Goal: Use online tool/utility: Utilize a website feature to perform a specific function

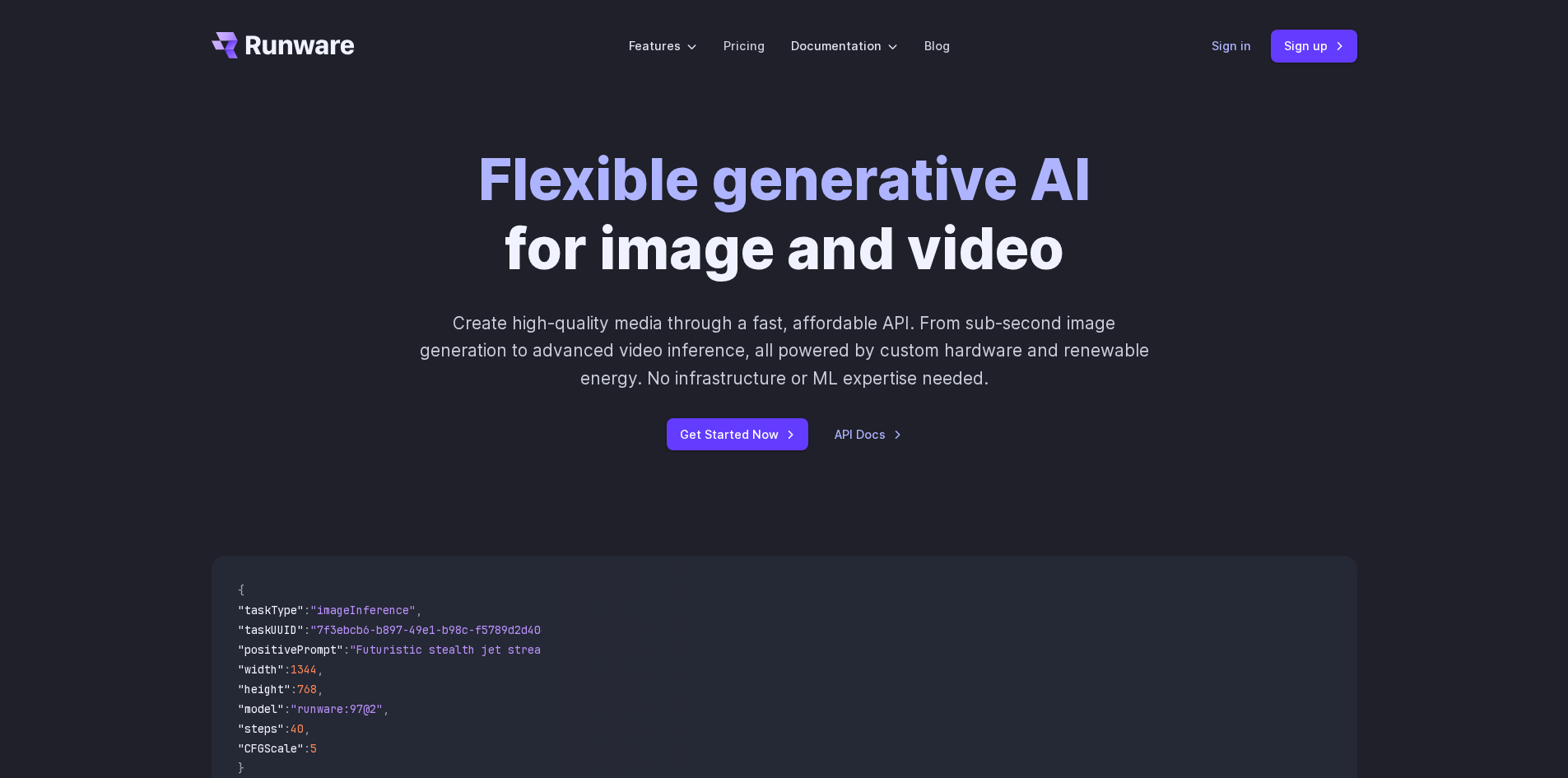
click at [1229, 45] on link "Sign in" at bounding box center [1232, 45] width 40 height 19
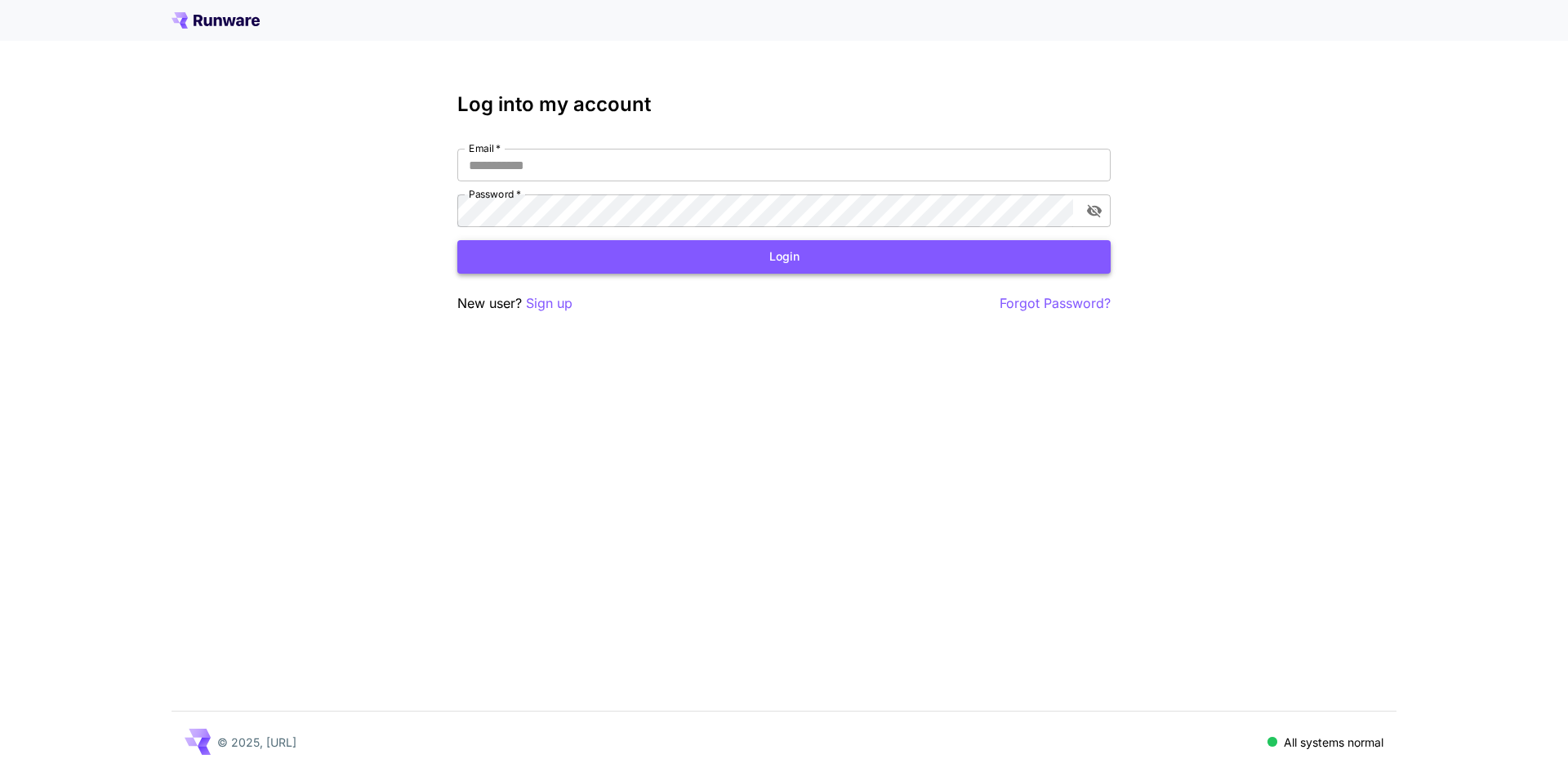
type input "**********"
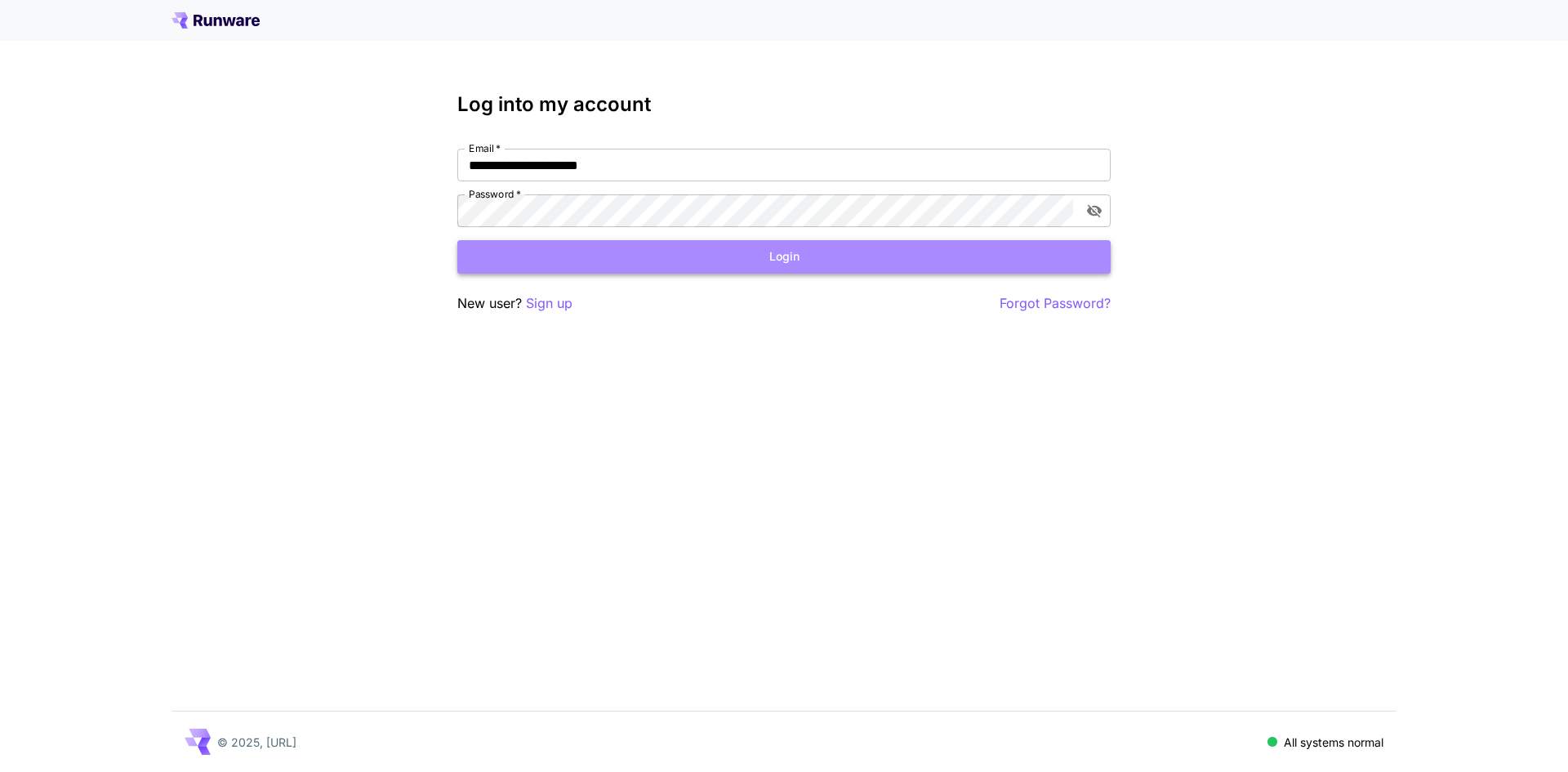
click at [632, 272] on button "Login" at bounding box center [784, 257] width 653 height 34
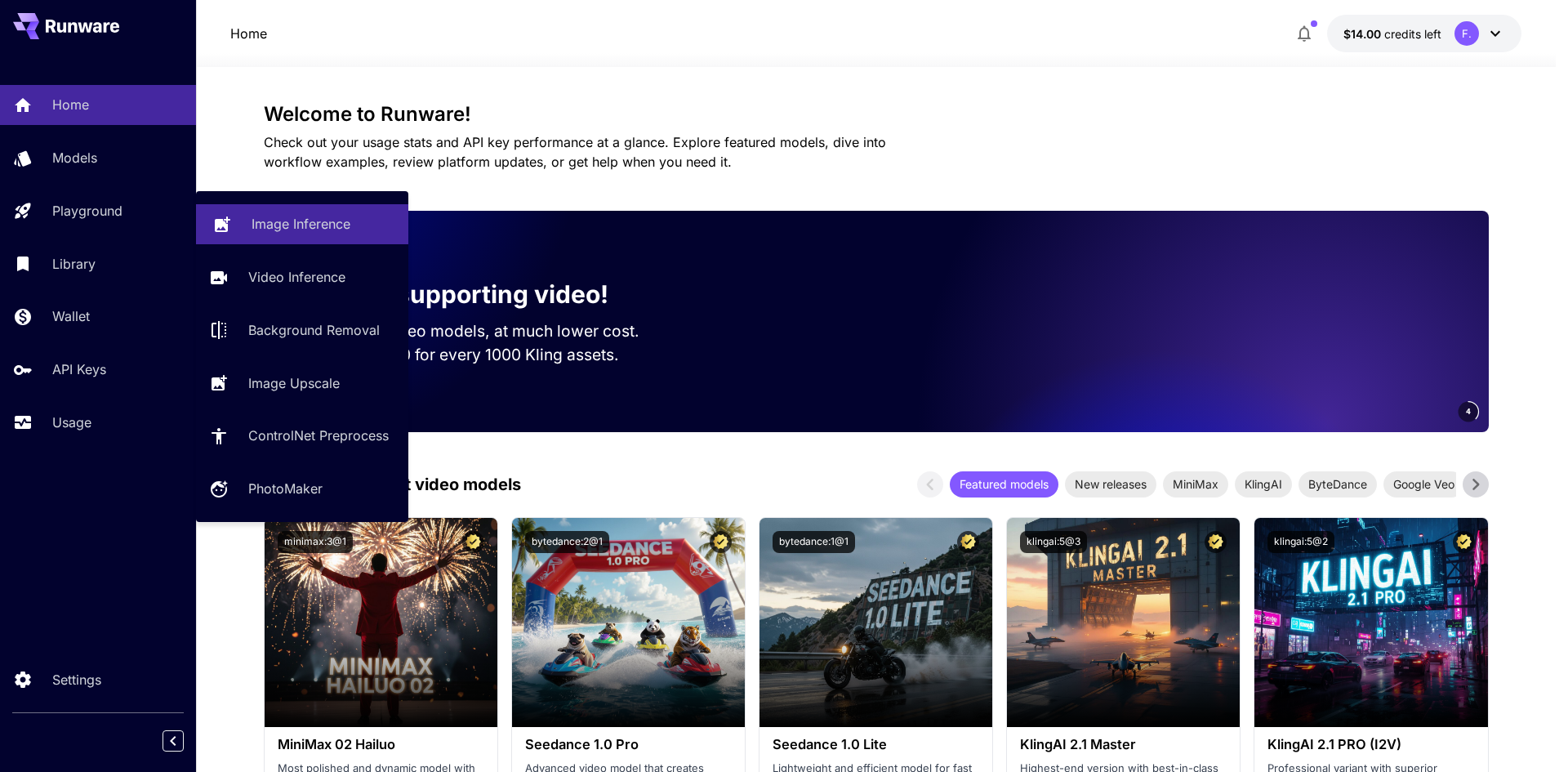
click at [261, 223] on p "Image Inference" at bounding box center [301, 224] width 99 height 20
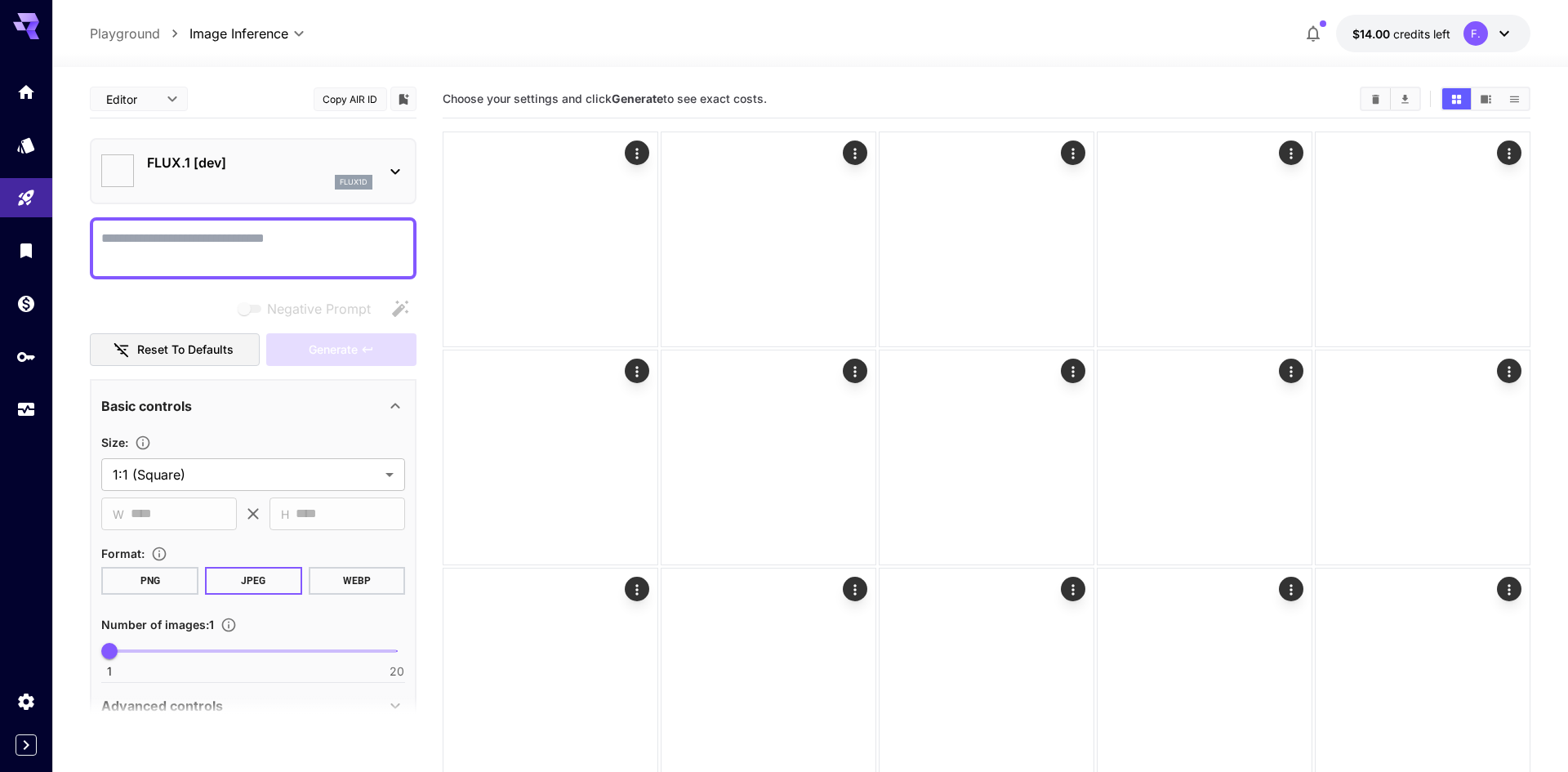
type input "**********"
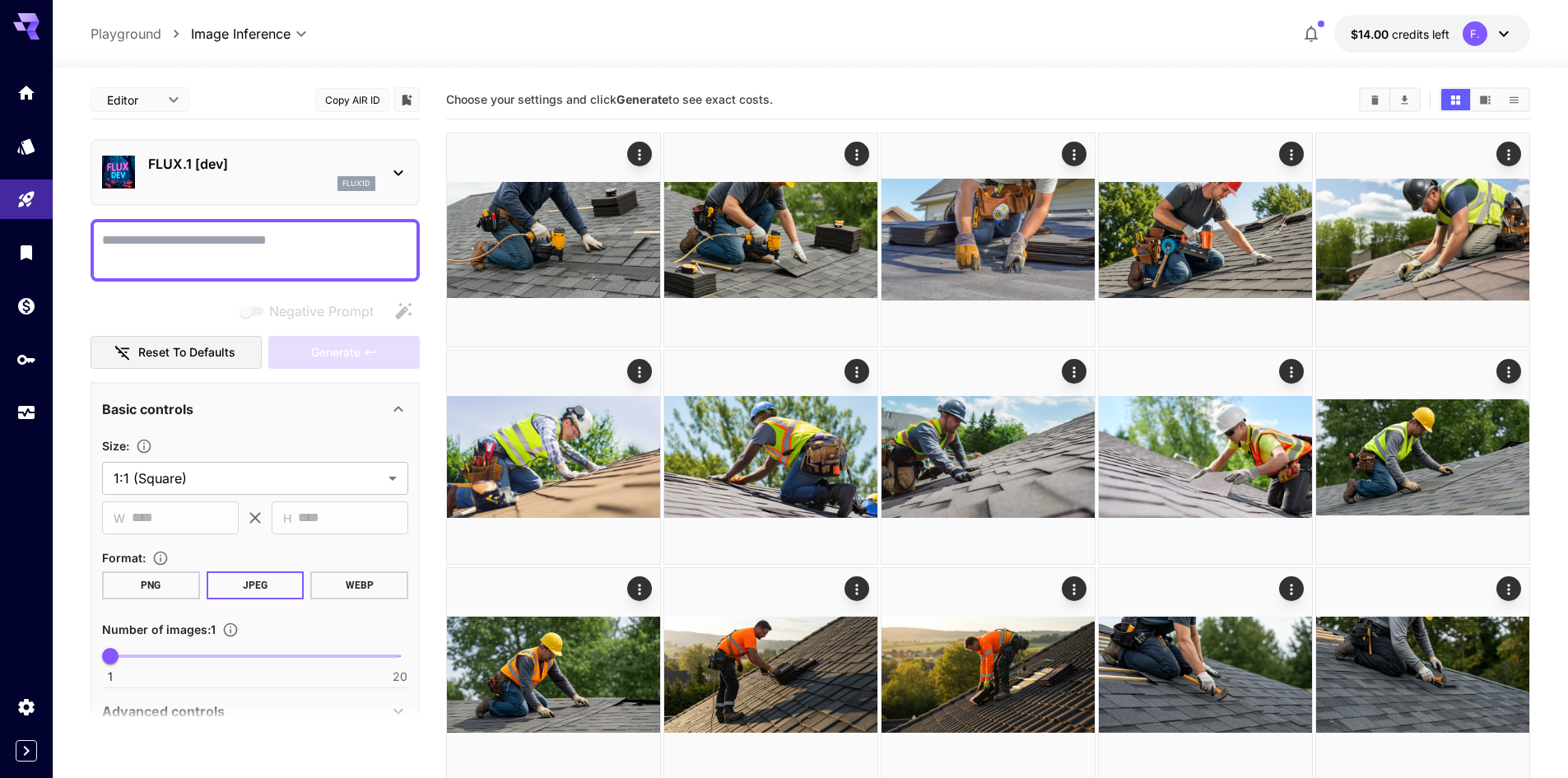
click at [305, 173] on p "FLUX.1 [dev]" at bounding box center [262, 164] width 228 height 20
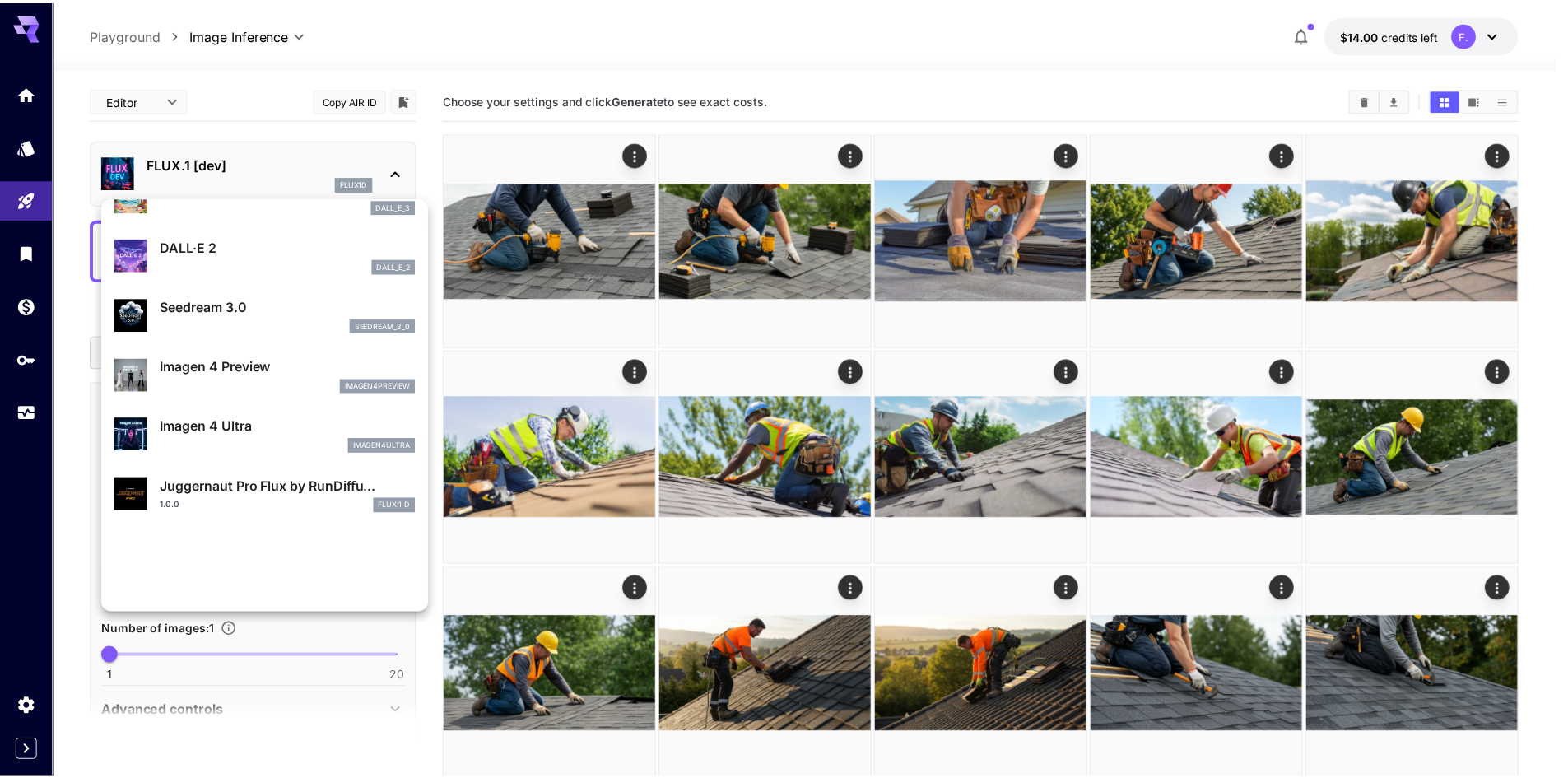
scroll to position [411, 0]
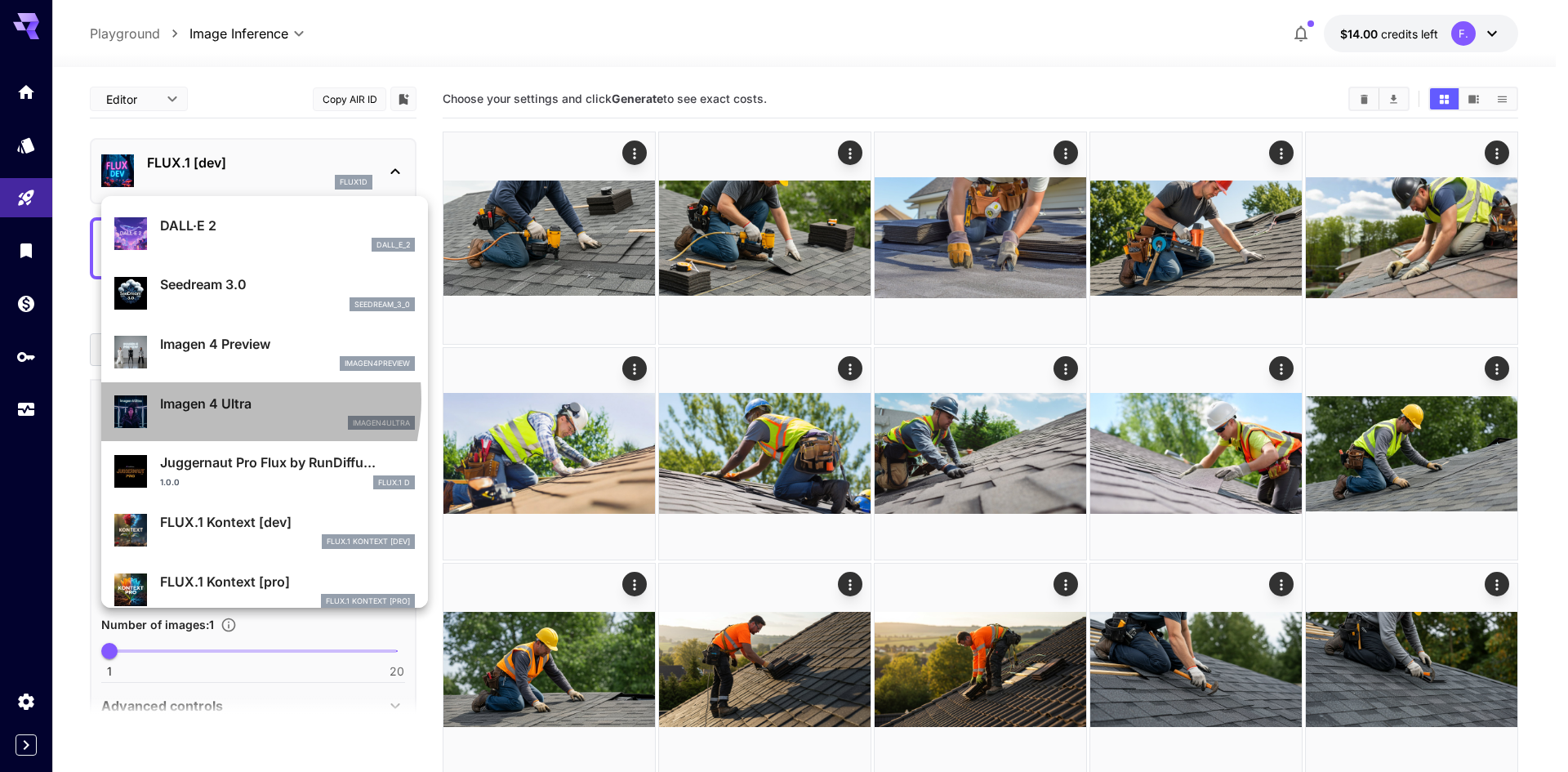
click at [213, 399] on p "Imagen 4 Ultra" at bounding box center [286, 403] width 254 height 20
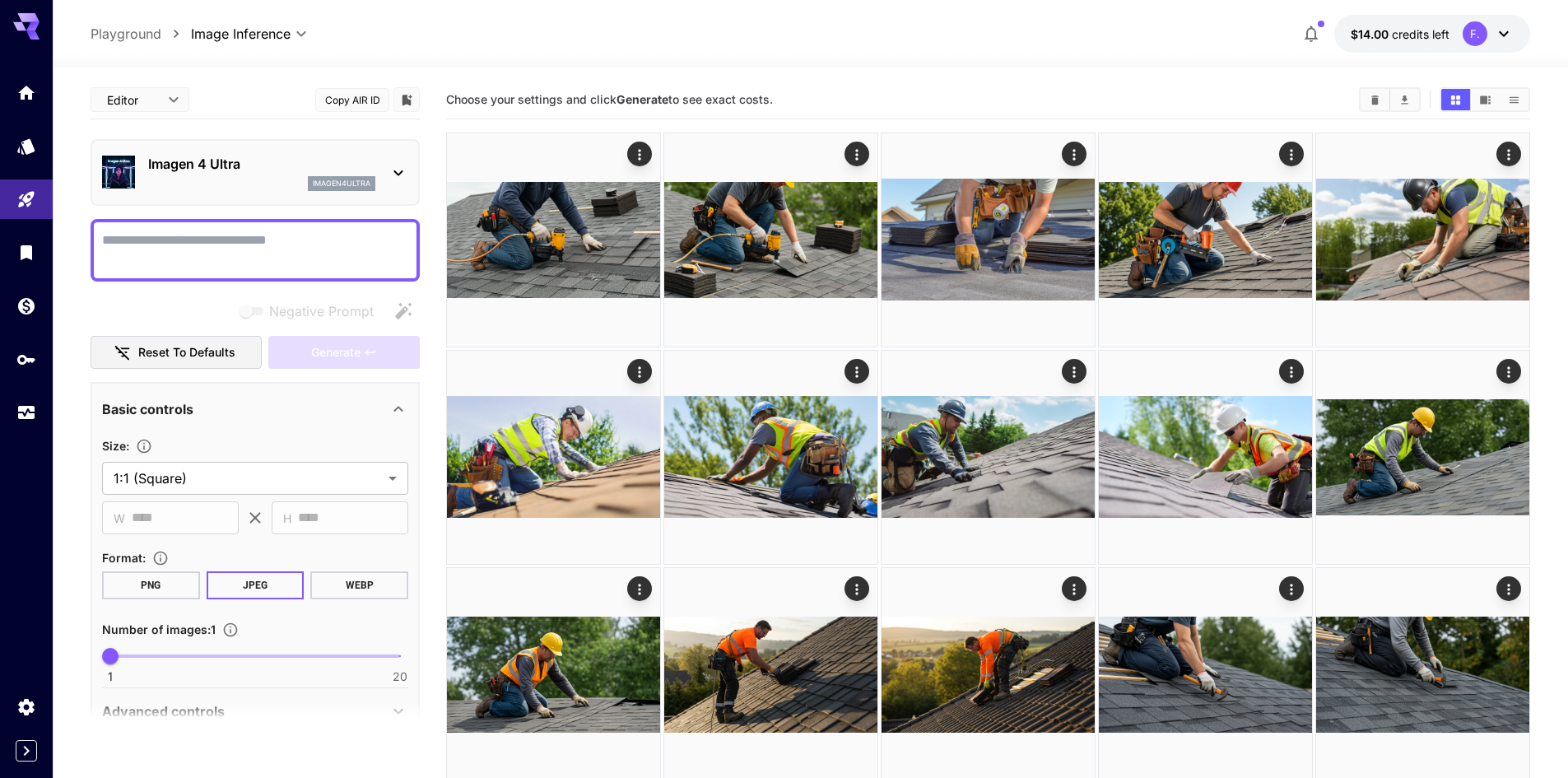
paste textarea "**********"
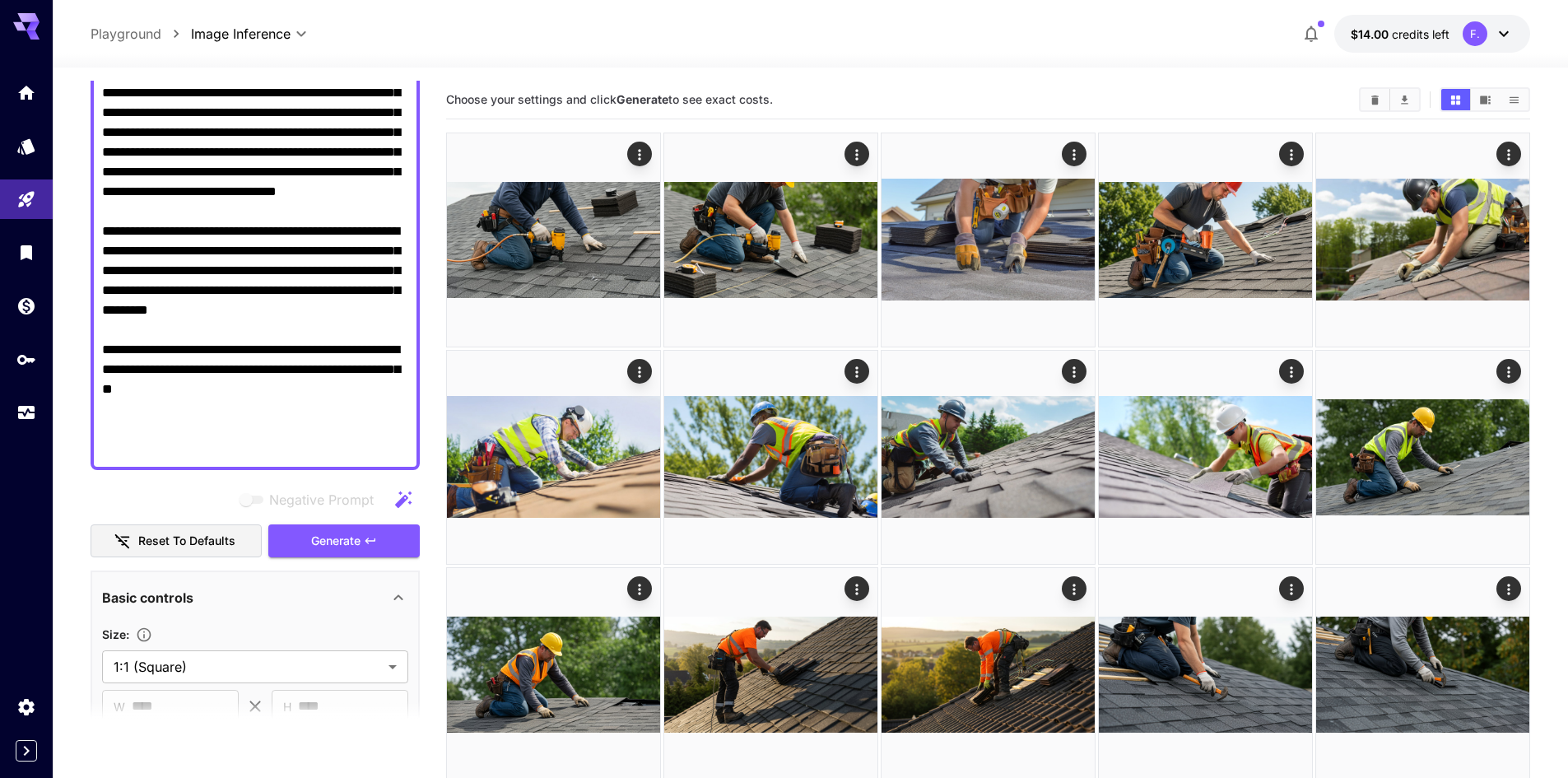
scroll to position [658, 0]
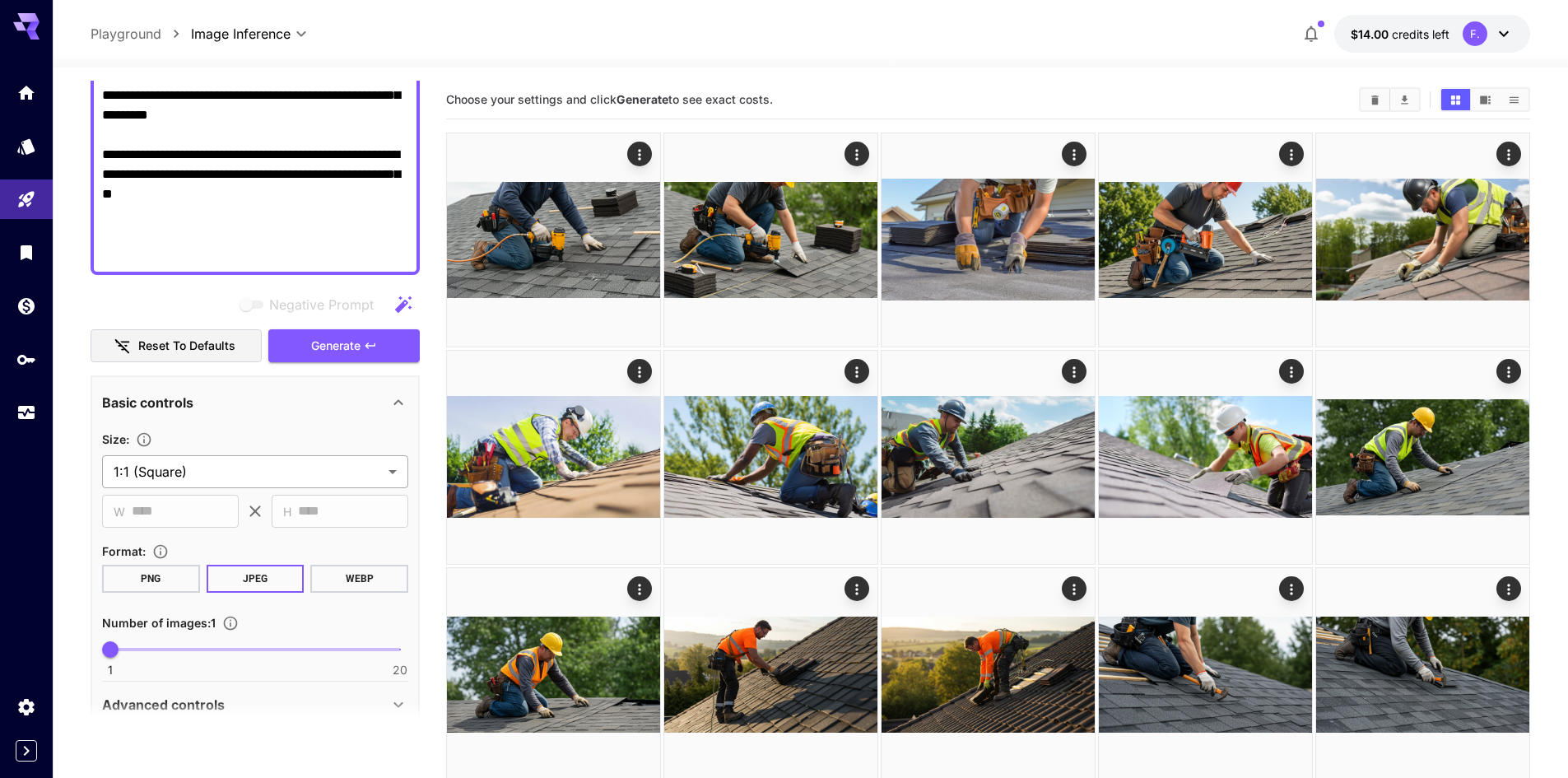
type textarea "**********"
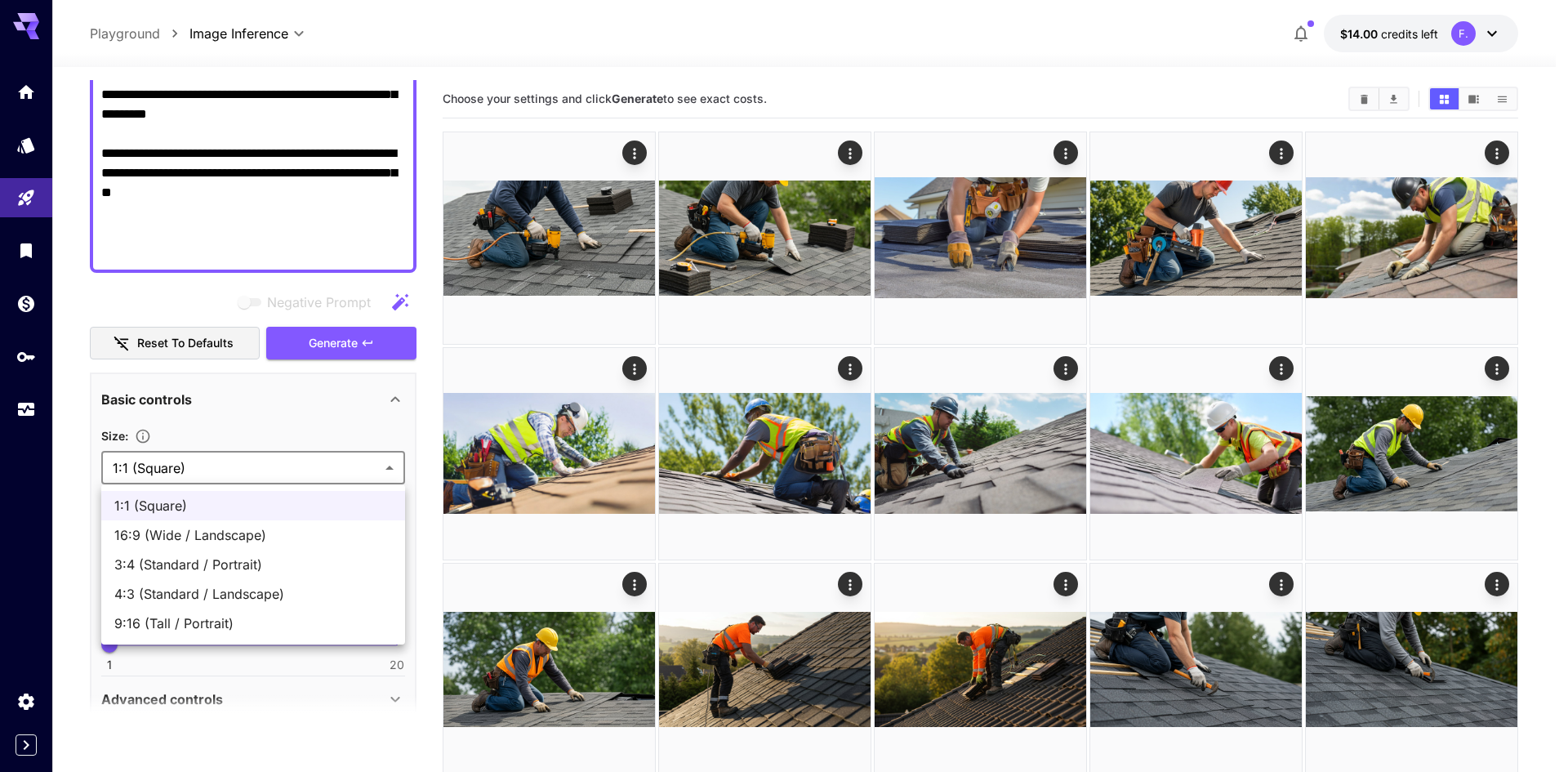
click at [194, 530] on span "16:9 (Wide / Landscape)" at bounding box center [253, 535] width 278 height 20
type input "**********"
type input "****"
type input "***"
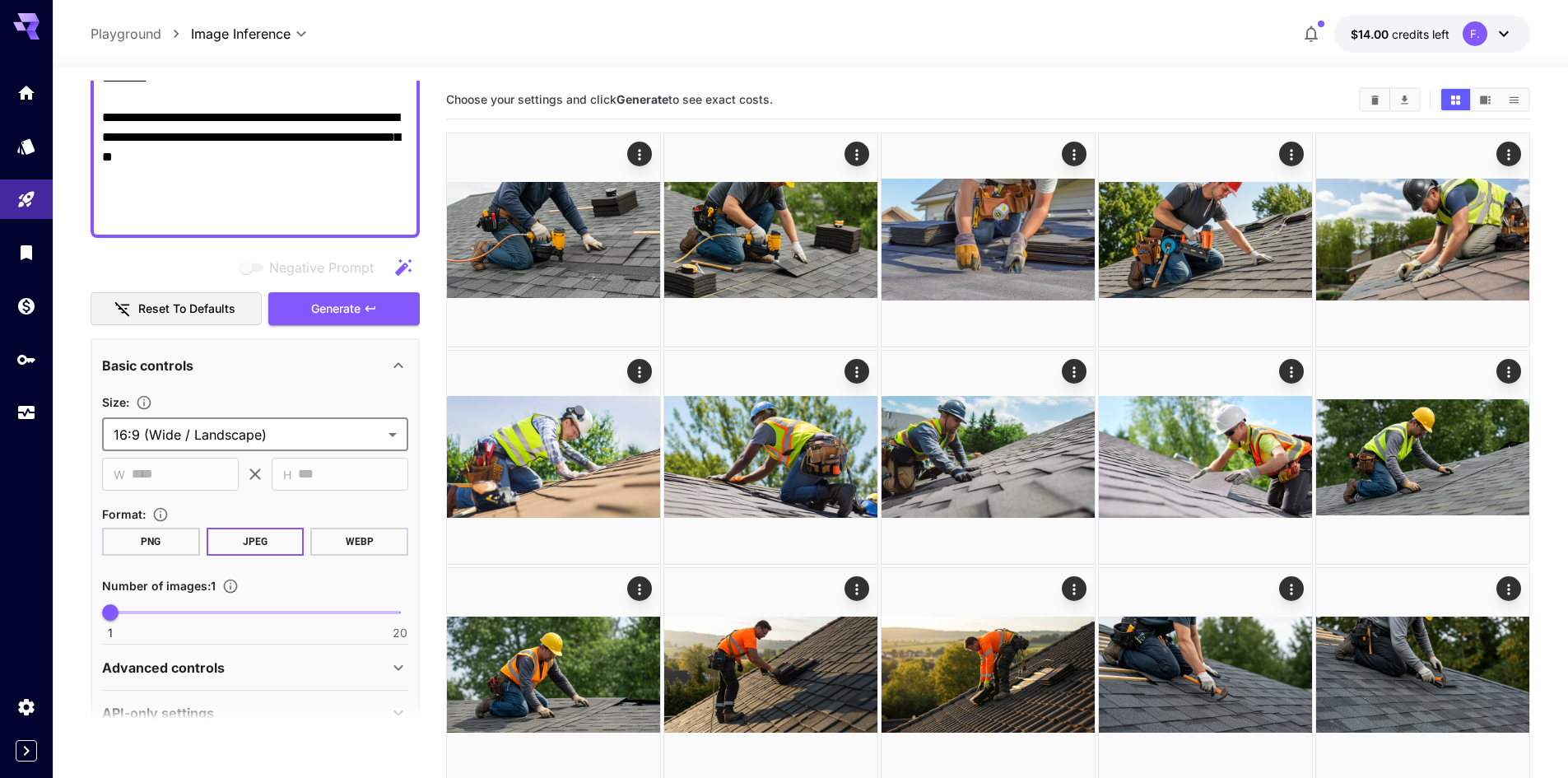
scroll to position [731, 0]
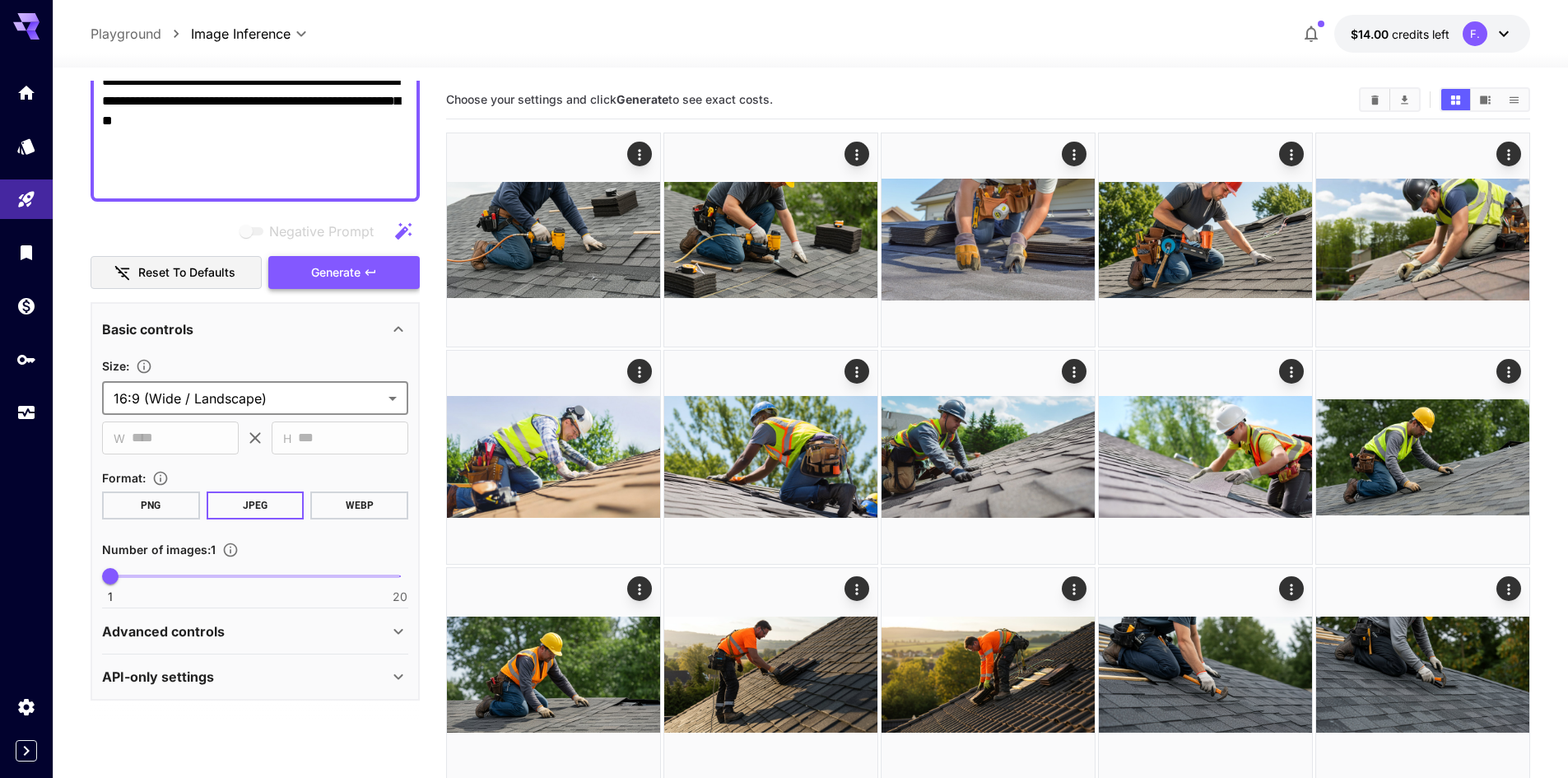
click at [309, 276] on button "Generate" at bounding box center [344, 273] width 151 height 34
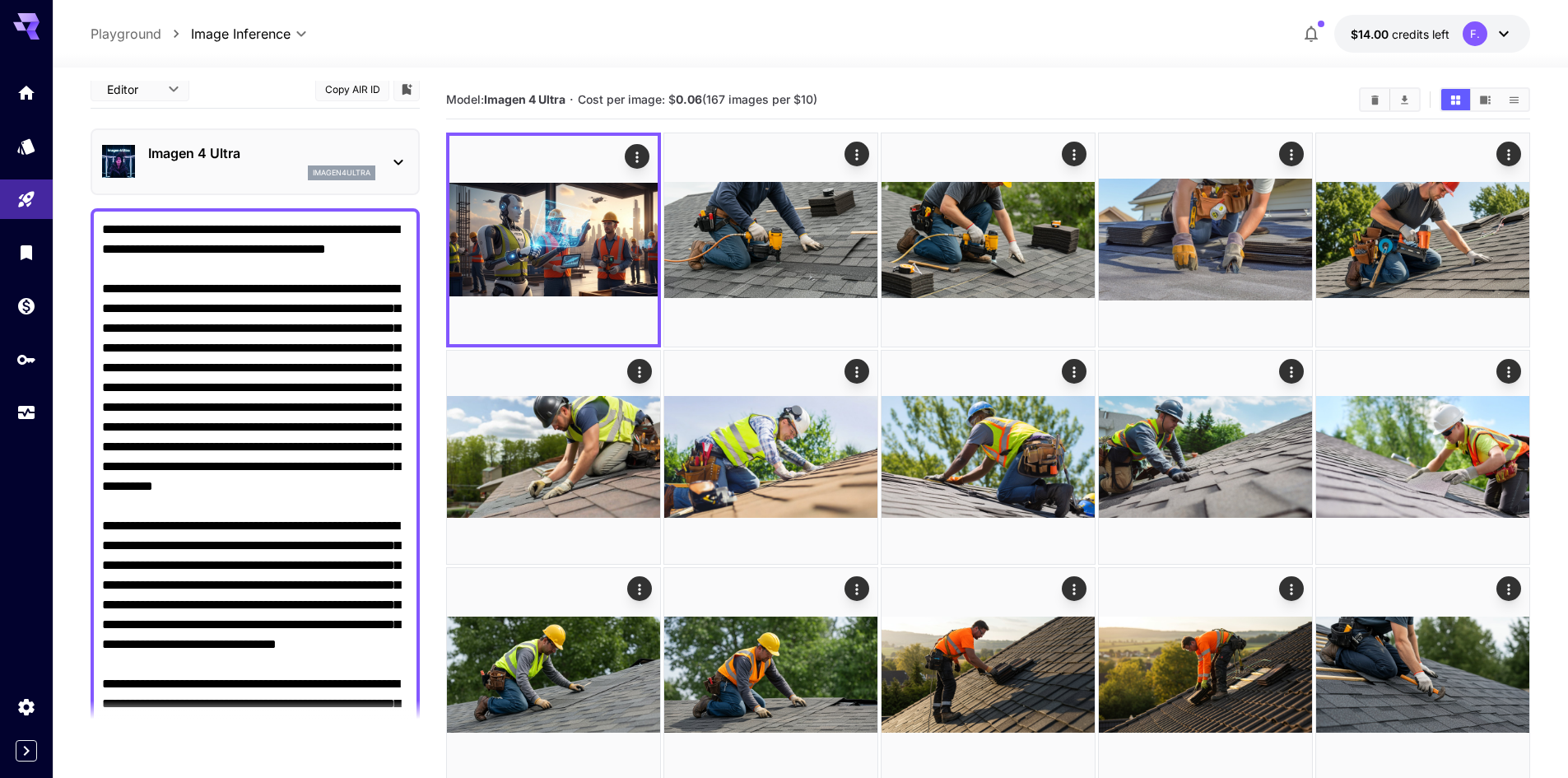
scroll to position [0, 0]
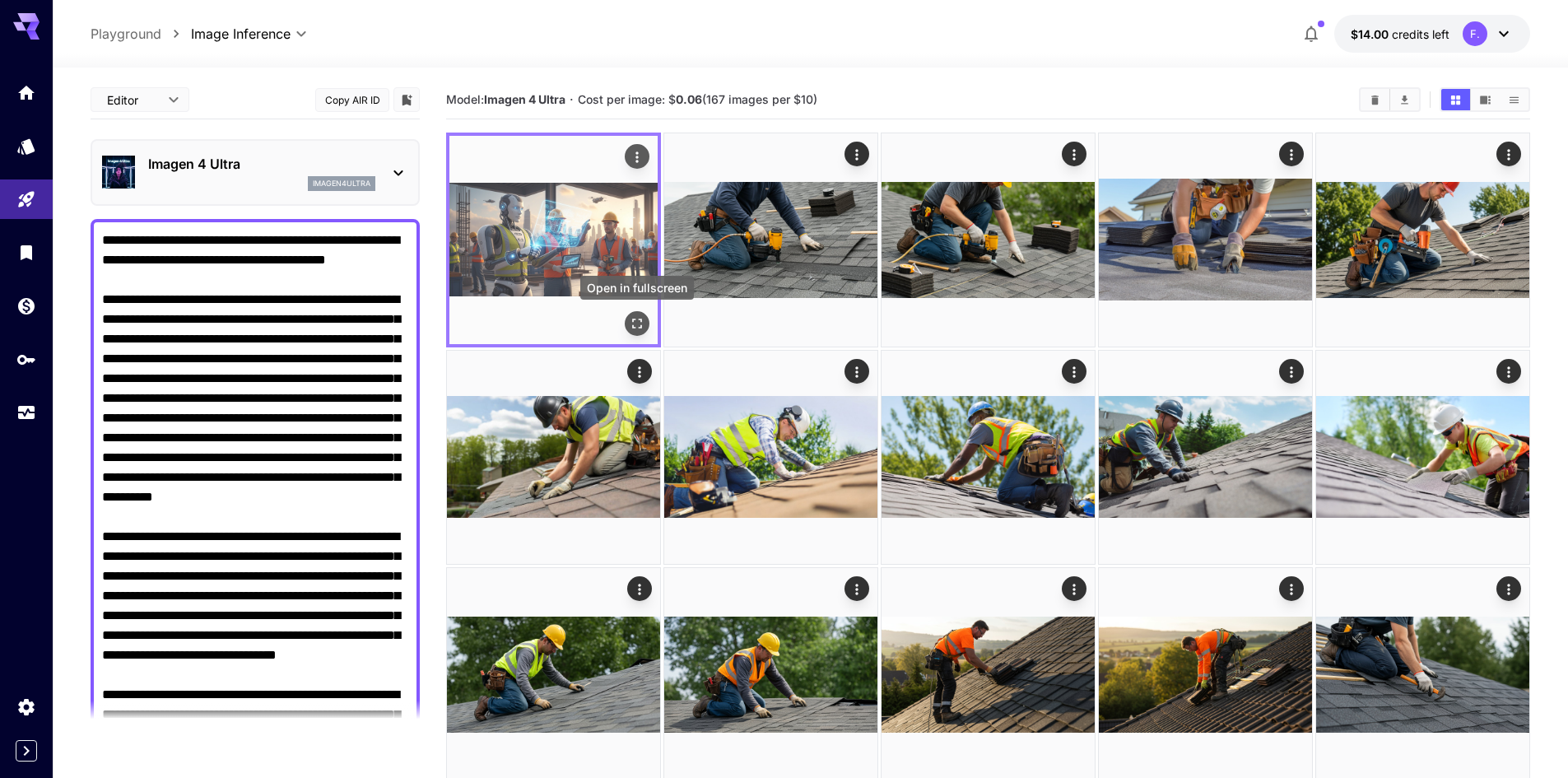
click at [638, 316] on icon "Open in fullscreen" at bounding box center [637, 323] width 16 height 16
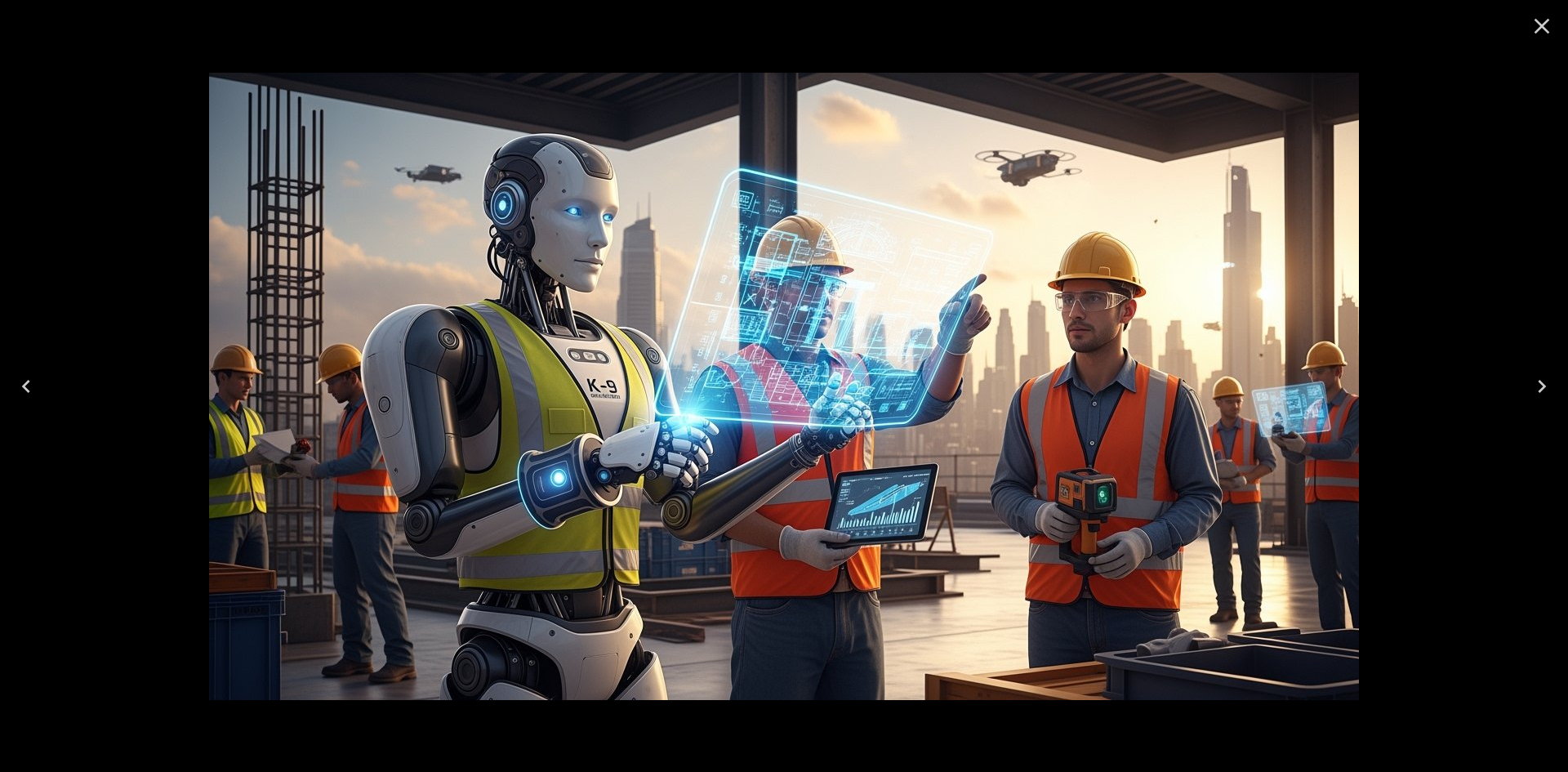
click at [1536, 34] on icon "Close" at bounding box center [1541, 26] width 26 height 26
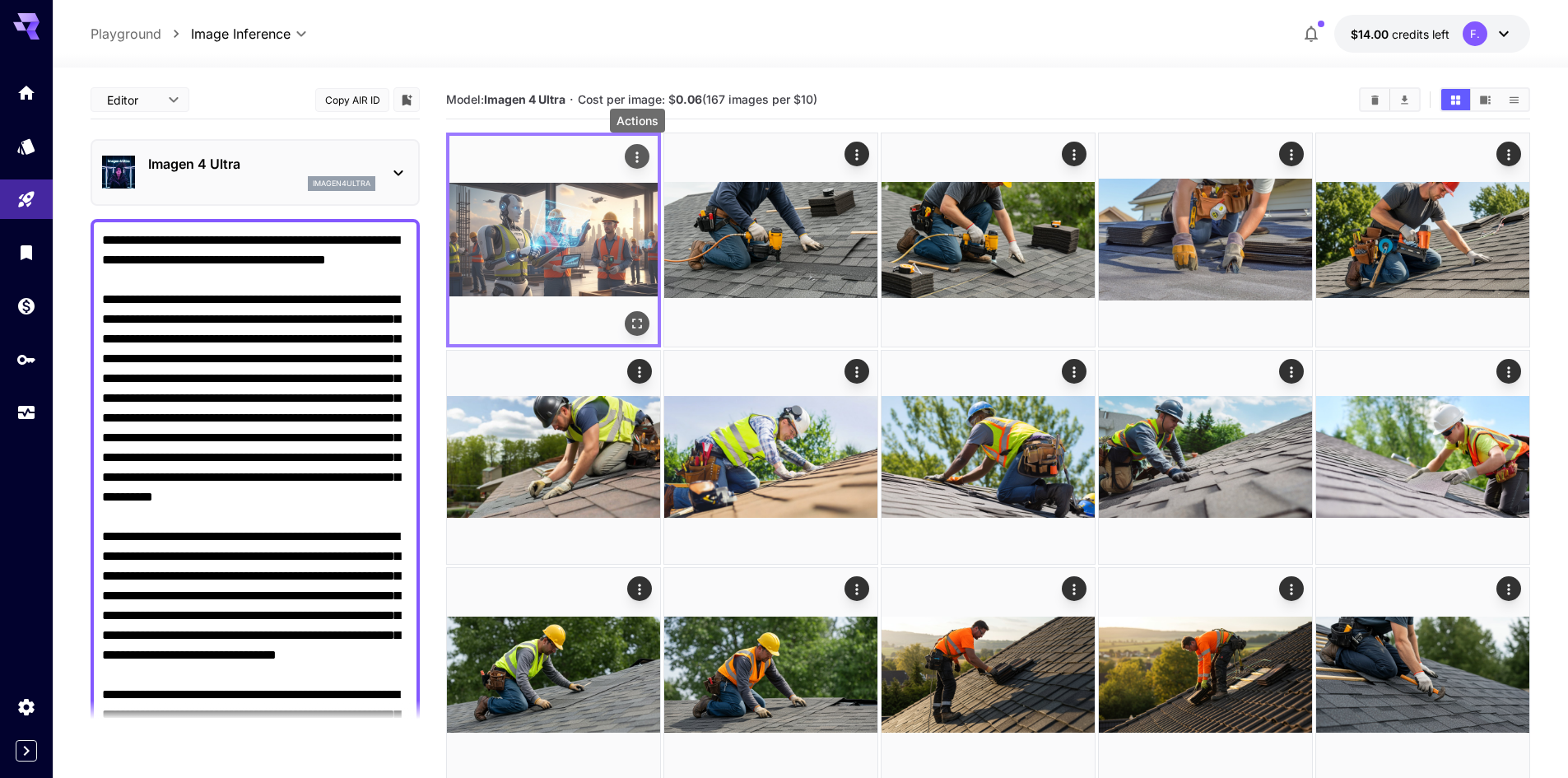
click at [634, 157] on icon "Actions" at bounding box center [637, 157] width 16 height 16
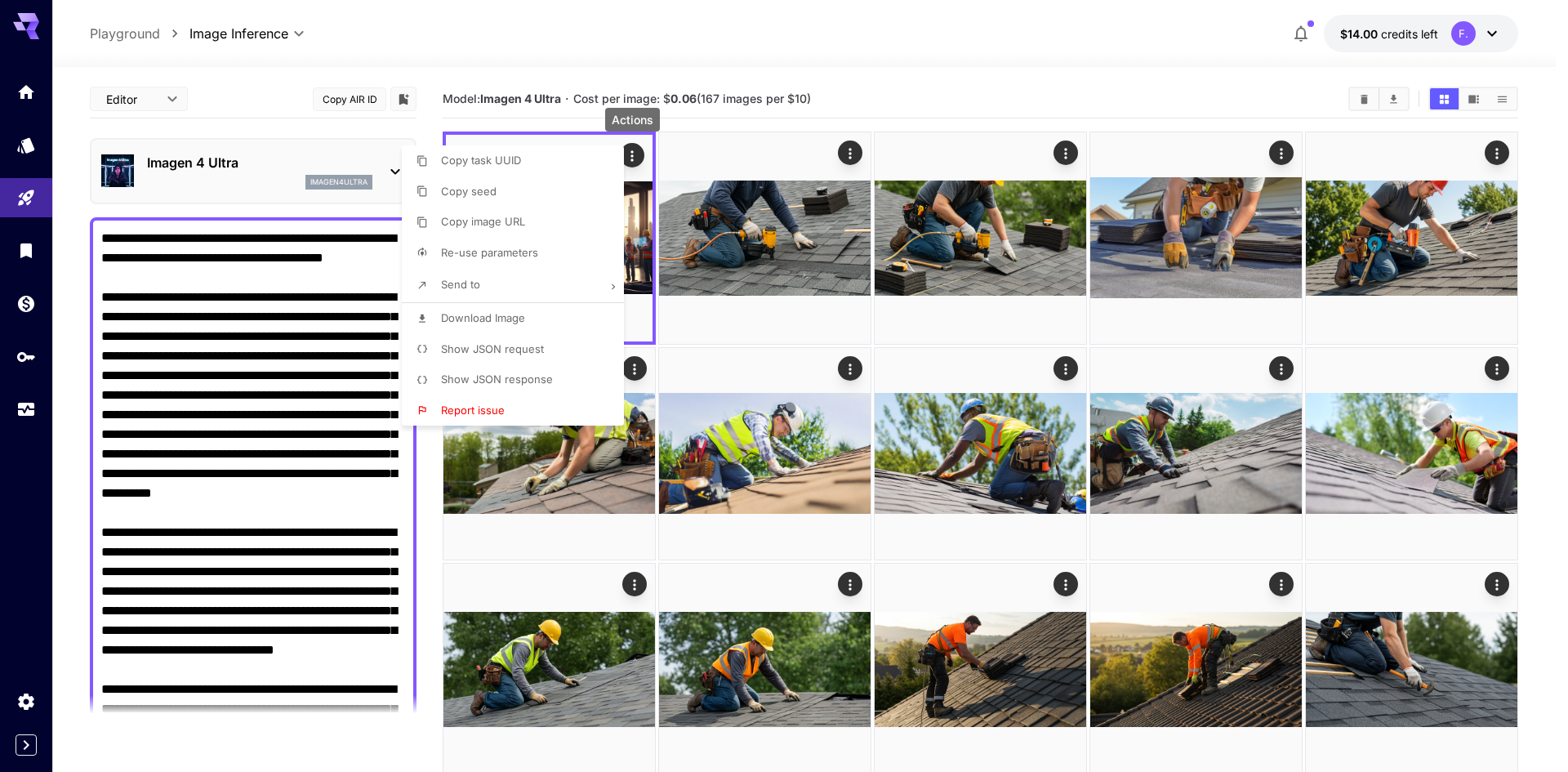
click at [486, 314] on span "Download Image" at bounding box center [483, 318] width 84 height 13
click at [831, 87] on div at bounding box center [784, 386] width 1568 height 772
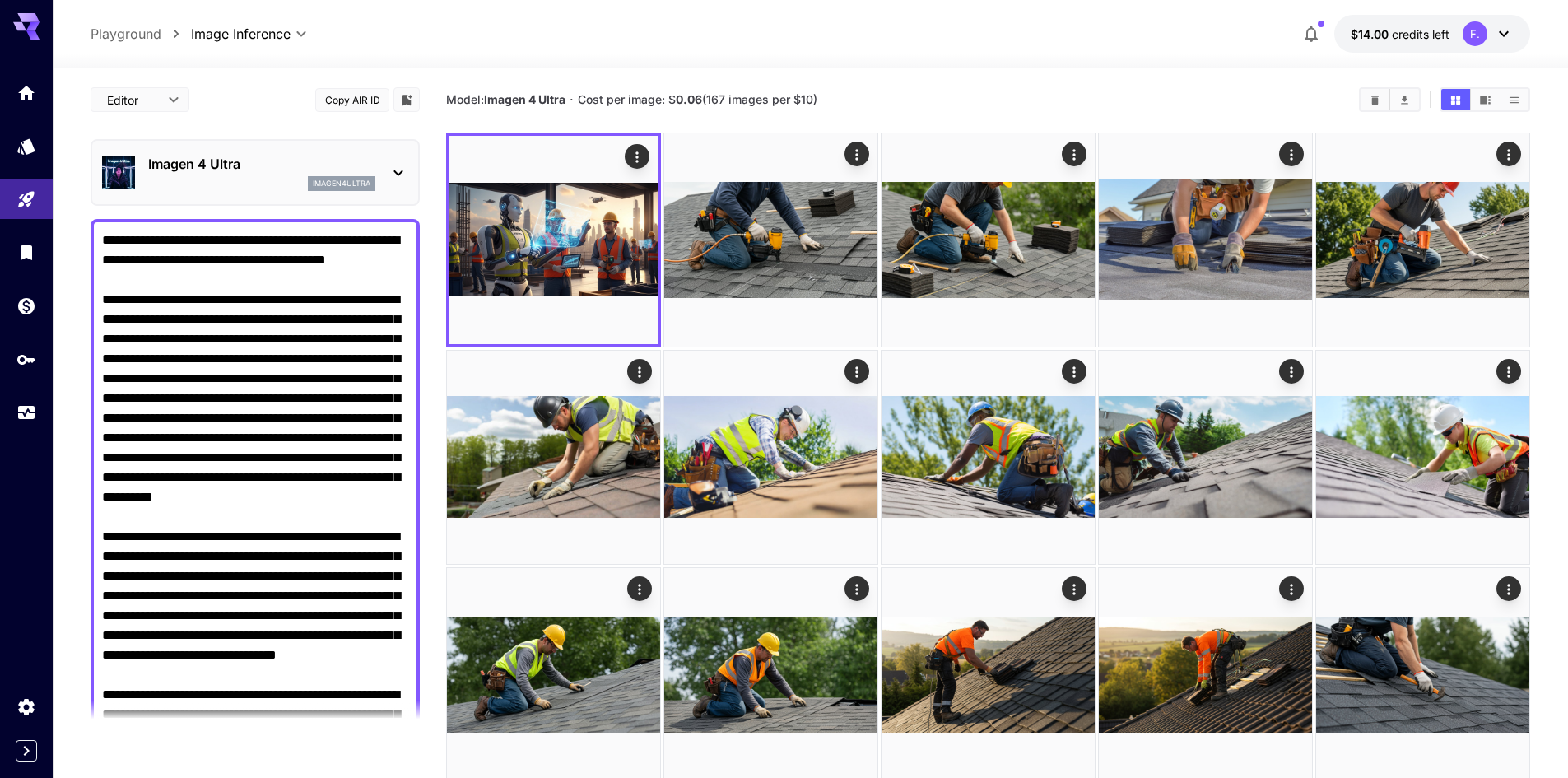
click at [315, 276] on textarea "Negative Prompt" at bounding box center [255, 576] width 306 height 692
paste textarea "**********"
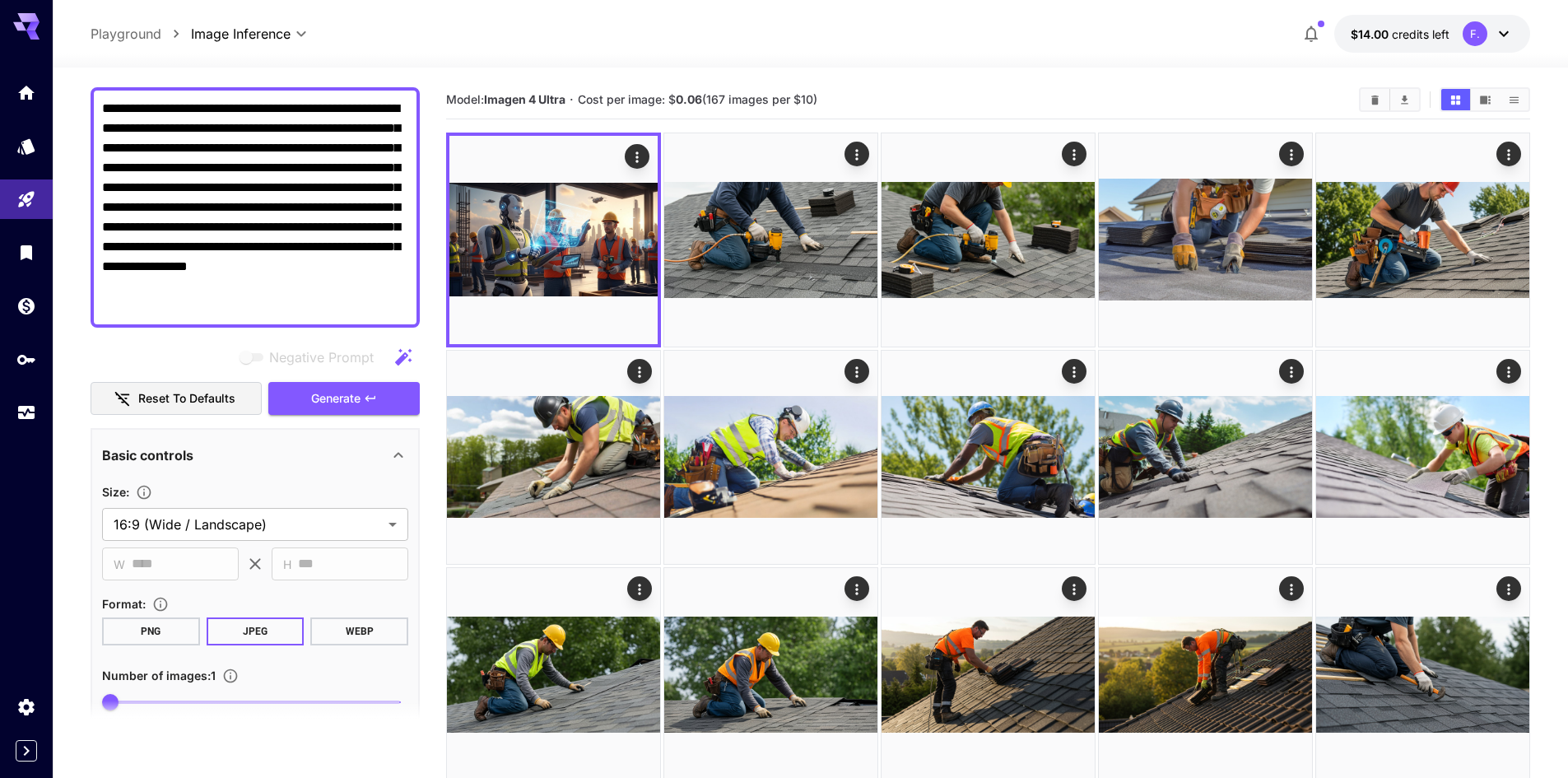
scroll to position [165, 0]
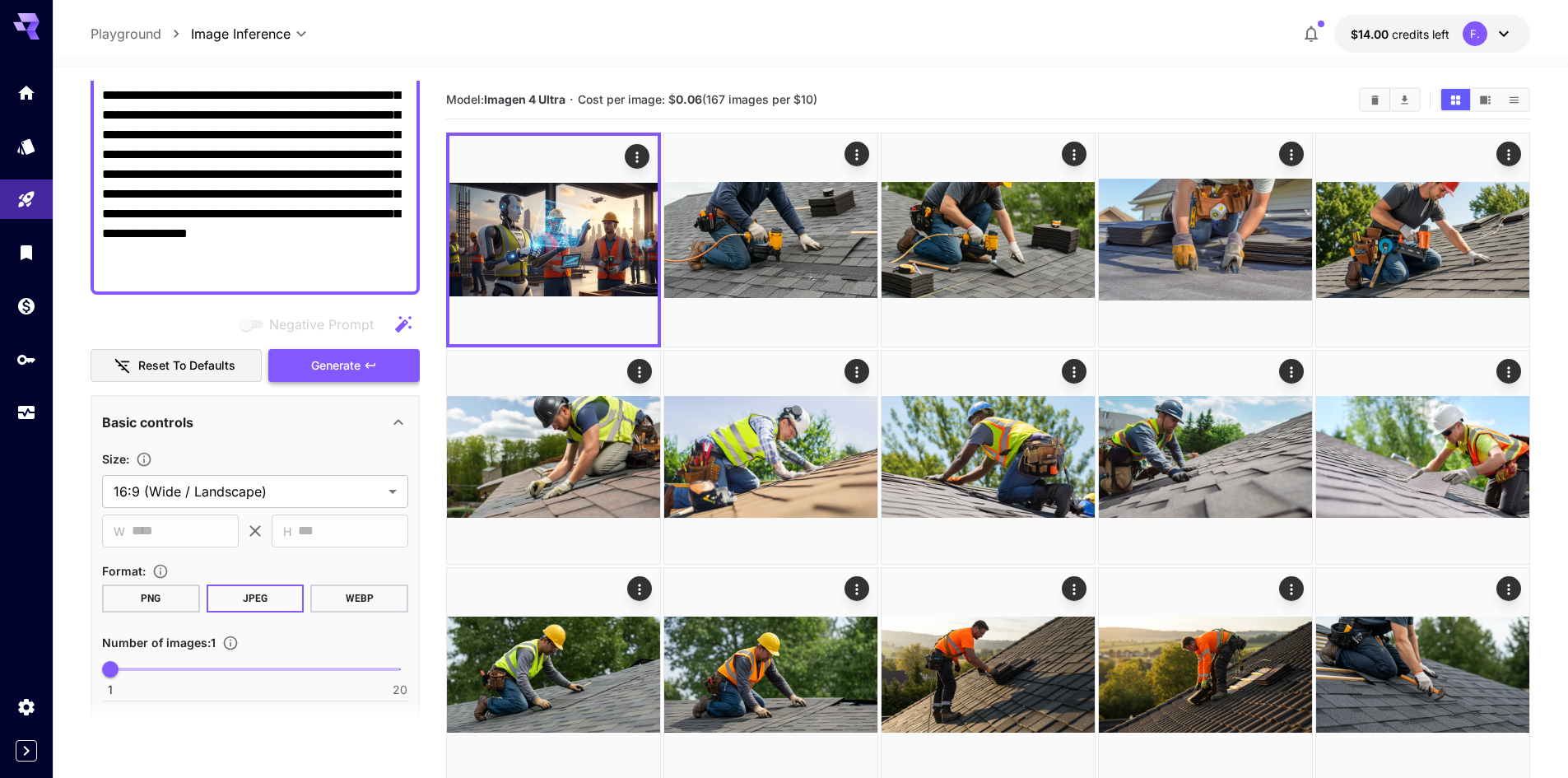
click at [311, 369] on span "Generate" at bounding box center [336, 365] width 49 height 21
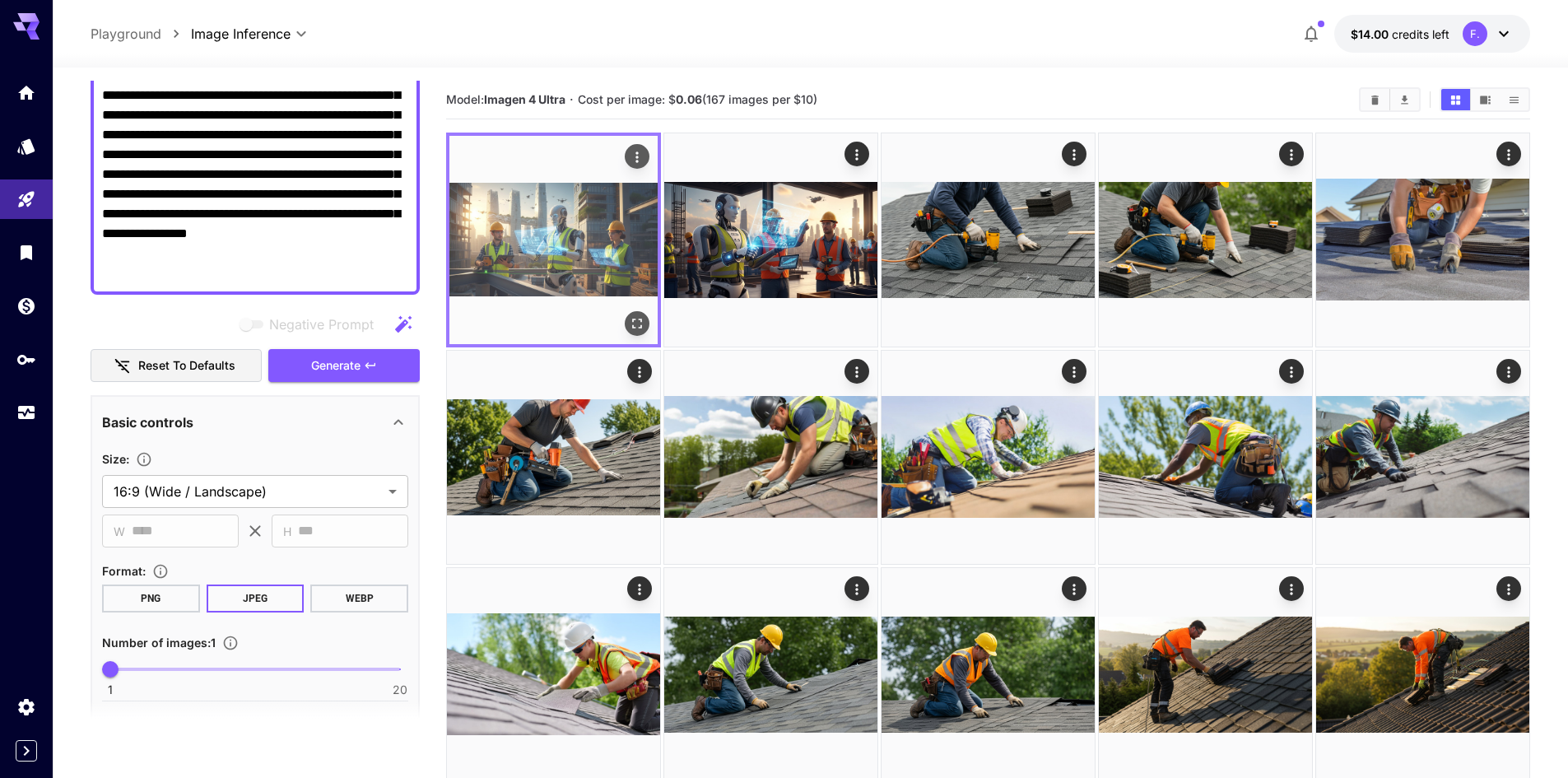
click at [638, 317] on icon "Open in fullscreen" at bounding box center [637, 323] width 16 height 16
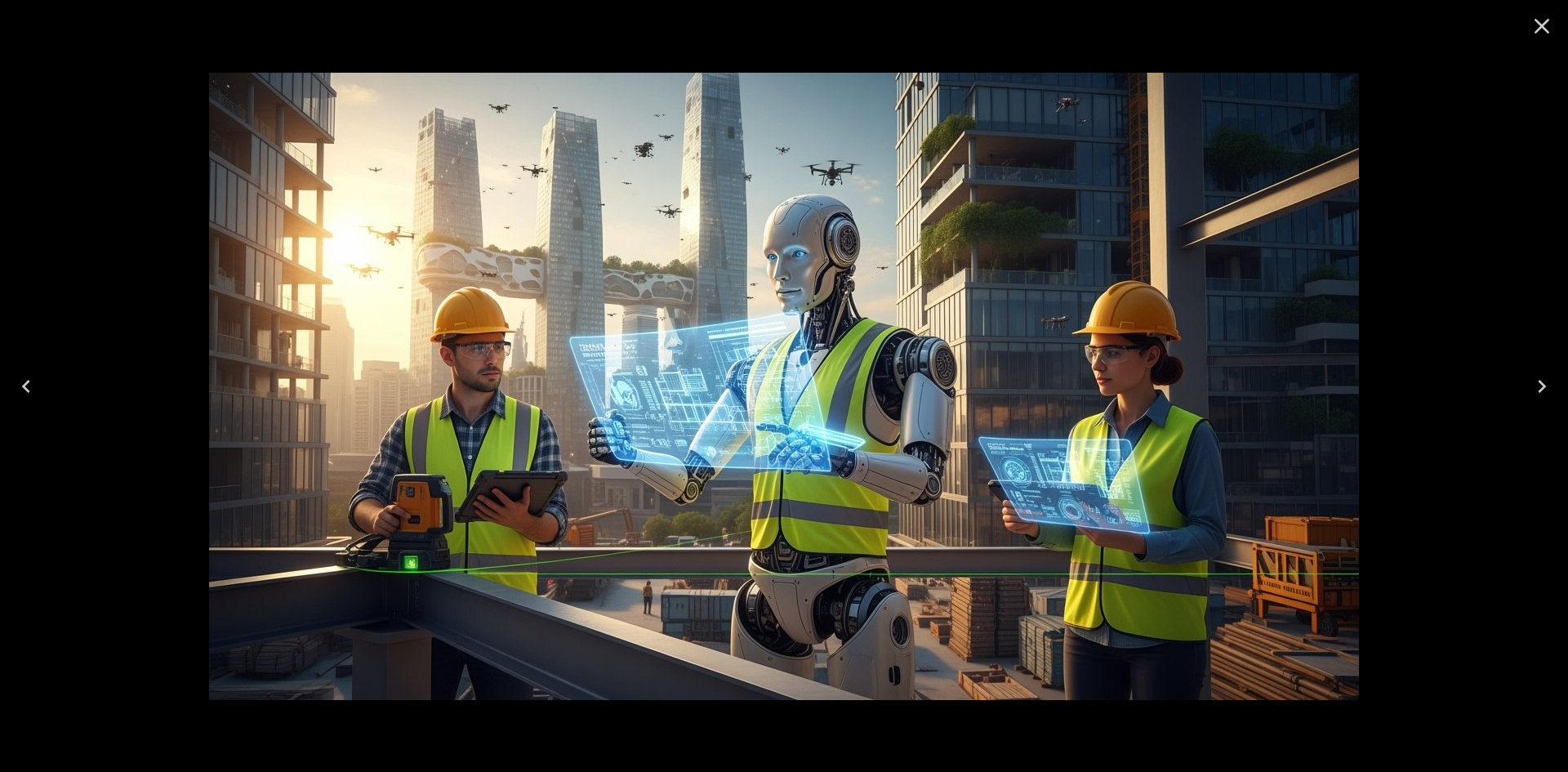
click at [1539, 30] on icon "Close" at bounding box center [1541, 26] width 26 height 26
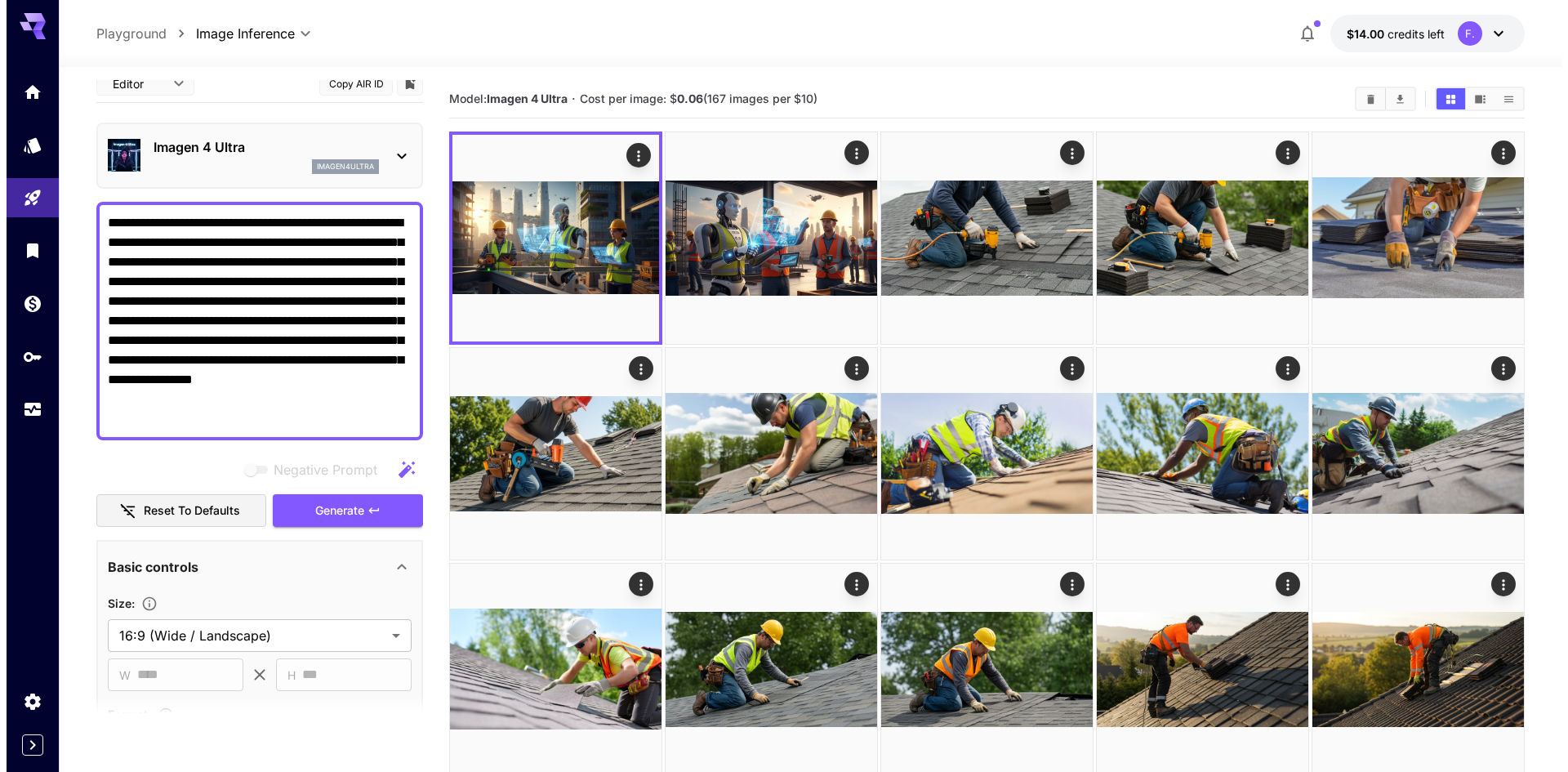
scroll to position [0, 0]
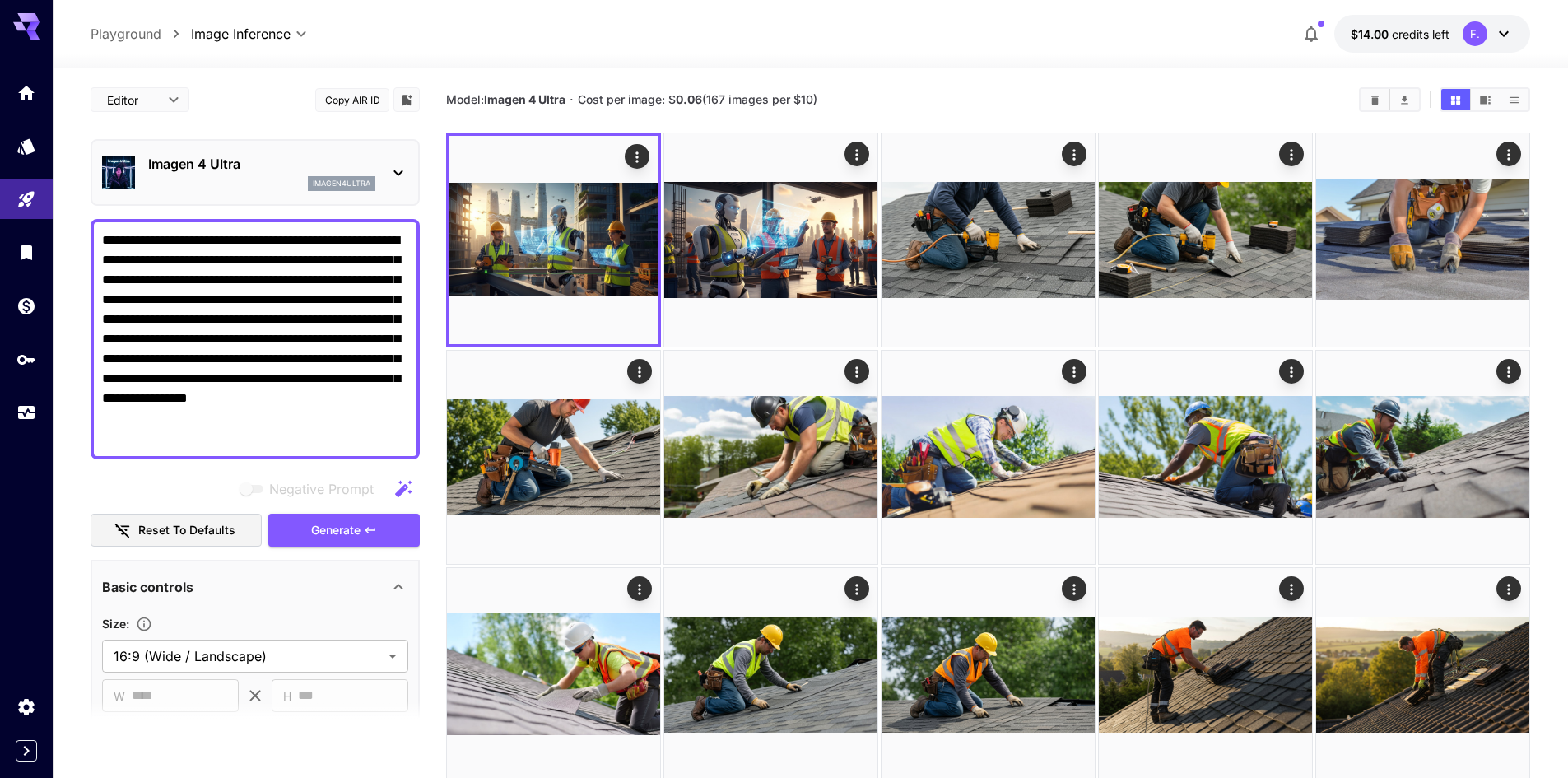
click at [352, 376] on textarea "**********" at bounding box center [255, 339] width 306 height 218
drag, startPoint x: 381, startPoint y: 405, endPoint x: 356, endPoint y: 378, distance: 36.8
click at [356, 378] on textarea "**********" at bounding box center [255, 339] width 306 height 218
type textarea "**********"
click at [342, 523] on span "Generate" at bounding box center [336, 530] width 49 height 21
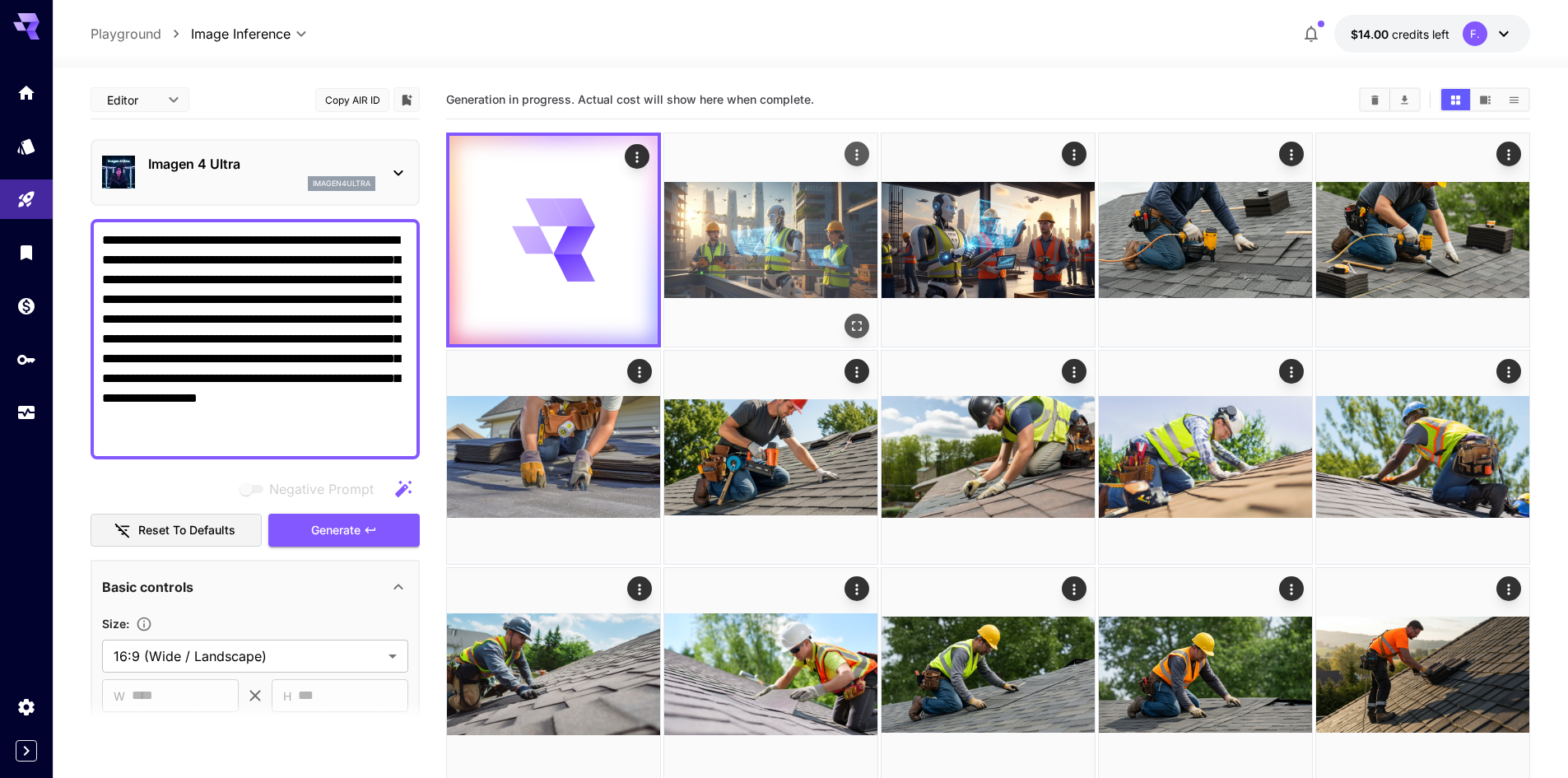
click at [767, 201] on img at bounding box center [770, 239] width 213 height 213
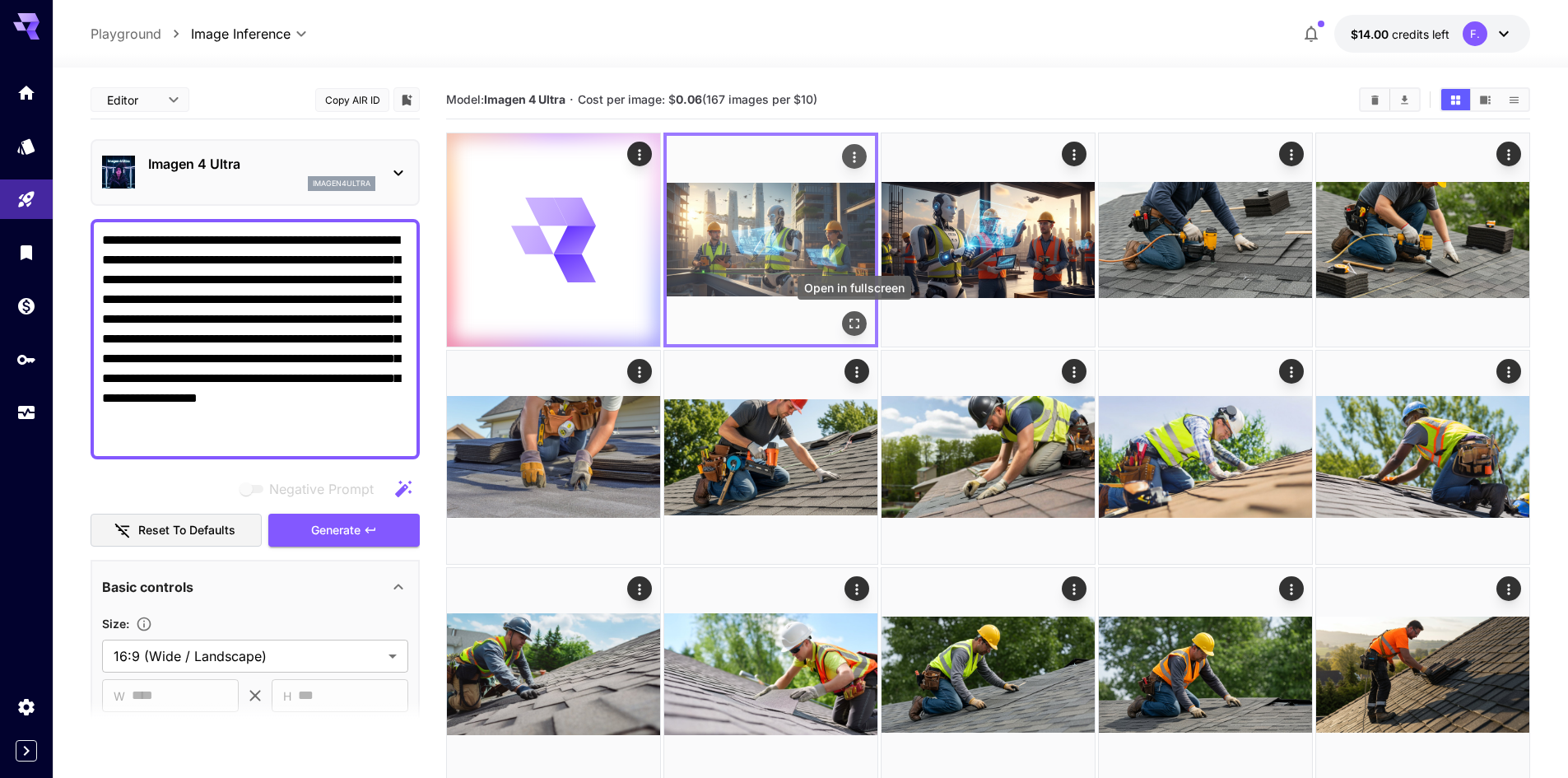
click at [862, 317] on icon "Open in fullscreen" at bounding box center [855, 323] width 16 height 16
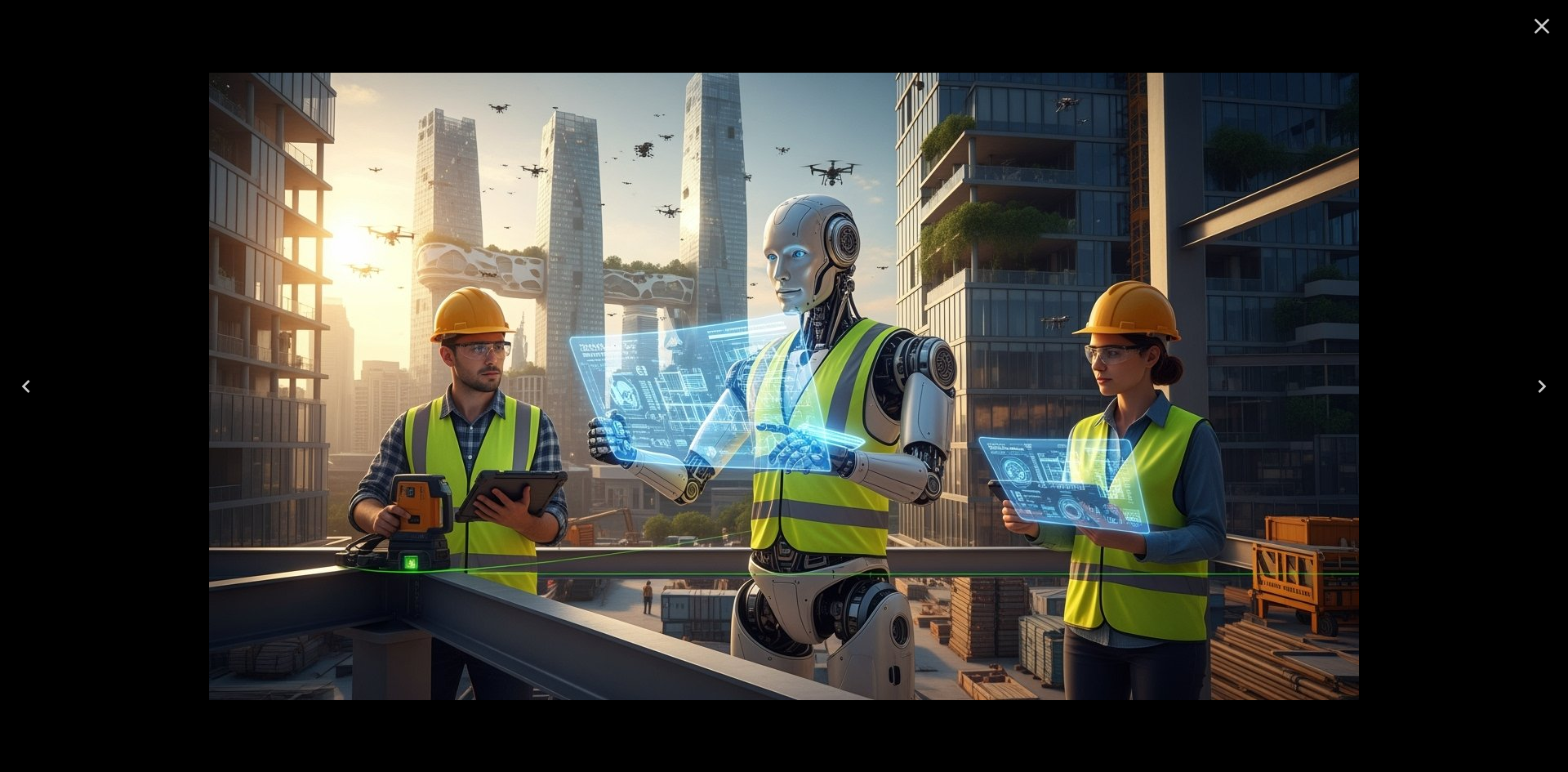
click at [1546, 21] on icon "Close" at bounding box center [1541, 26] width 15 height 15
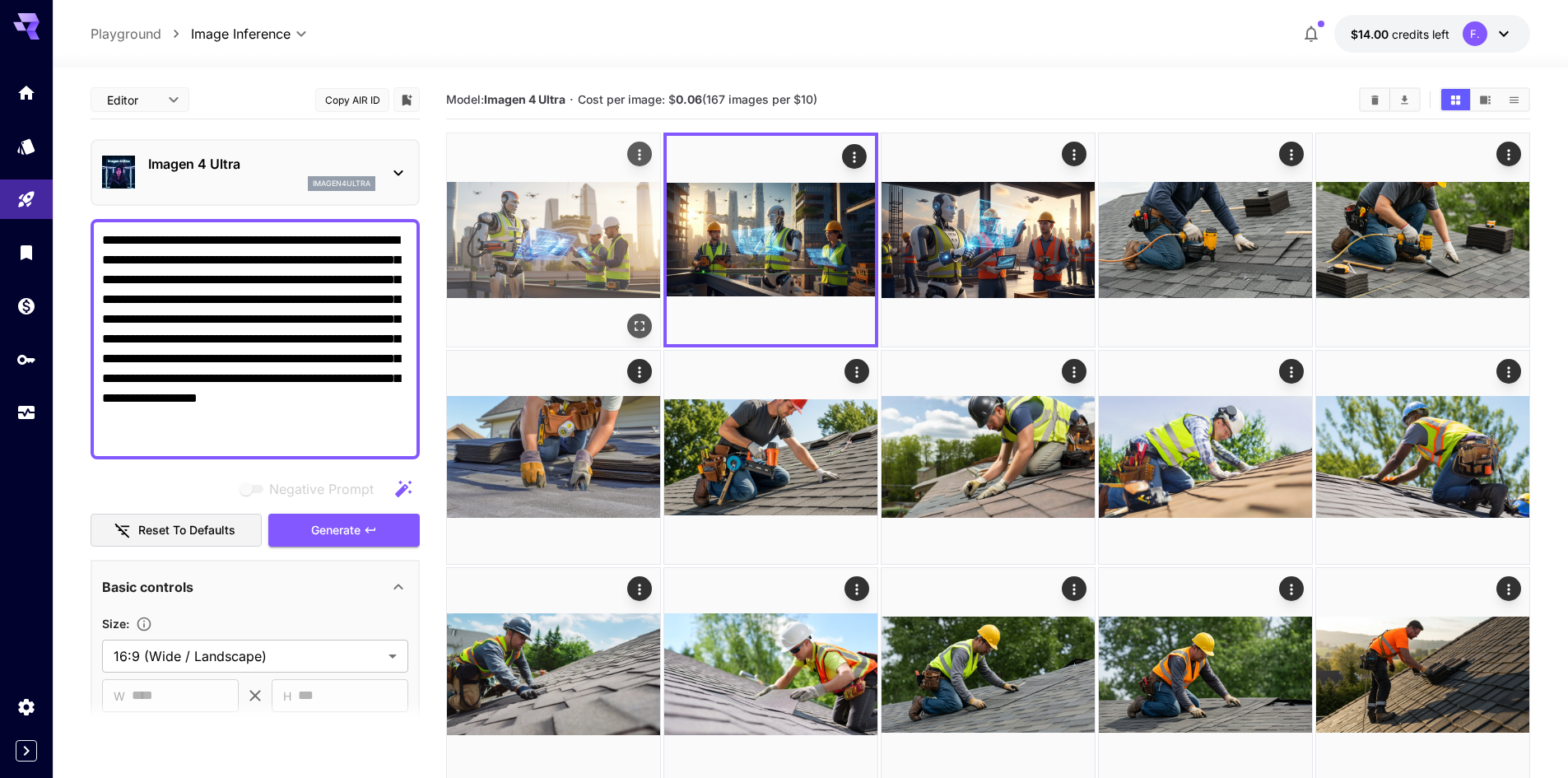
click at [566, 223] on img at bounding box center [553, 239] width 213 height 213
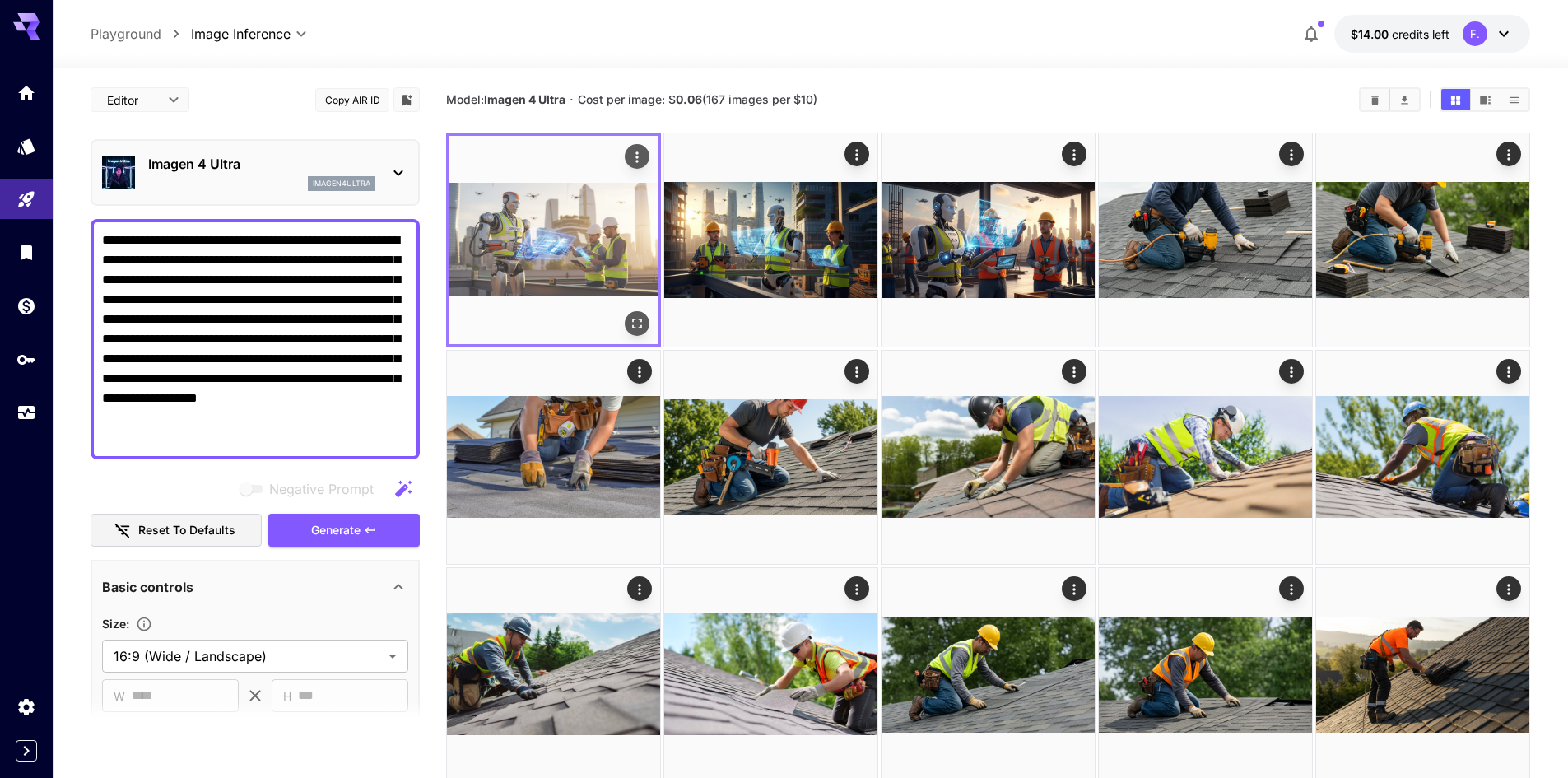
click at [643, 317] on icon "Open in fullscreen" at bounding box center [637, 323] width 16 height 16
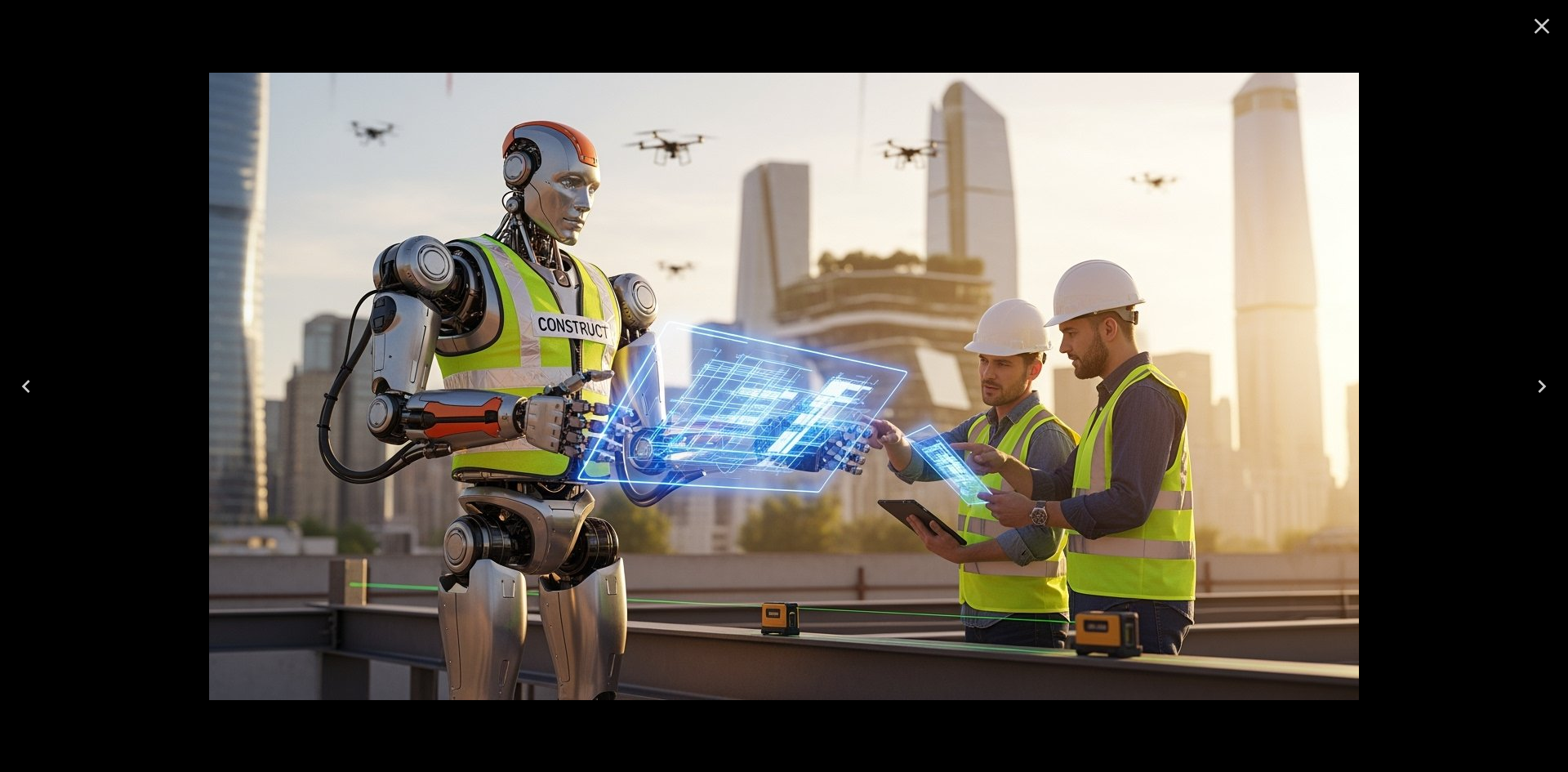
click at [1544, 28] on icon "Close" at bounding box center [1541, 26] width 15 height 15
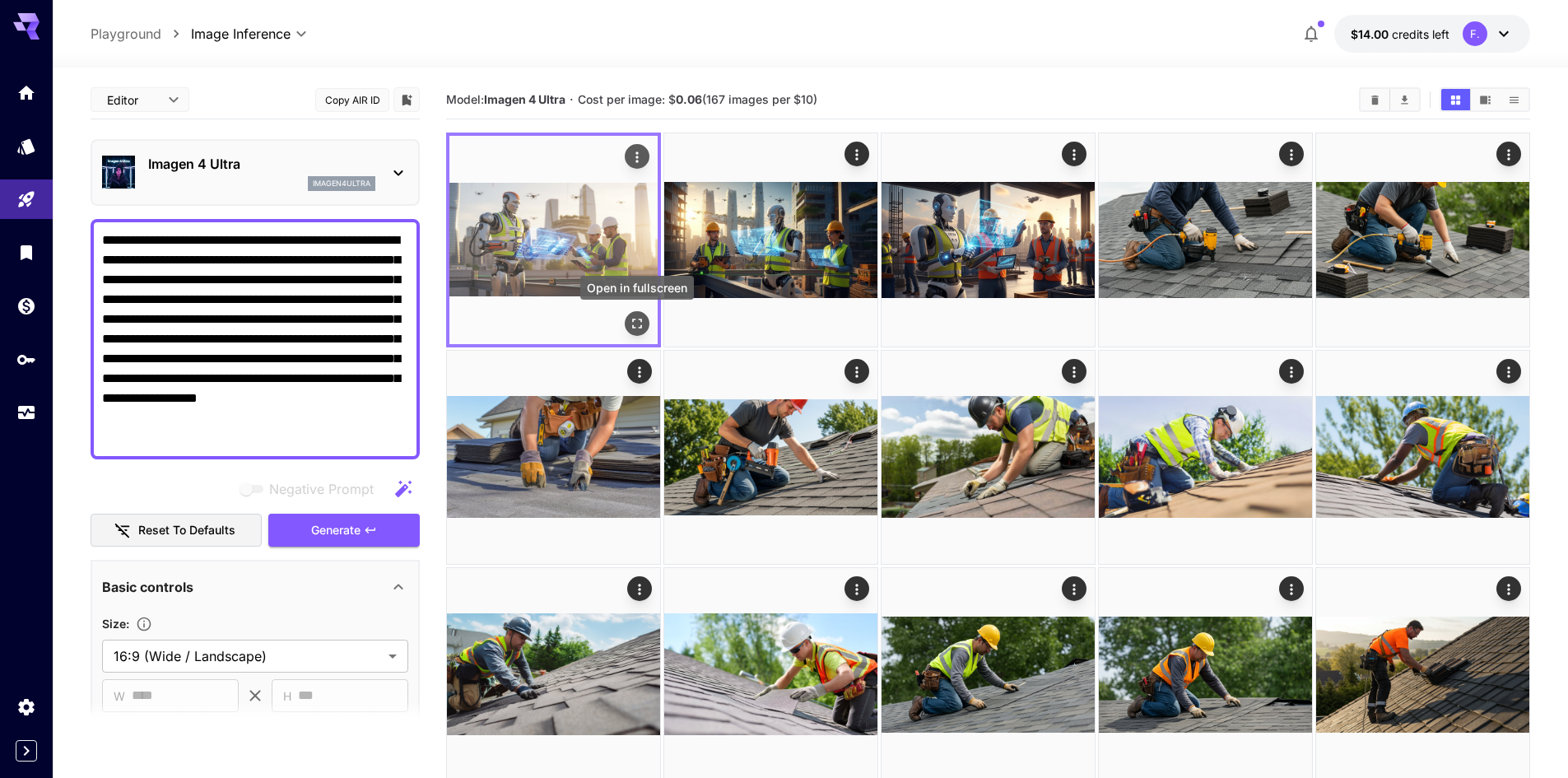
click at [632, 315] on icon "Open in fullscreen" at bounding box center [637, 323] width 16 height 16
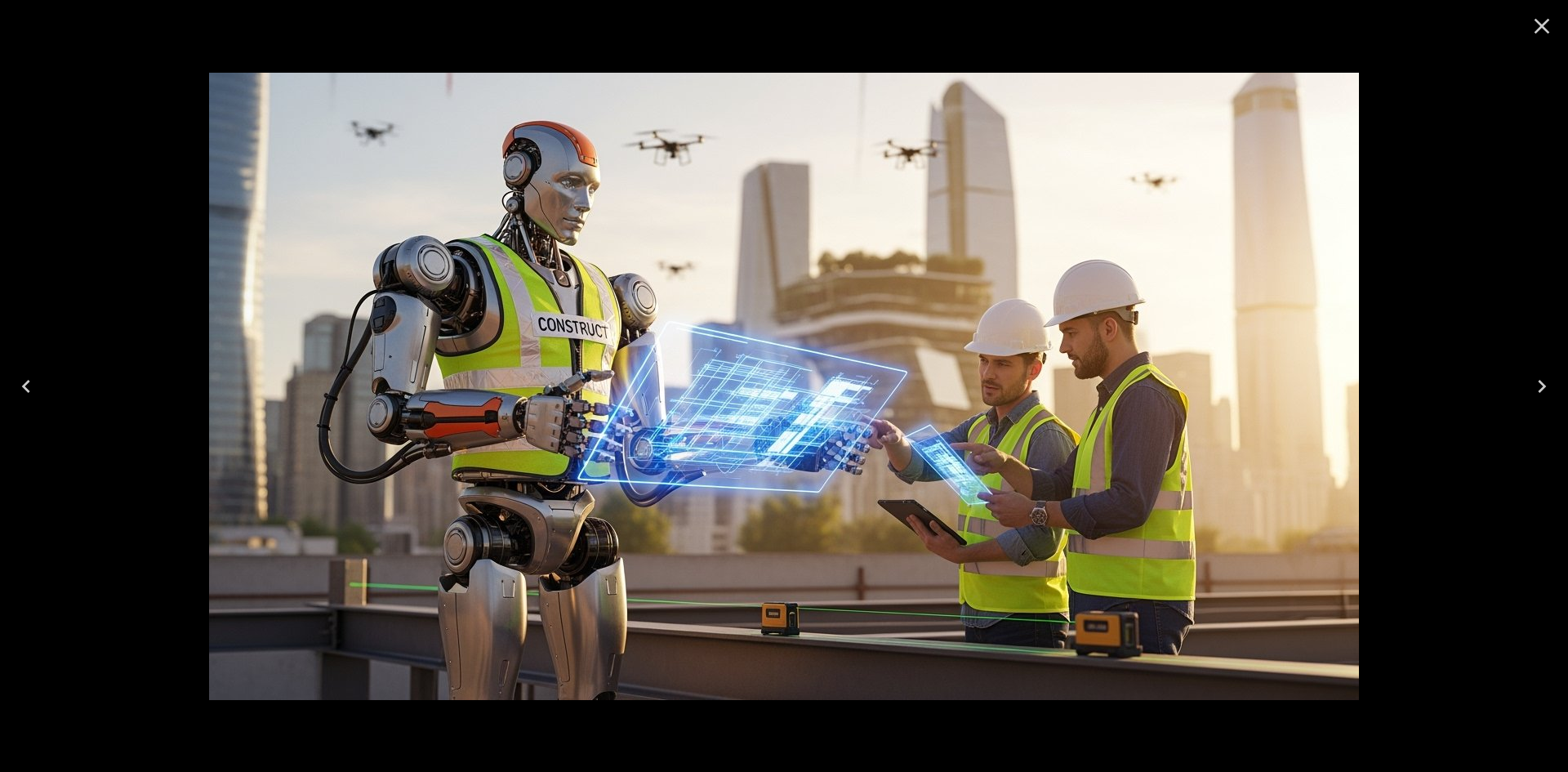
click at [1532, 27] on icon "Close" at bounding box center [1541, 26] width 26 height 26
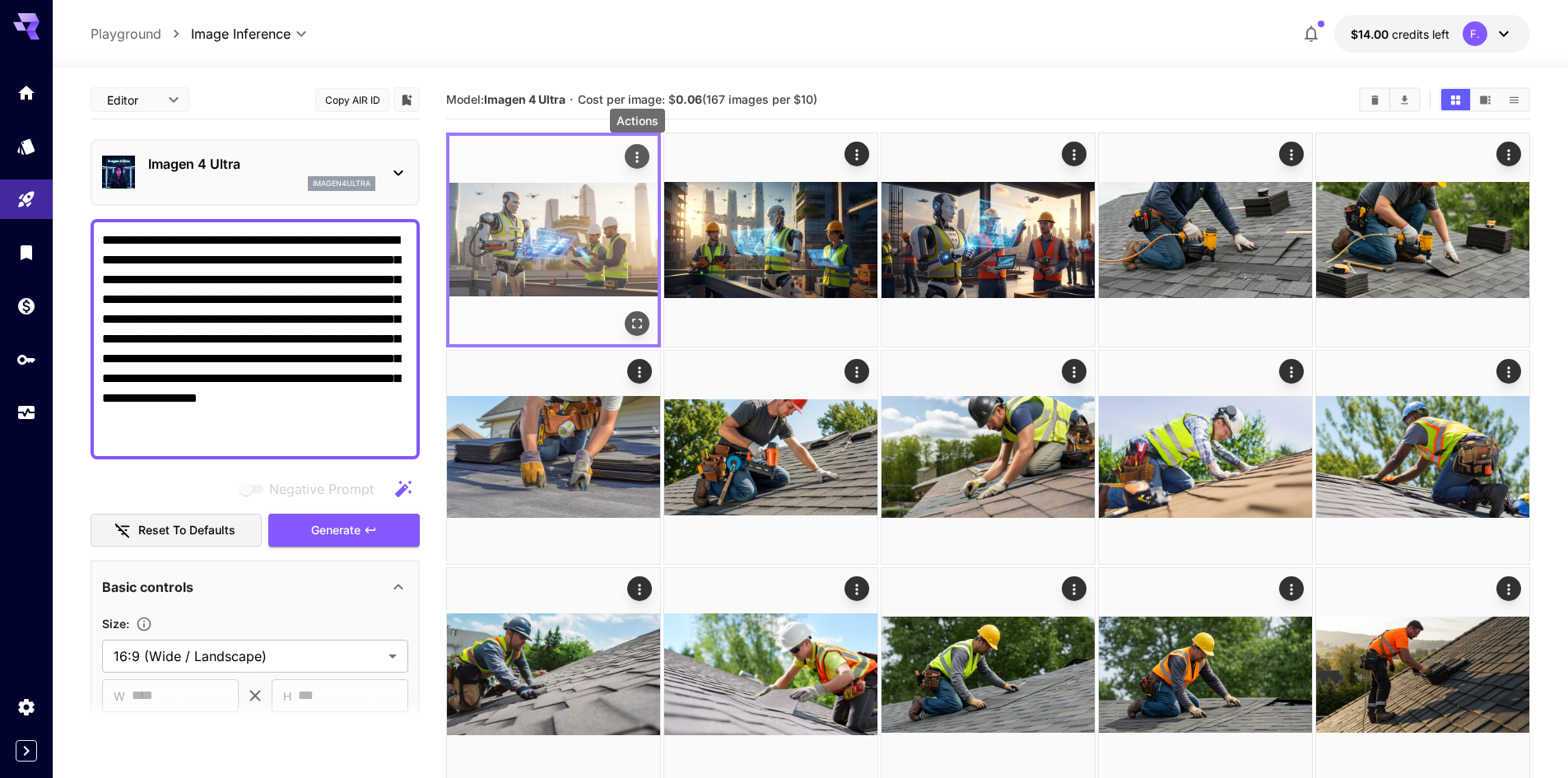
click at [635, 153] on icon "Actions" at bounding box center [637, 157] width 16 height 16
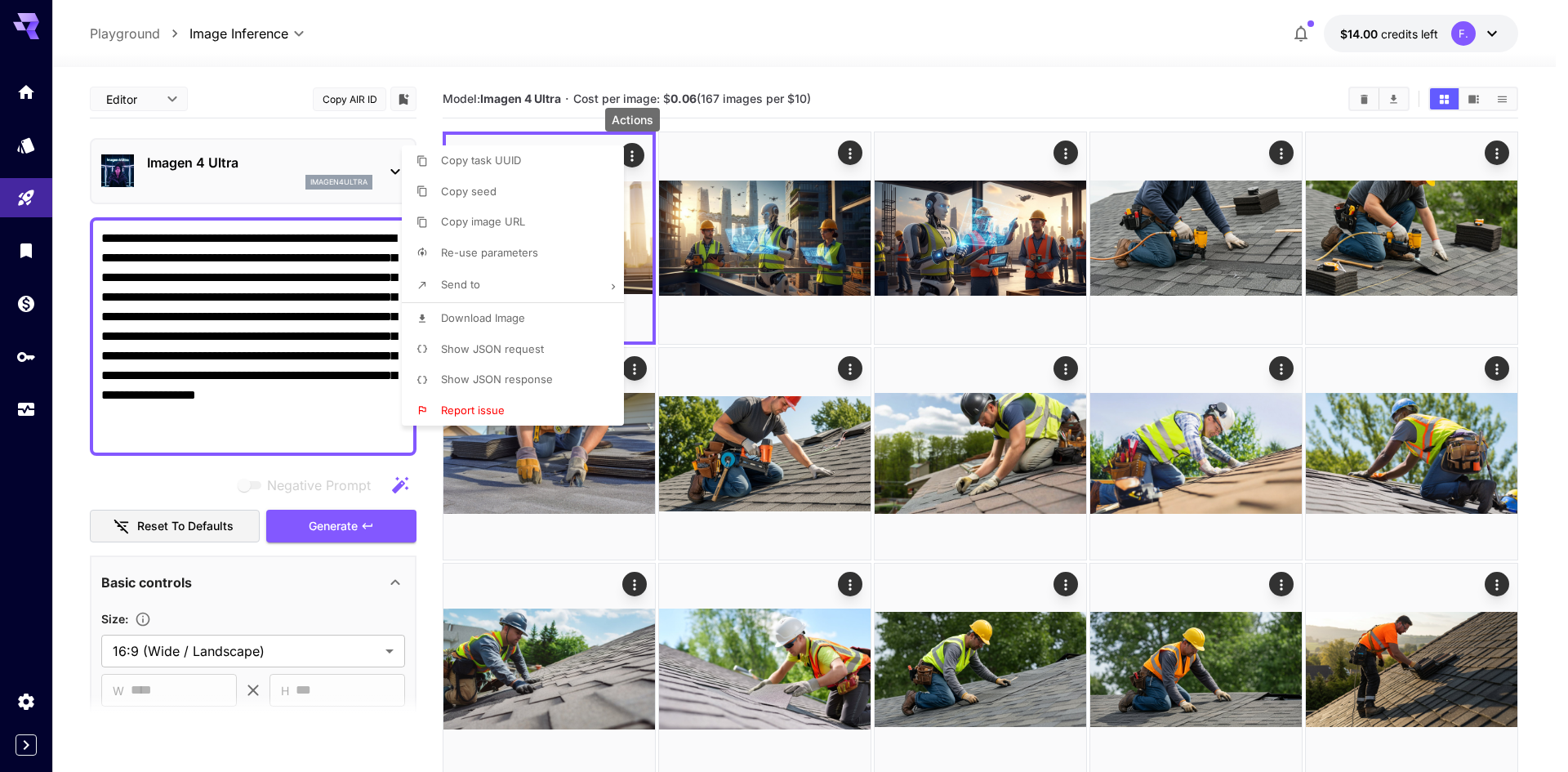
click at [473, 320] on span "Download Image" at bounding box center [483, 318] width 84 height 13
click at [272, 162] on div at bounding box center [784, 386] width 1568 height 772
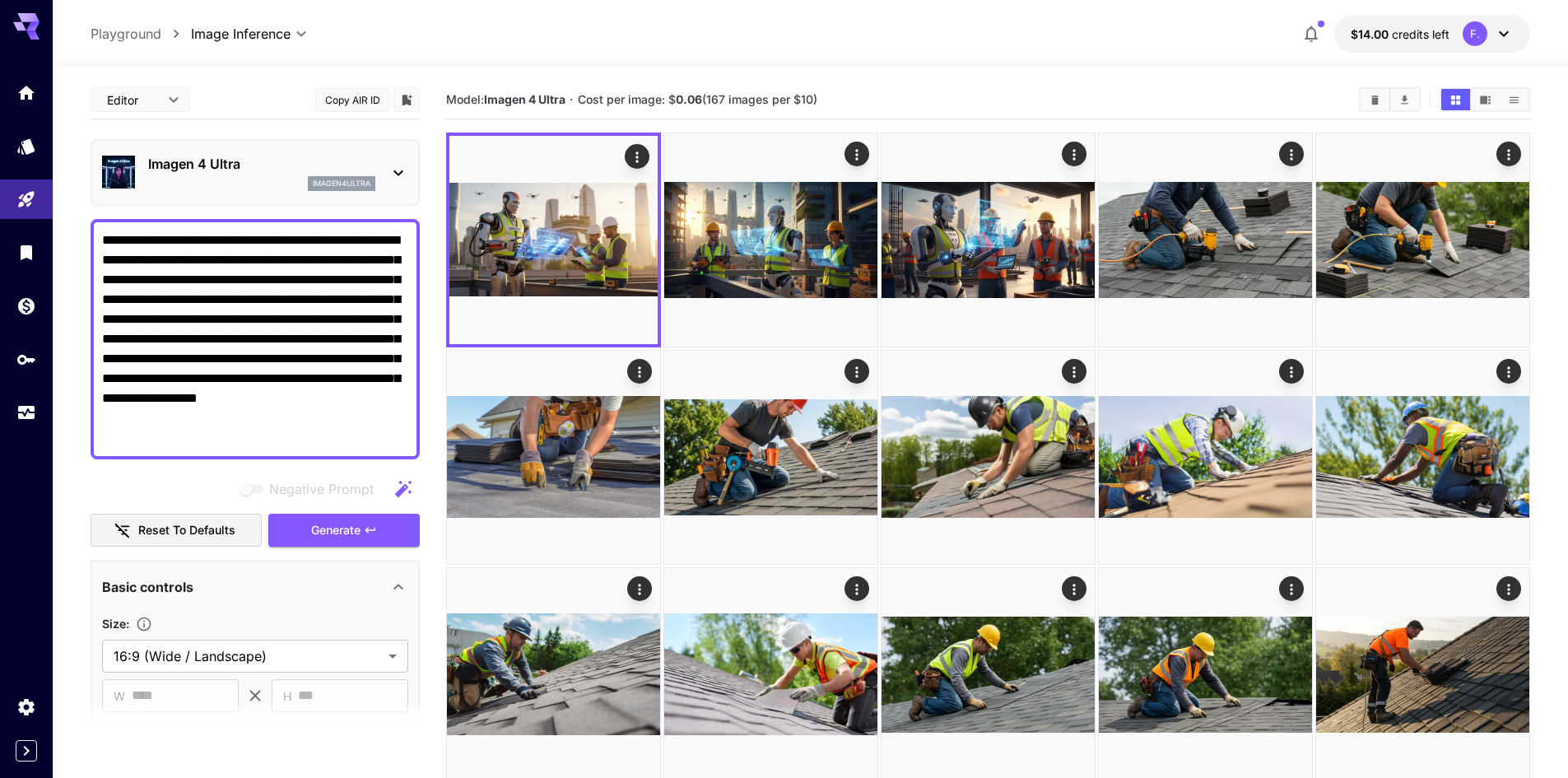
click at [375, 165] on p "Imagen 4 Ultra" at bounding box center [262, 164] width 228 height 20
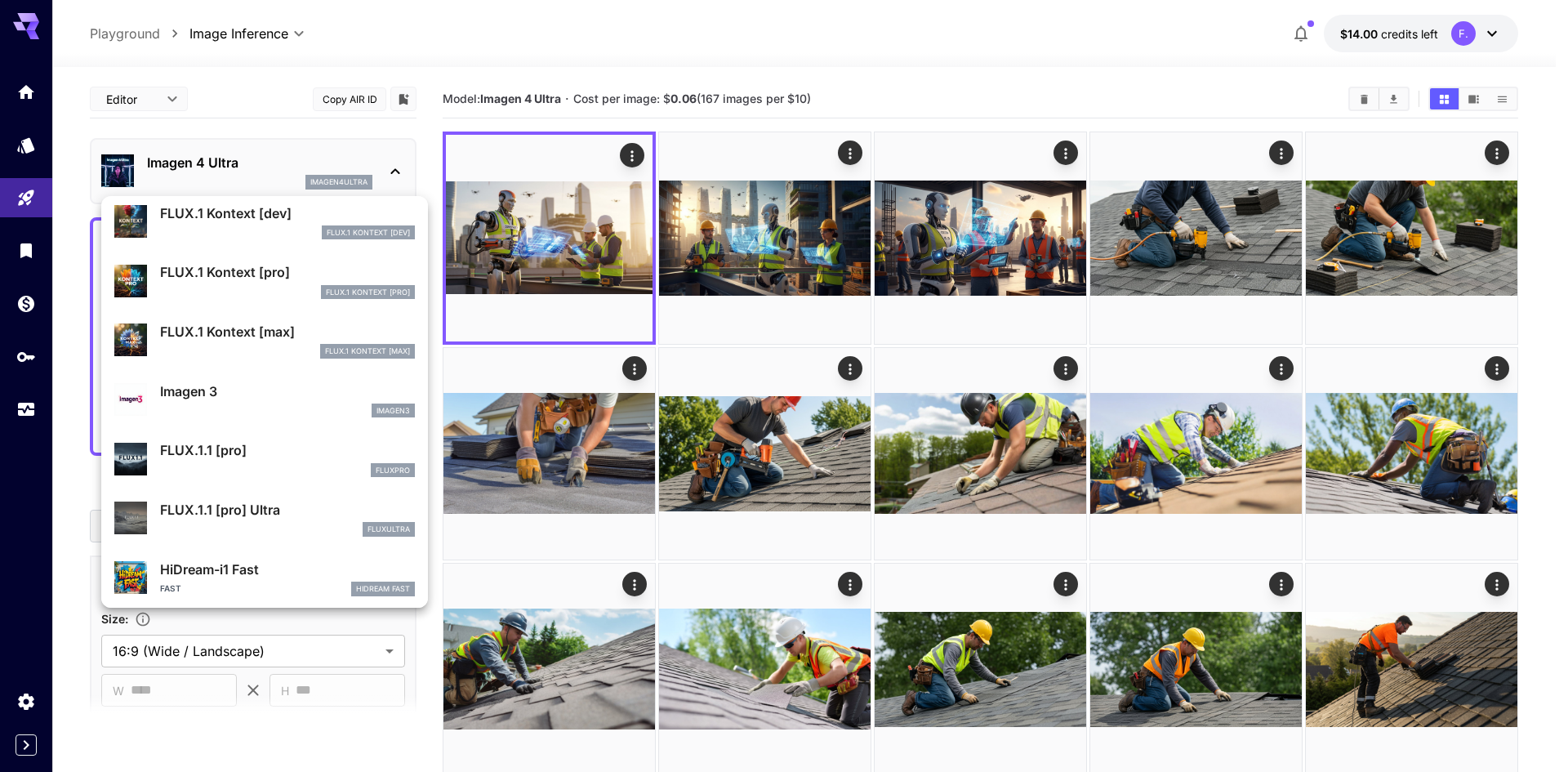
scroll to position [735, 0]
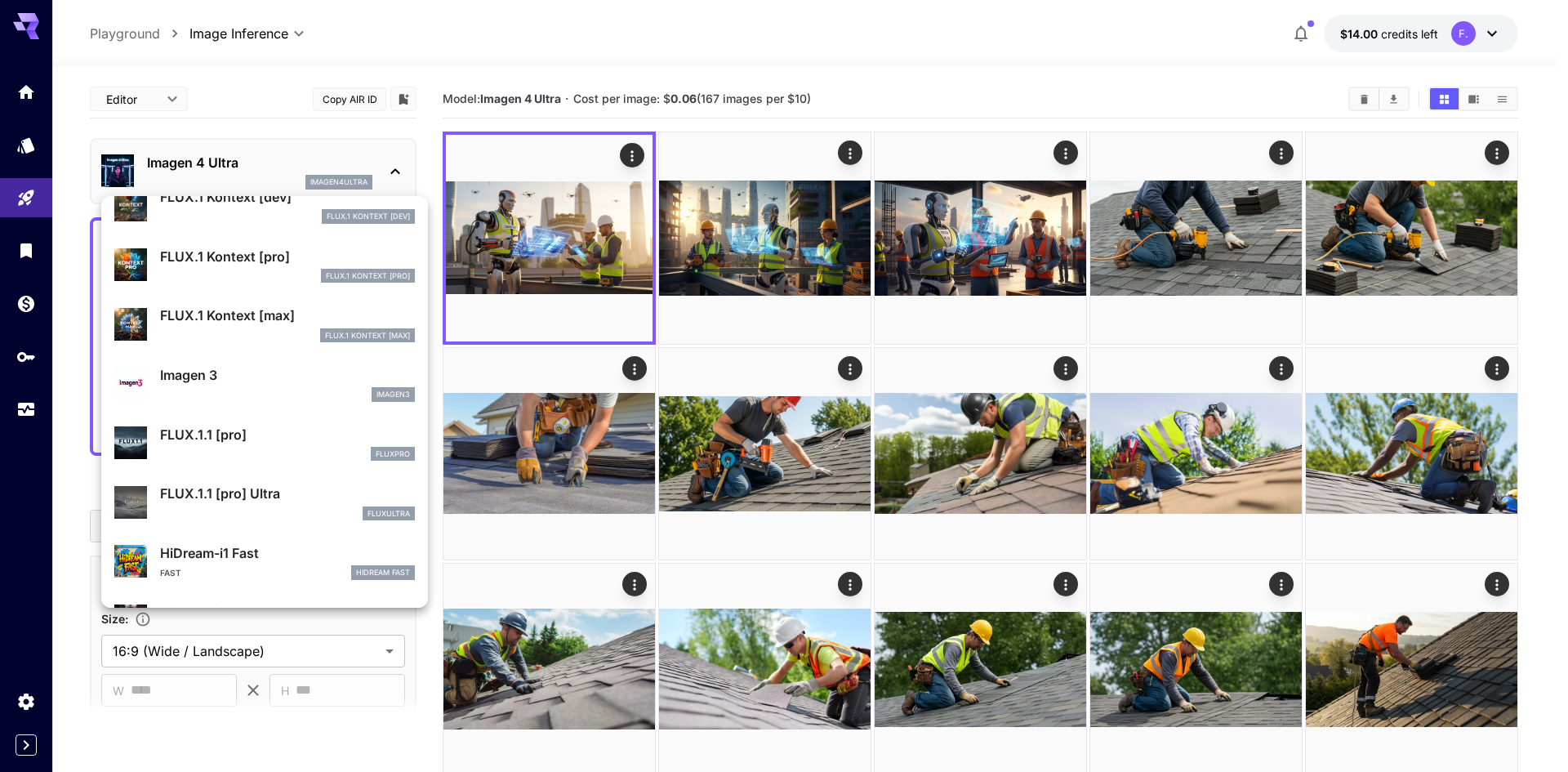
click at [242, 486] on p "FLUX.1.1 [pro] Ultra" at bounding box center [286, 494] width 254 height 20
type input "**********"
type input "****"
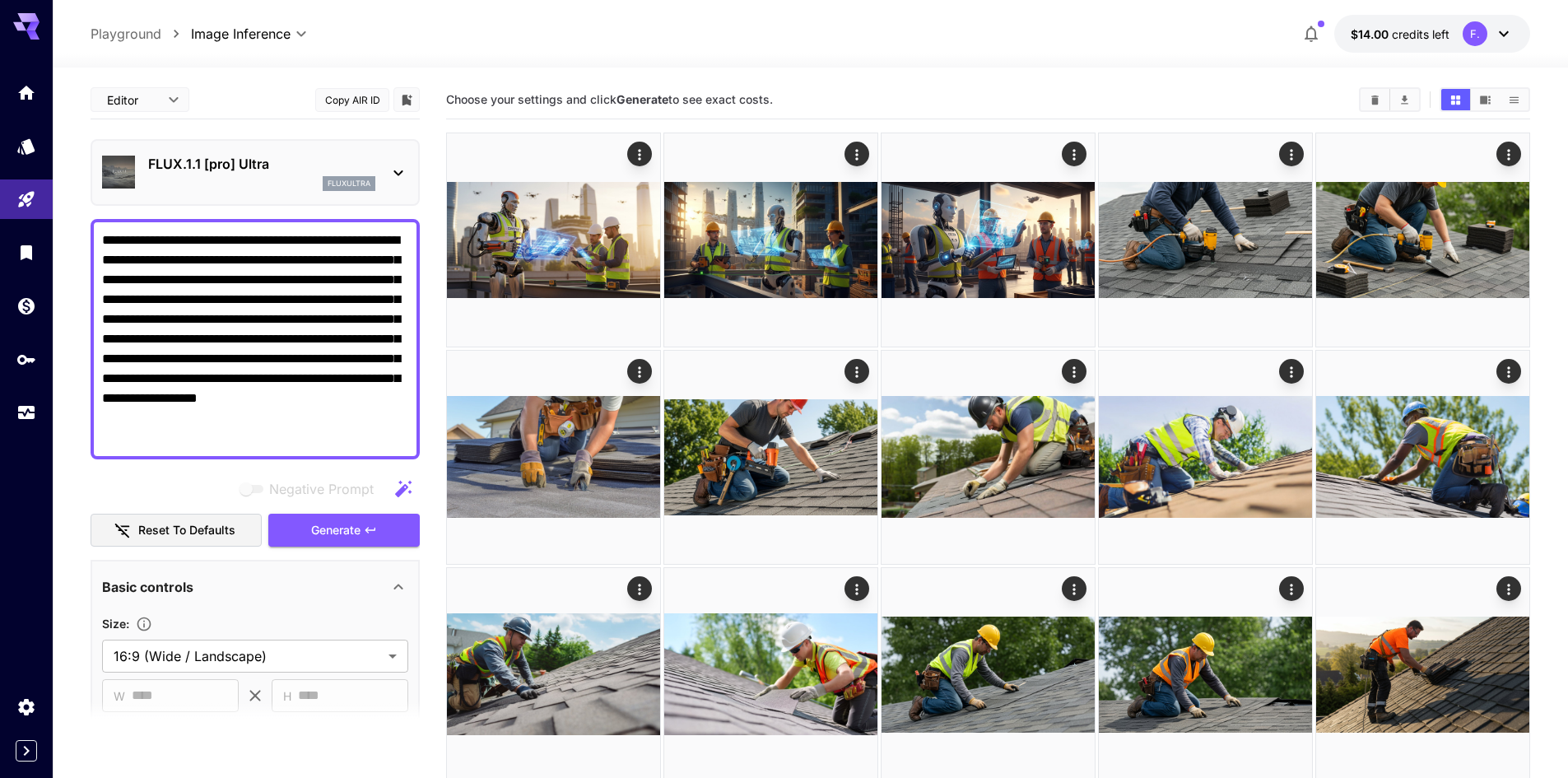
drag, startPoint x: 223, startPoint y: 443, endPoint x: 91, endPoint y: 237, distance: 244.7
paste textarea
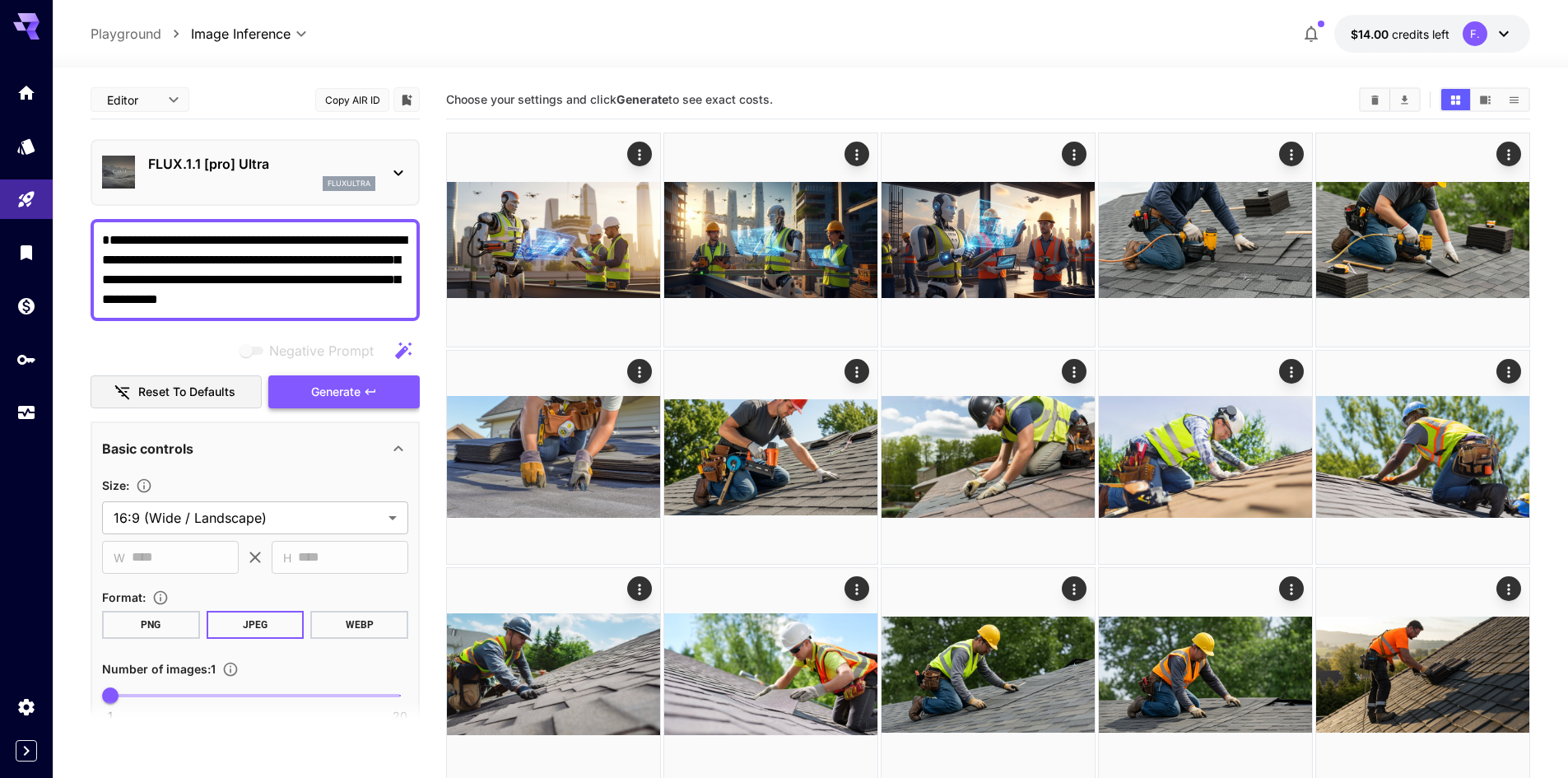
type textarea "**********"
click at [314, 380] on button "Generate" at bounding box center [344, 392] width 151 height 34
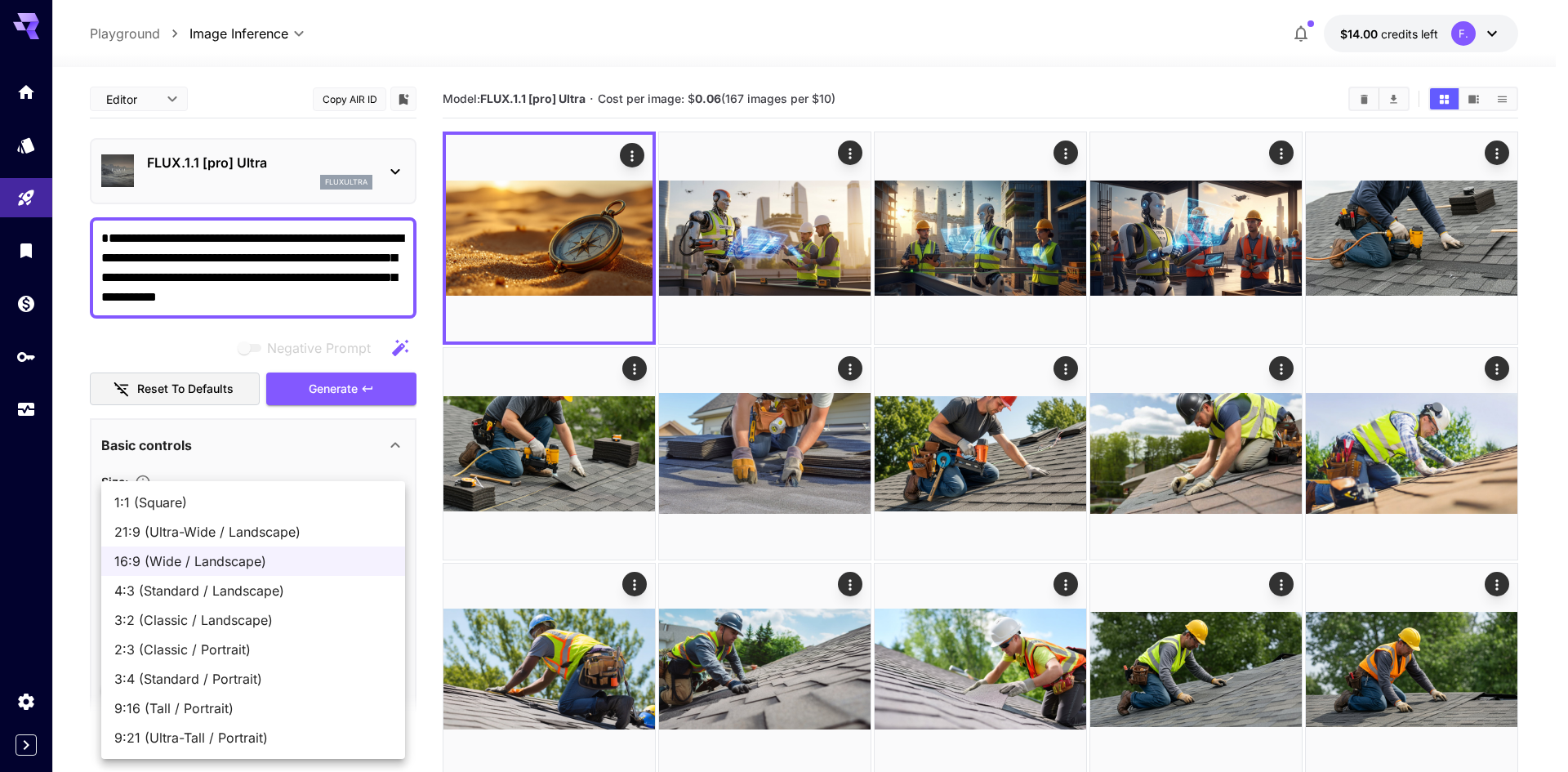
click at [187, 331] on div at bounding box center [784, 386] width 1568 height 772
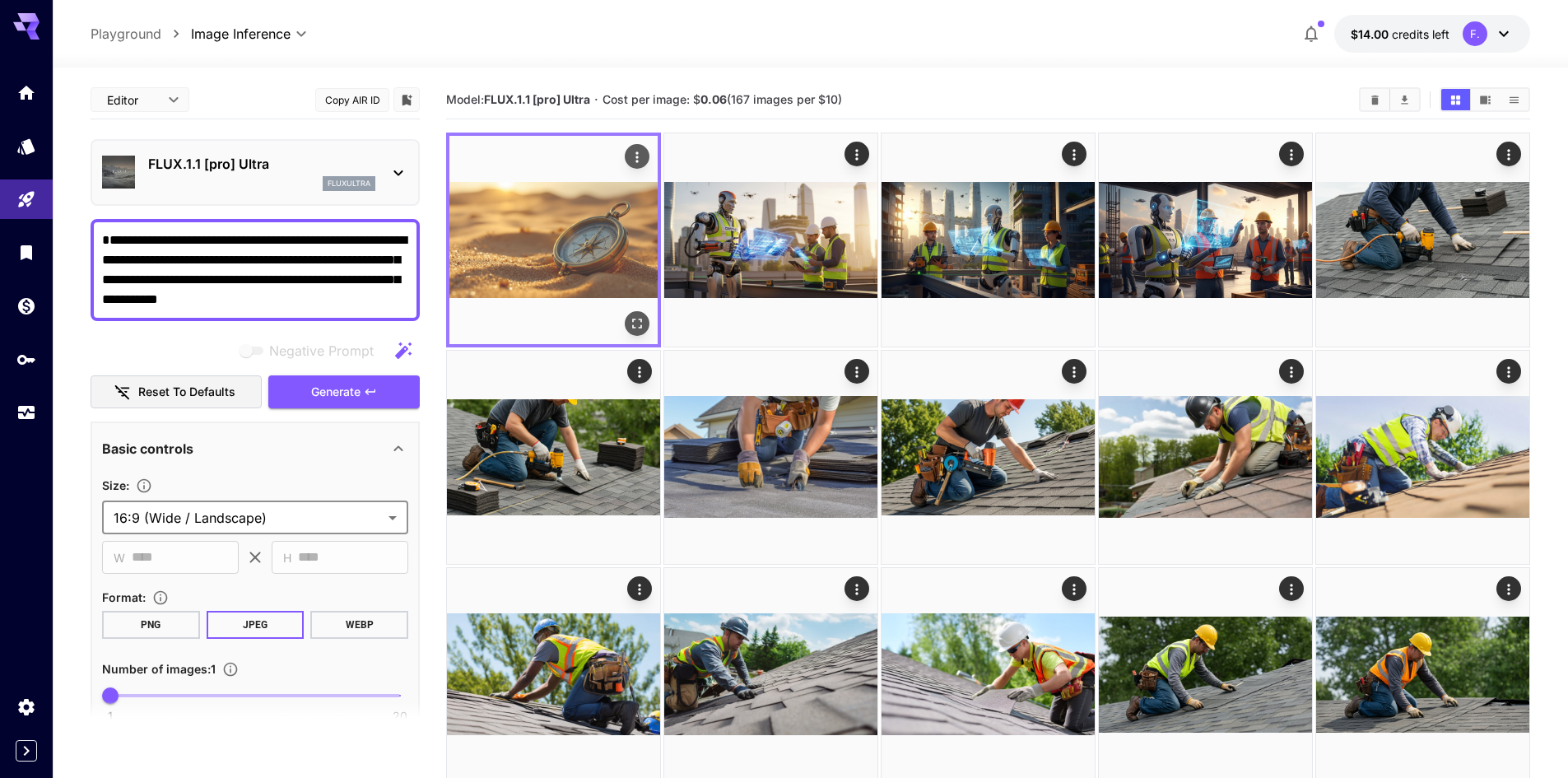
click at [583, 250] on img at bounding box center [553, 239] width 208 height 208
click at [631, 317] on icon "Open in fullscreen" at bounding box center [637, 323] width 16 height 16
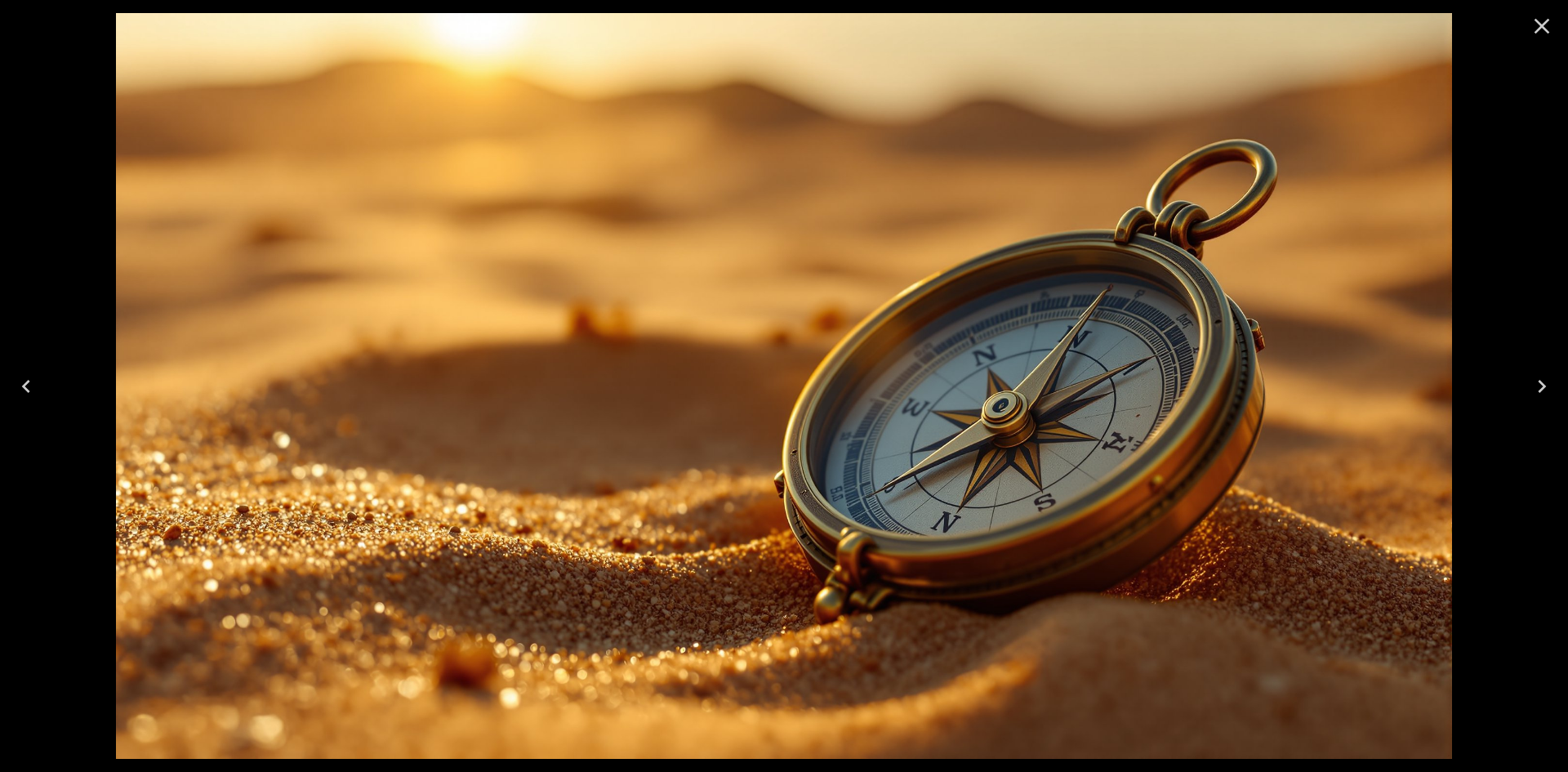
click at [1541, 27] on icon "Close" at bounding box center [1541, 26] width 15 height 15
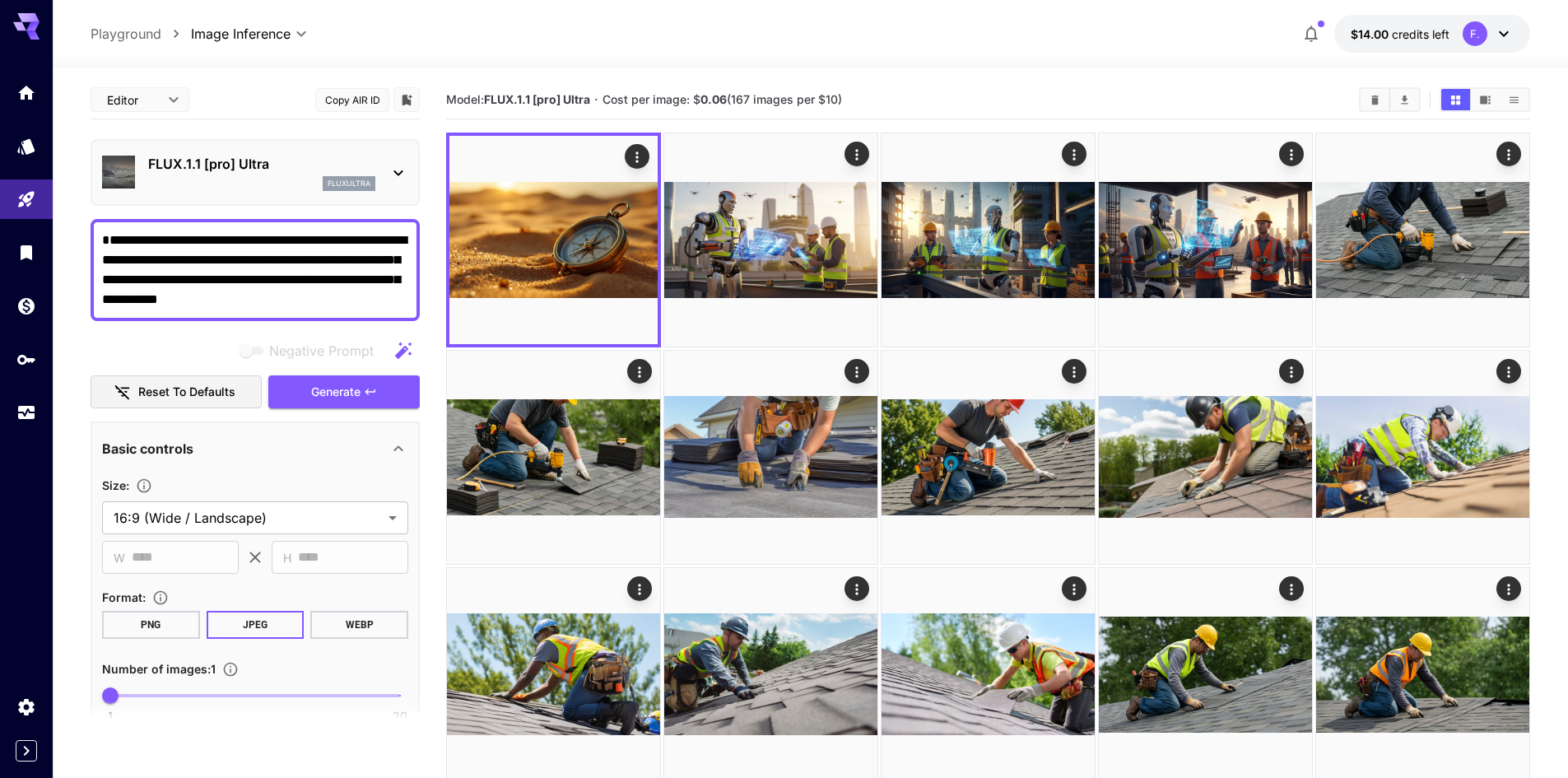
click at [366, 164] on p "FLUX.1.1 [pro] Ultra" at bounding box center [262, 164] width 228 height 20
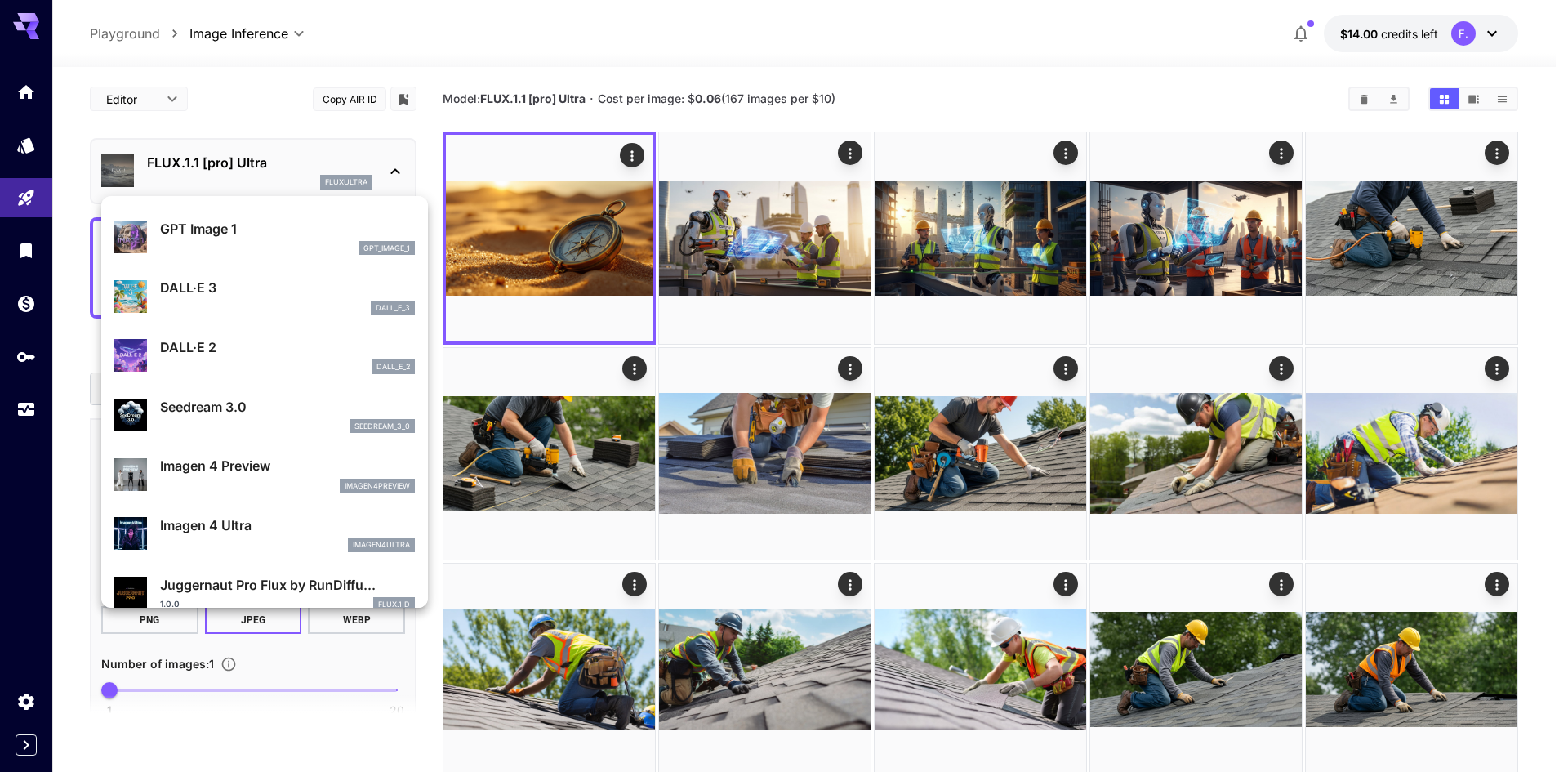
scroll to position [327, 0]
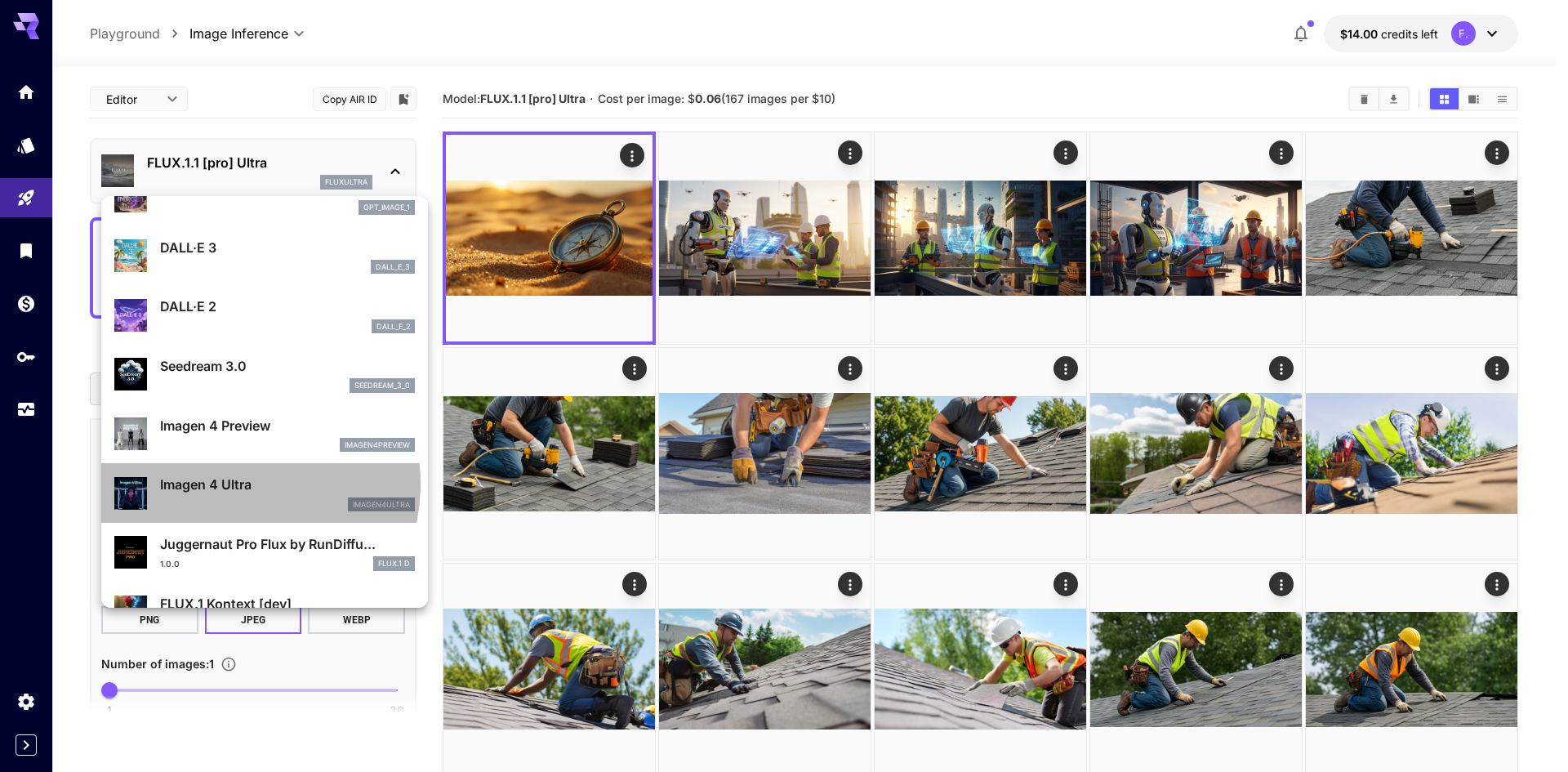
click at [236, 484] on p "Imagen 4 Ultra" at bounding box center [286, 485] width 254 height 20
type input "**********"
type input "****"
type input "***"
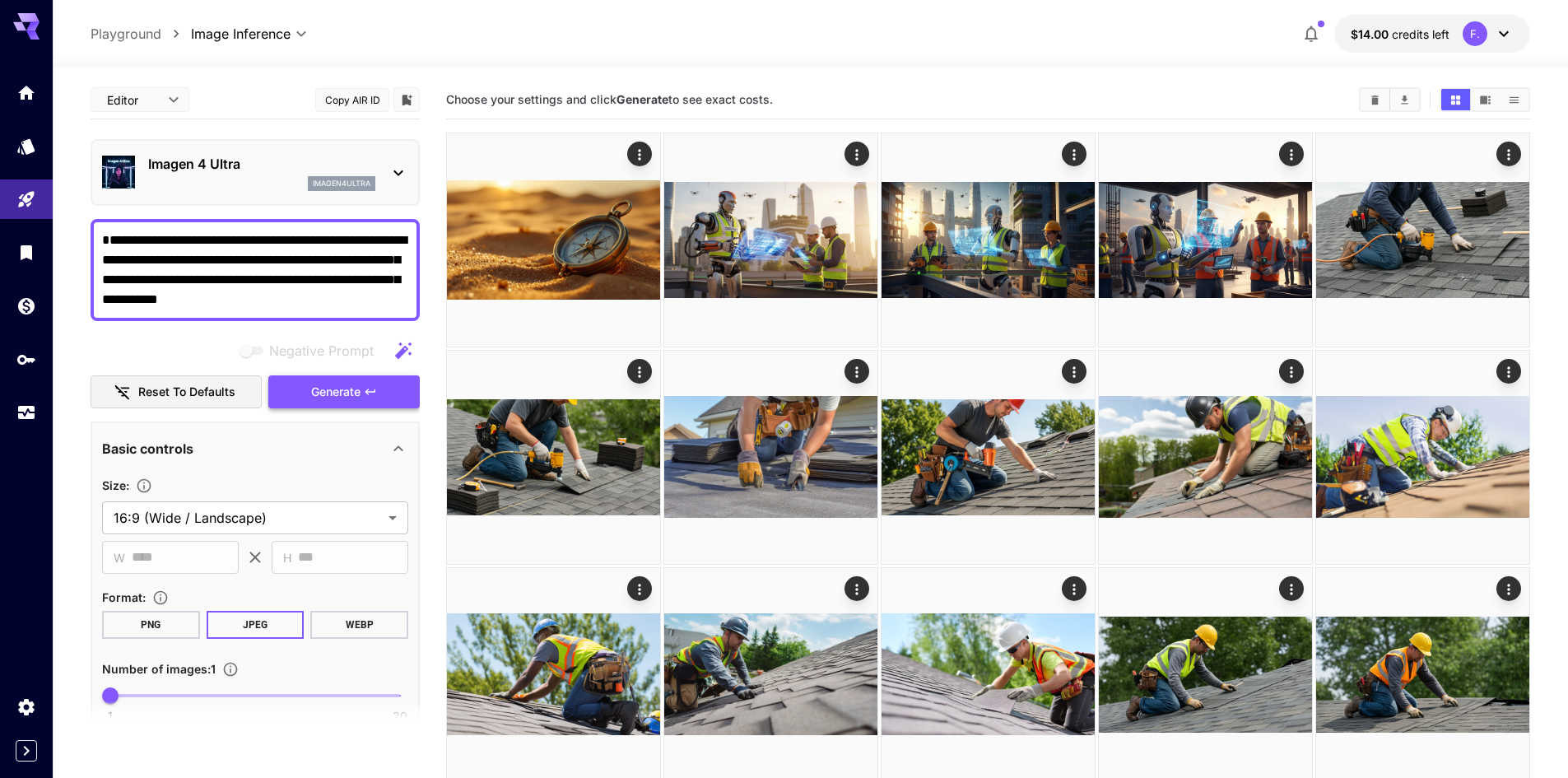
click at [323, 389] on span "Generate" at bounding box center [336, 392] width 49 height 21
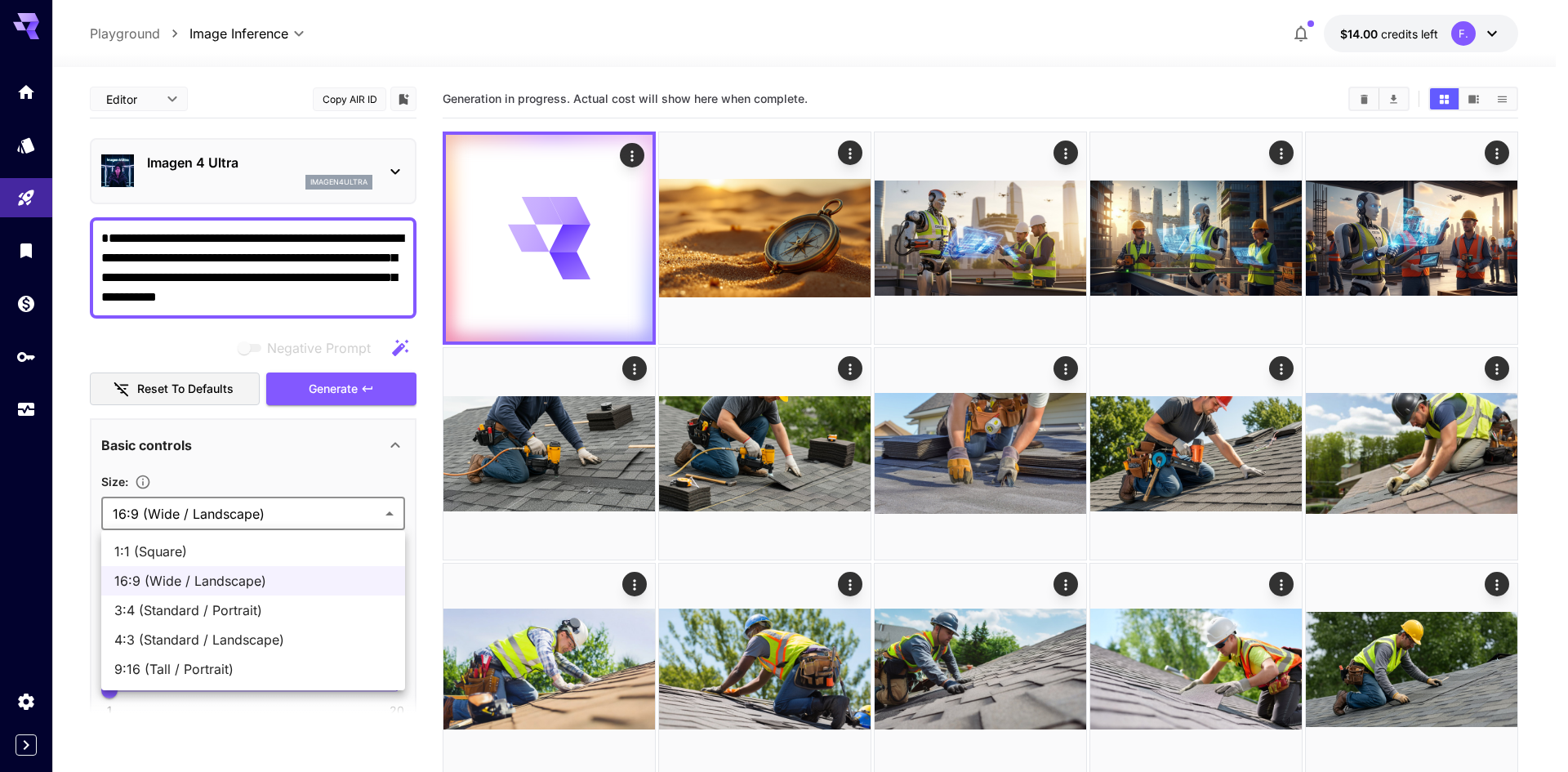
click at [307, 509] on div at bounding box center [784, 386] width 1568 height 772
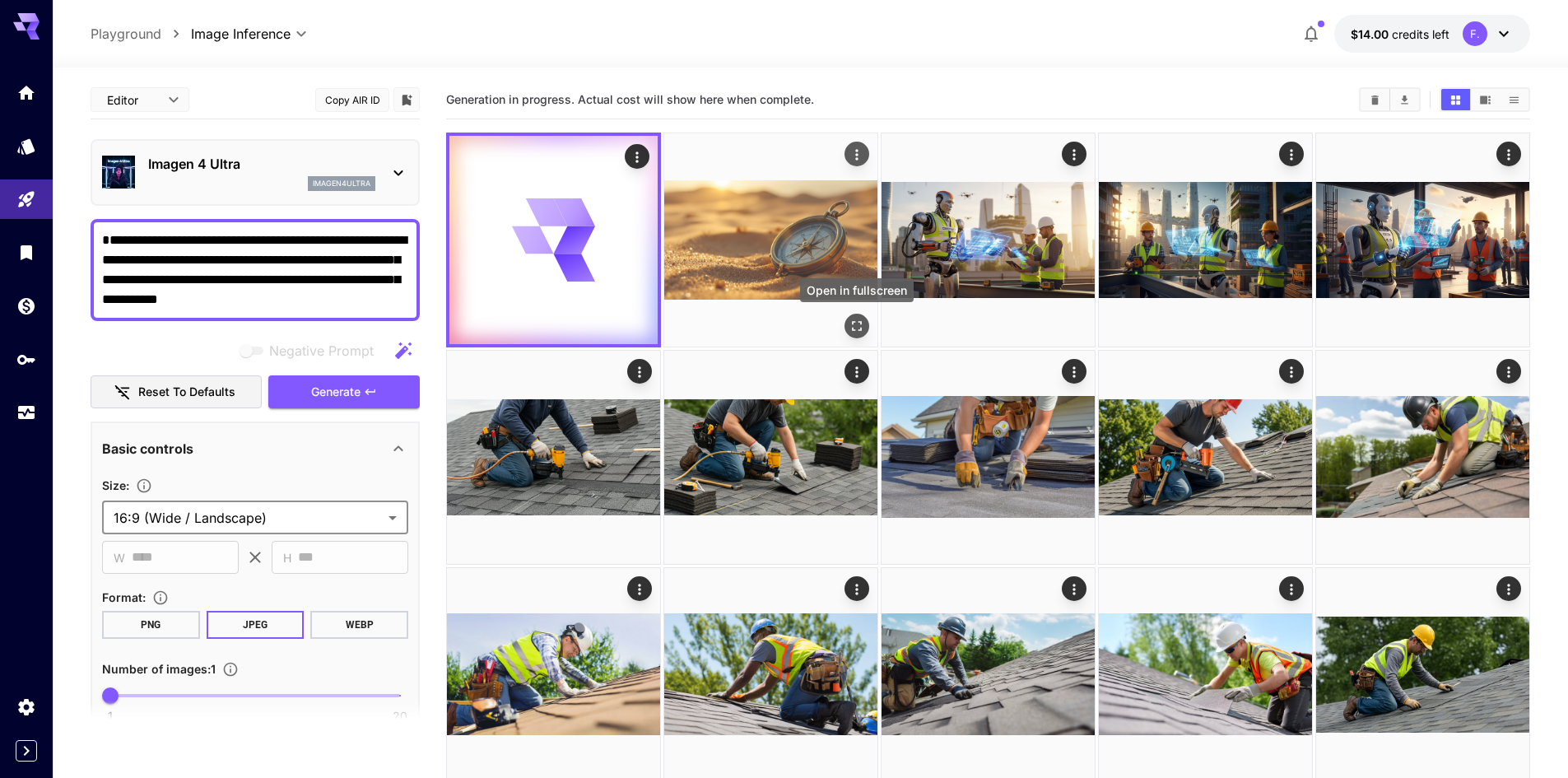
click at [854, 320] on icon "Open in fullscreen" at bounding box center [856, 326] width 16 height 16
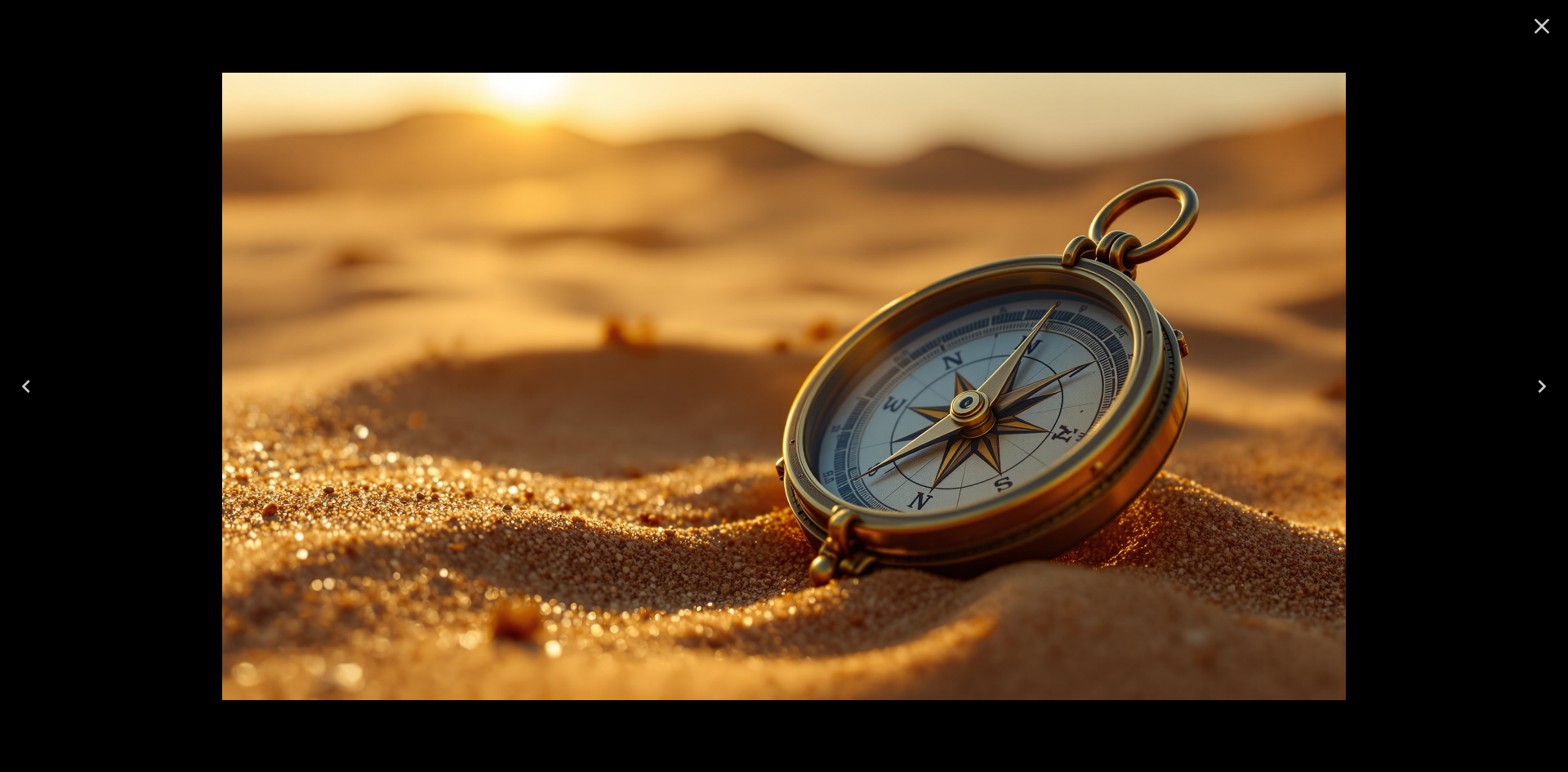
click at [1535, 29] on icon "Close" at bounding box center [1541, 26] width 26 height 26
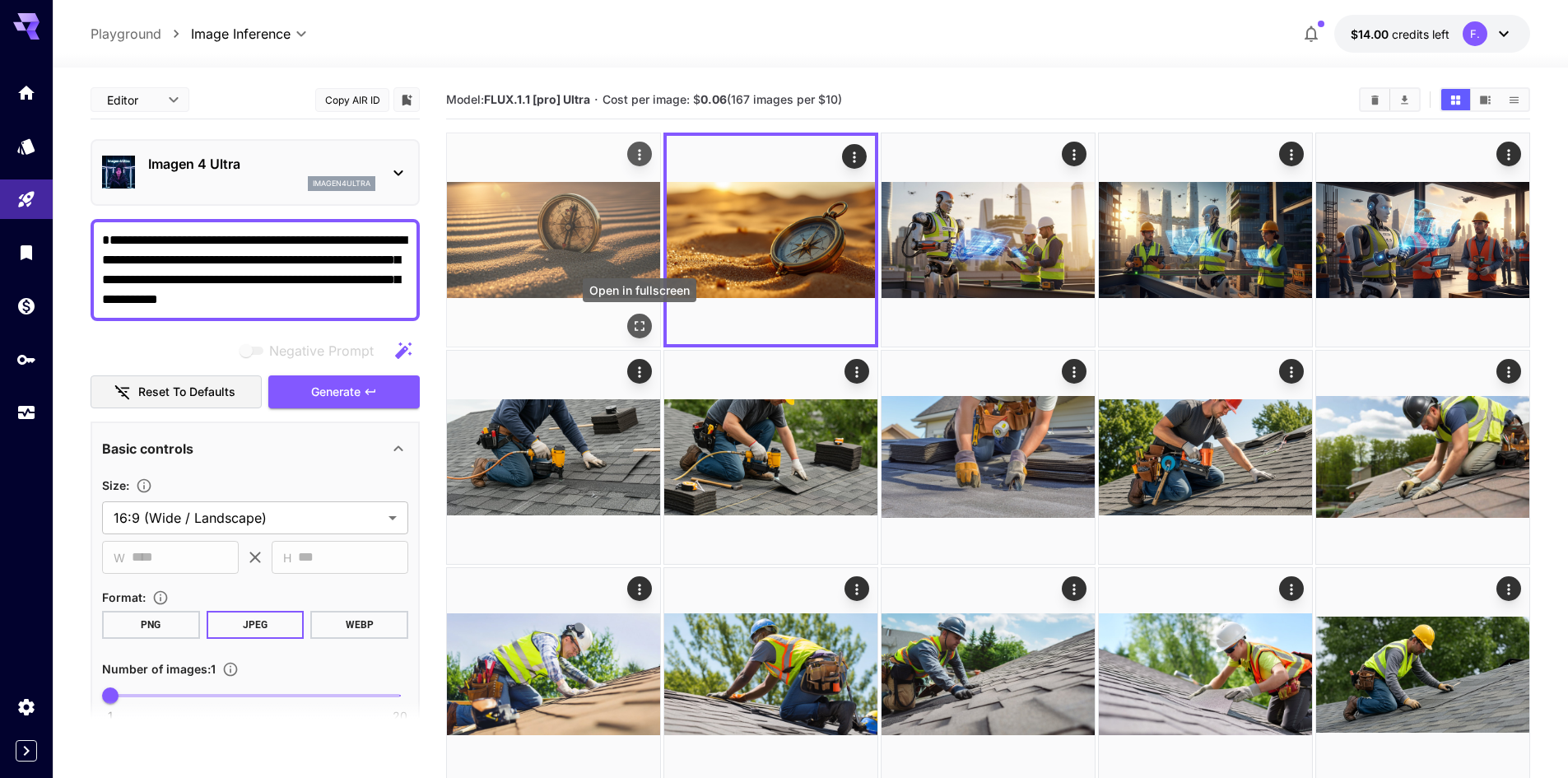
click at [640, 324] on icon "Open in fullscreen" at bounding box center [640, 326] width 16 height 16
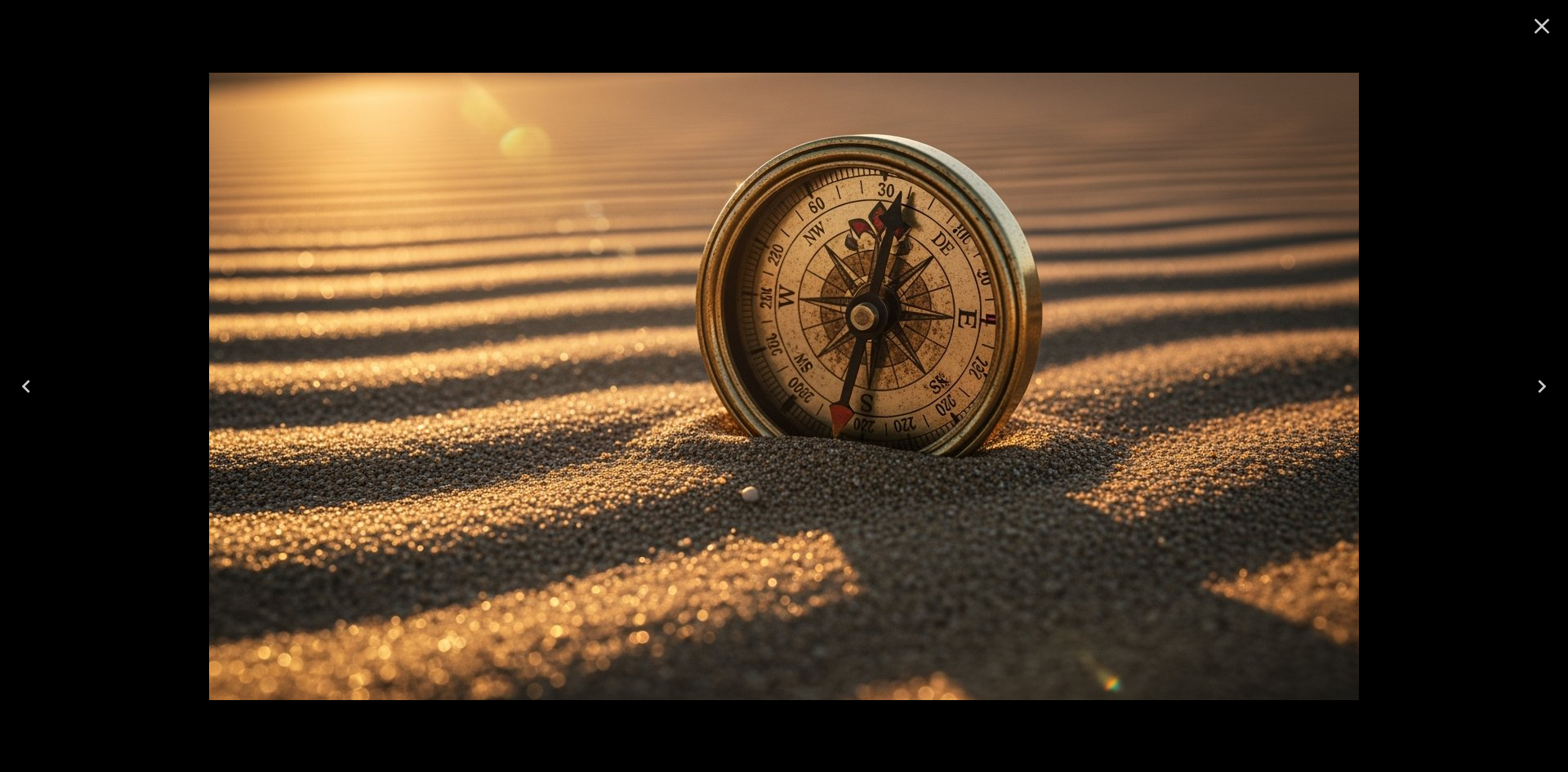
click at [1536, 24] on icon "Close" at bounding box center [1541, 26] width 26 height 26
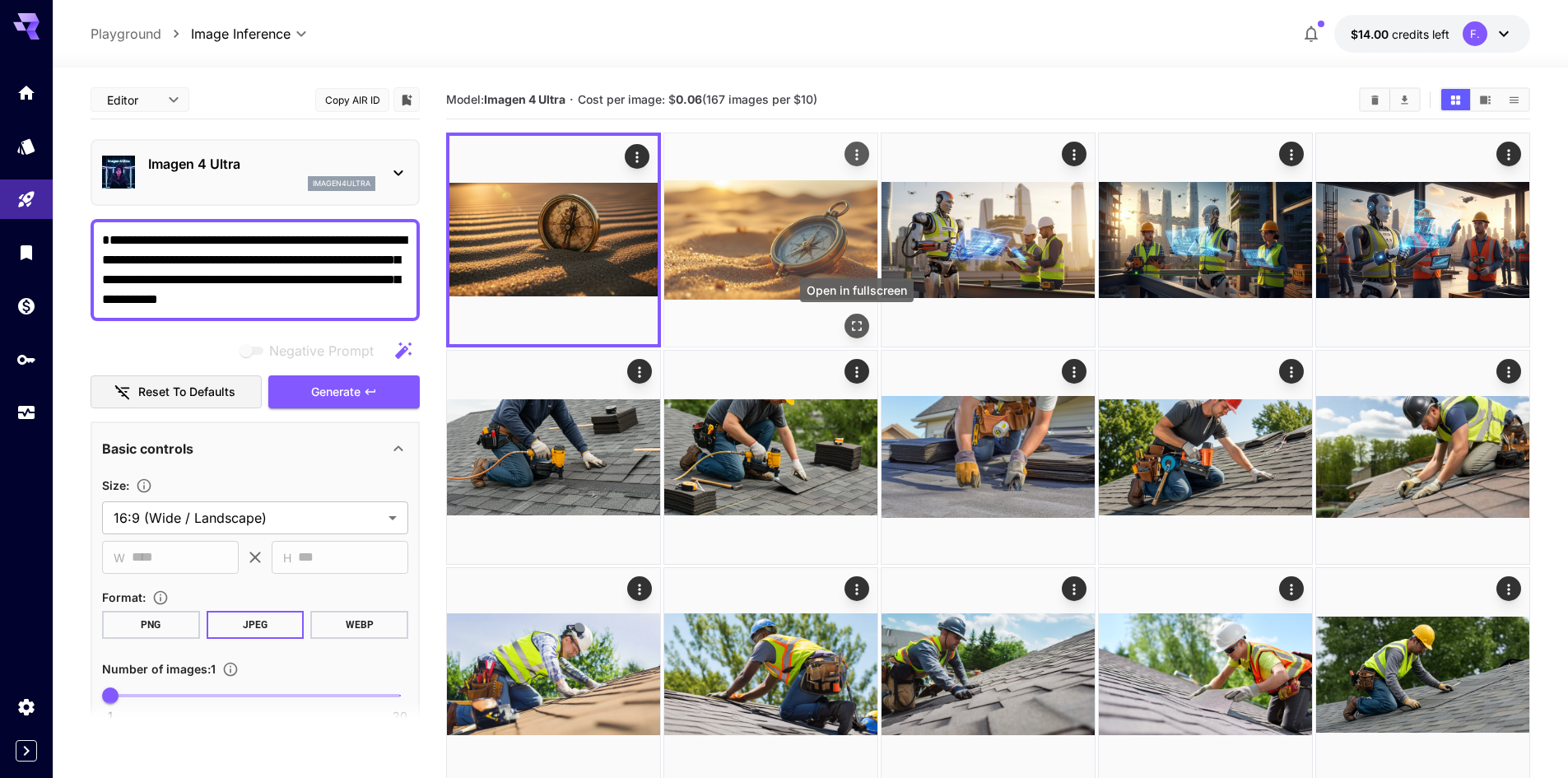
click at [853, 322] on icon "Open in fullscreen" at bounding box center [856, 326] width 10 height 10
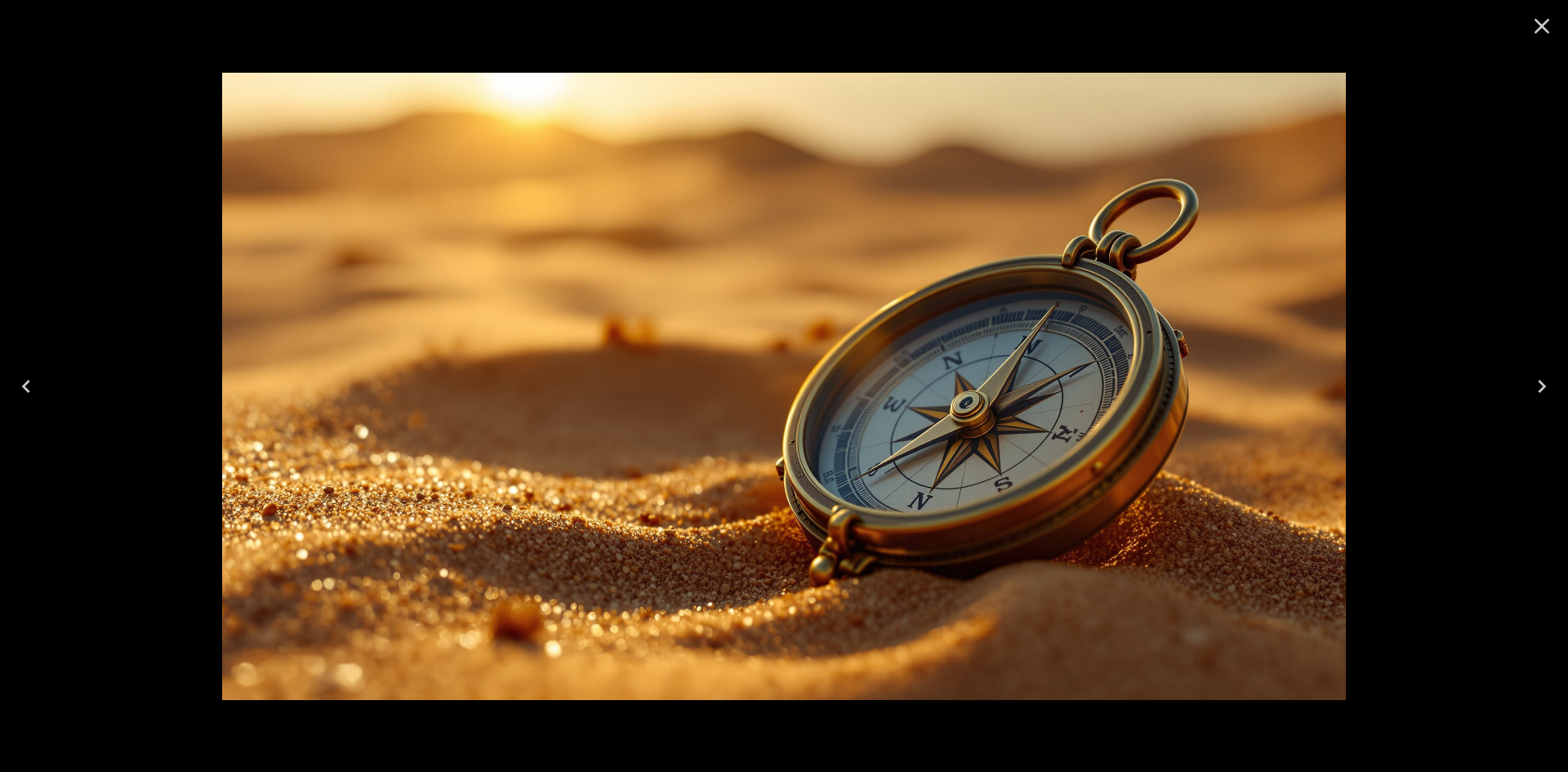
click at [1547, 25] on icon "Close" at bounding box center [1541, 26] width 26 height 26
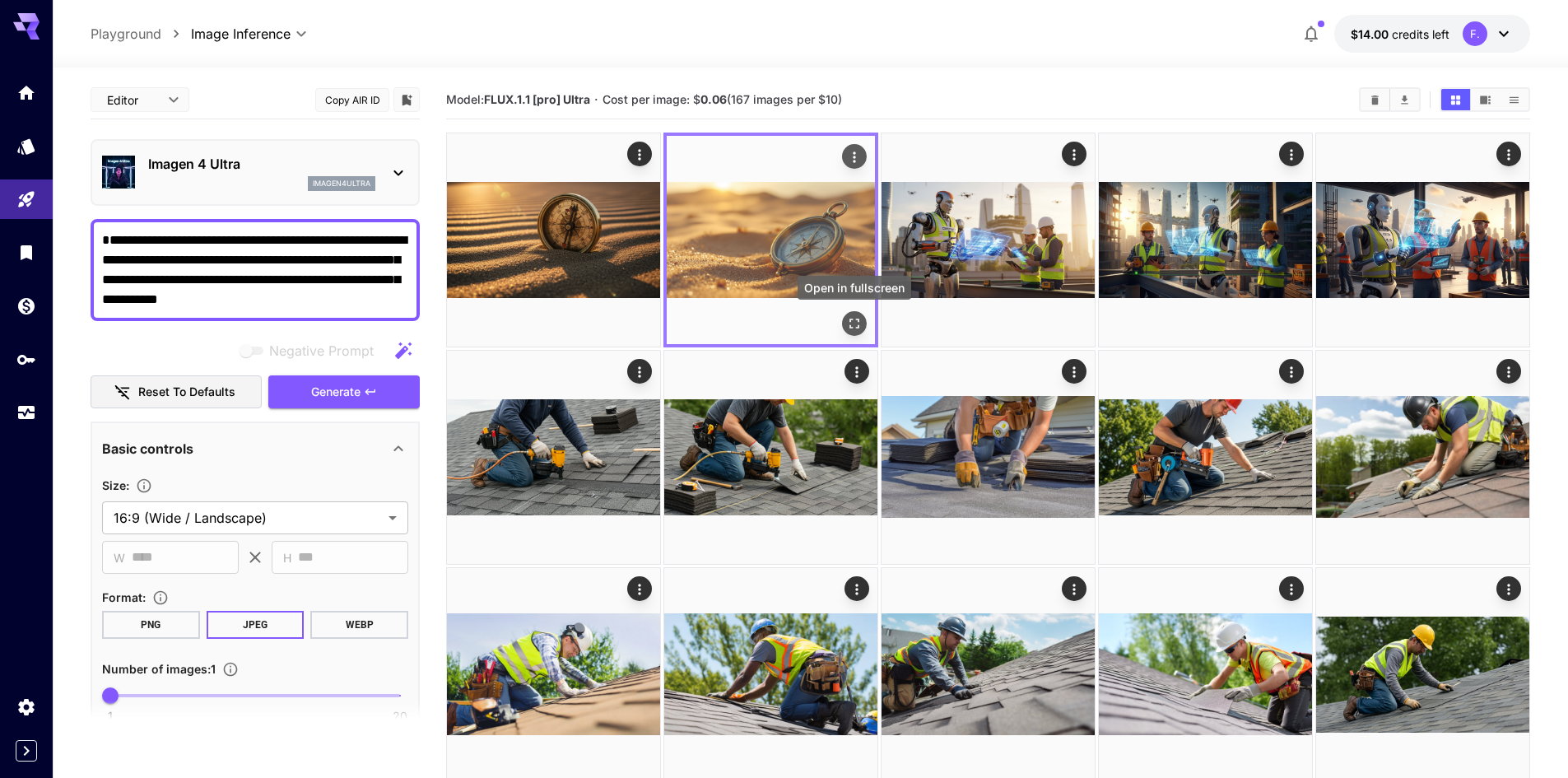
click at [856, 315] on icon "Open in fullscreen" at bounding box center [855, 323] width 16 height 16
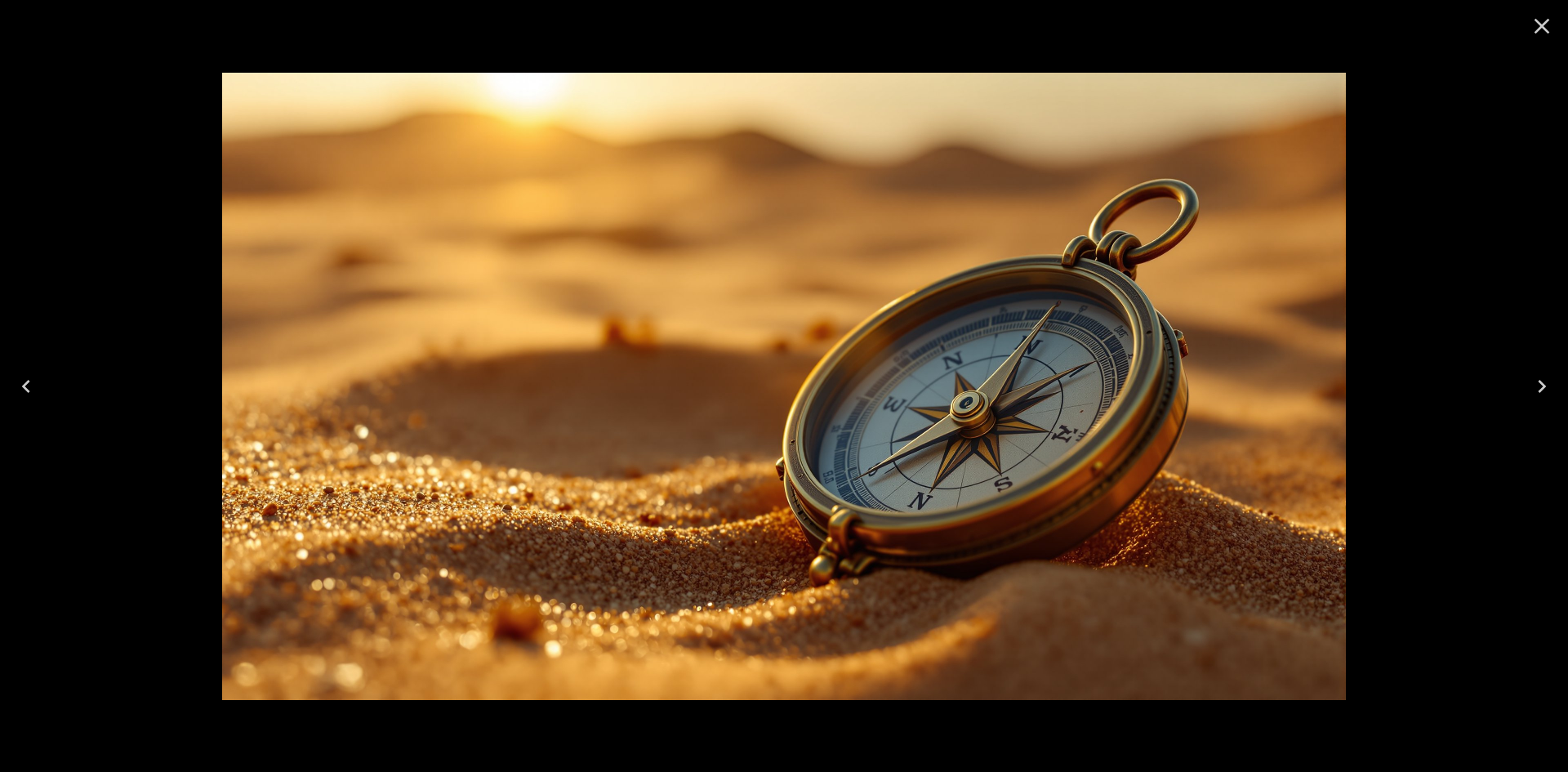
click at [1544, 27] on icon "Close" at bounding box center [1541, 26] width 26 height 26
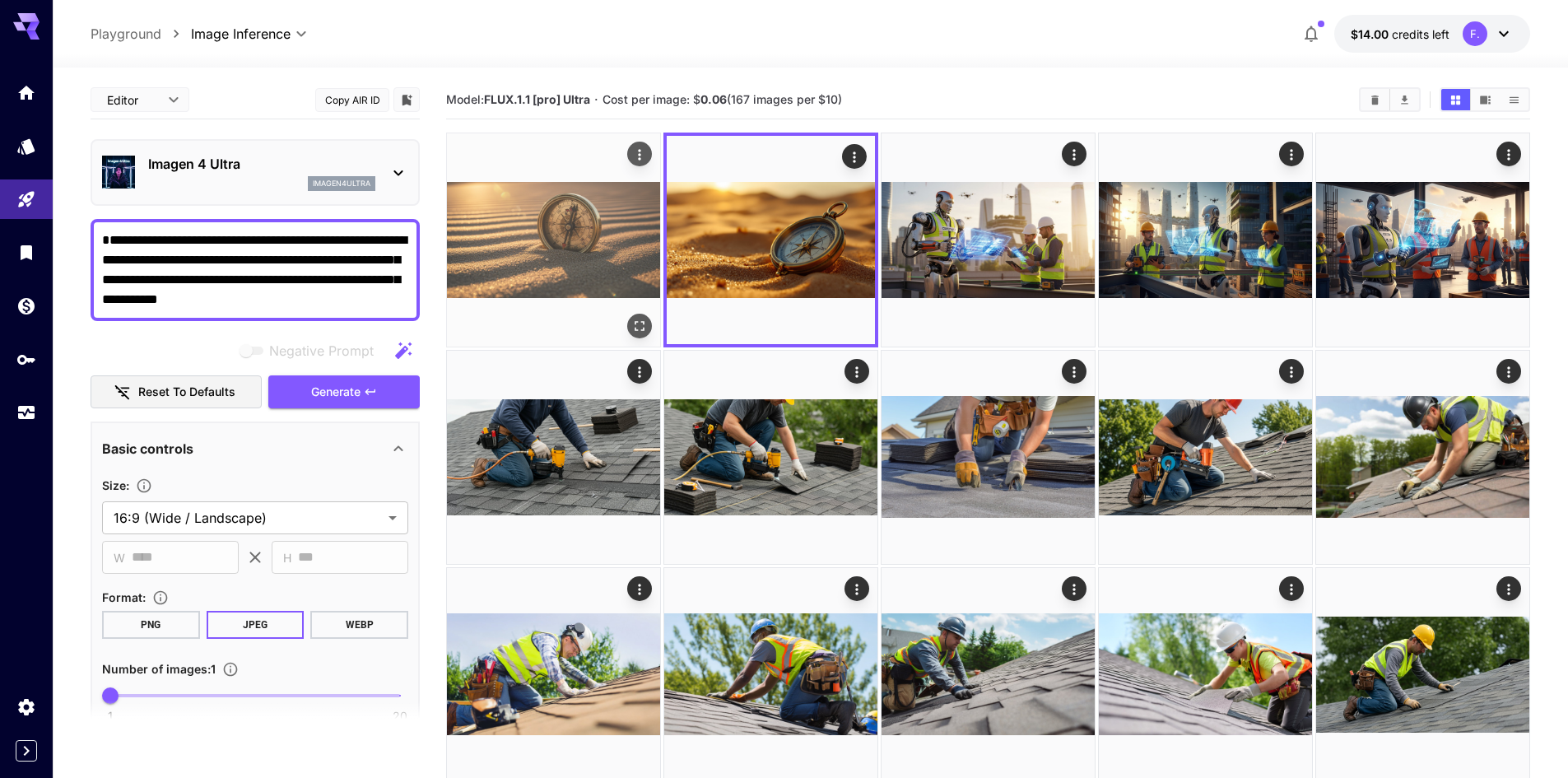
click at [532, 247] on img at bounding box center [553, 239] width 213 height 213
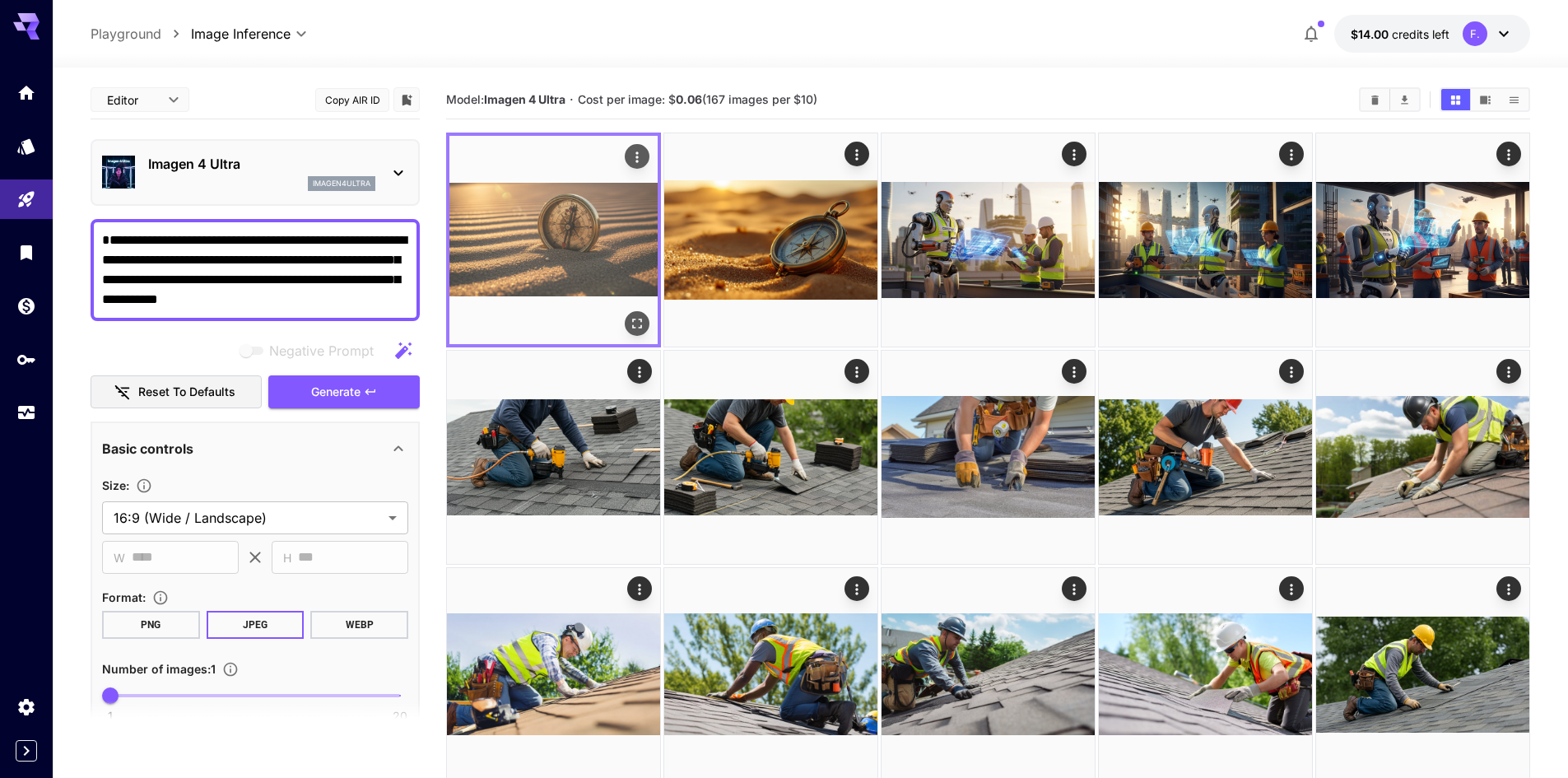
click at [644, 316] on icon "Open in fullscreen" at bounding box center [637, 323] width 16 height 16
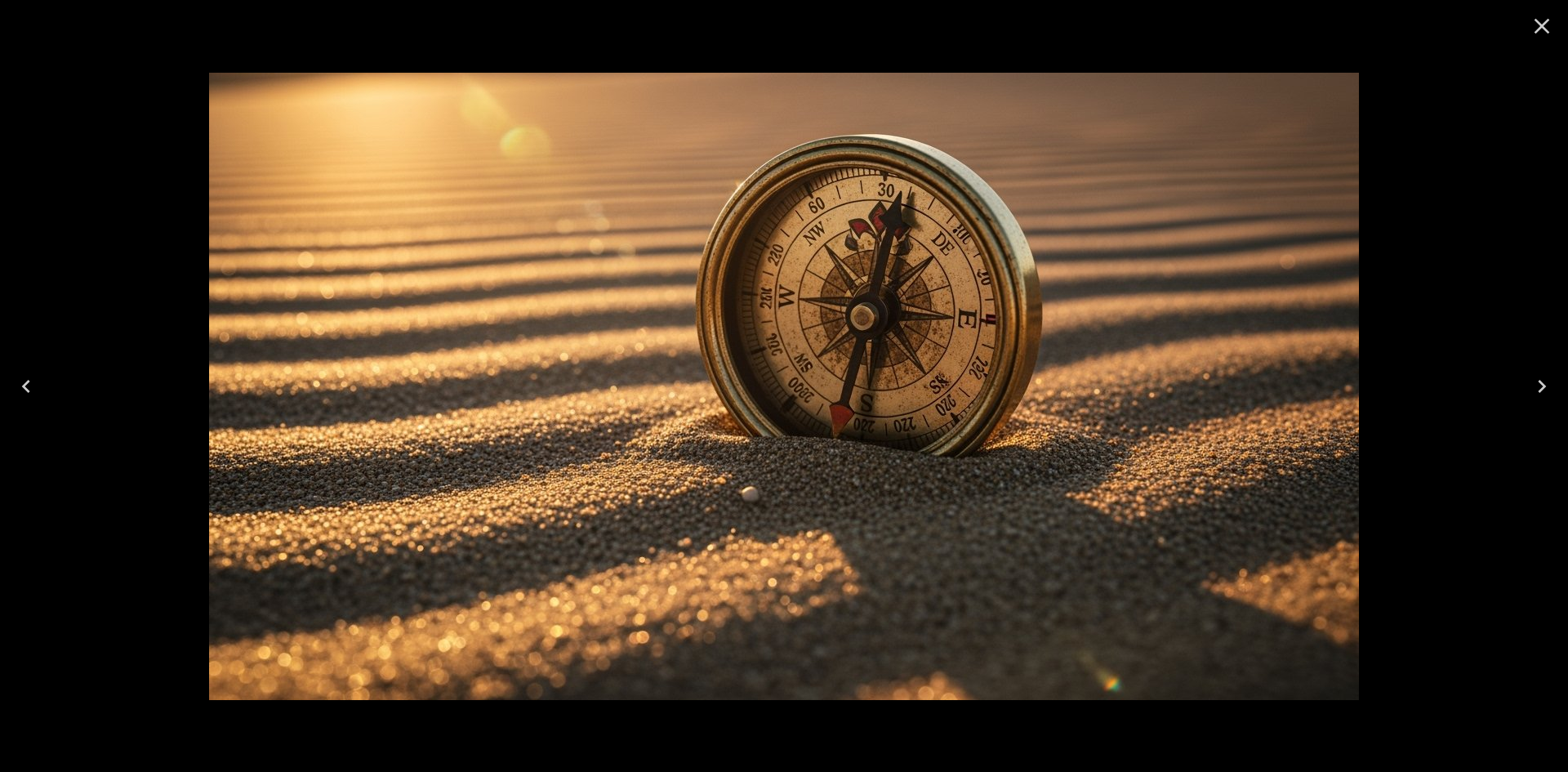
click at [1547, 36] on icon "Close" at bounding box center [1541, 26] width 26 height 26
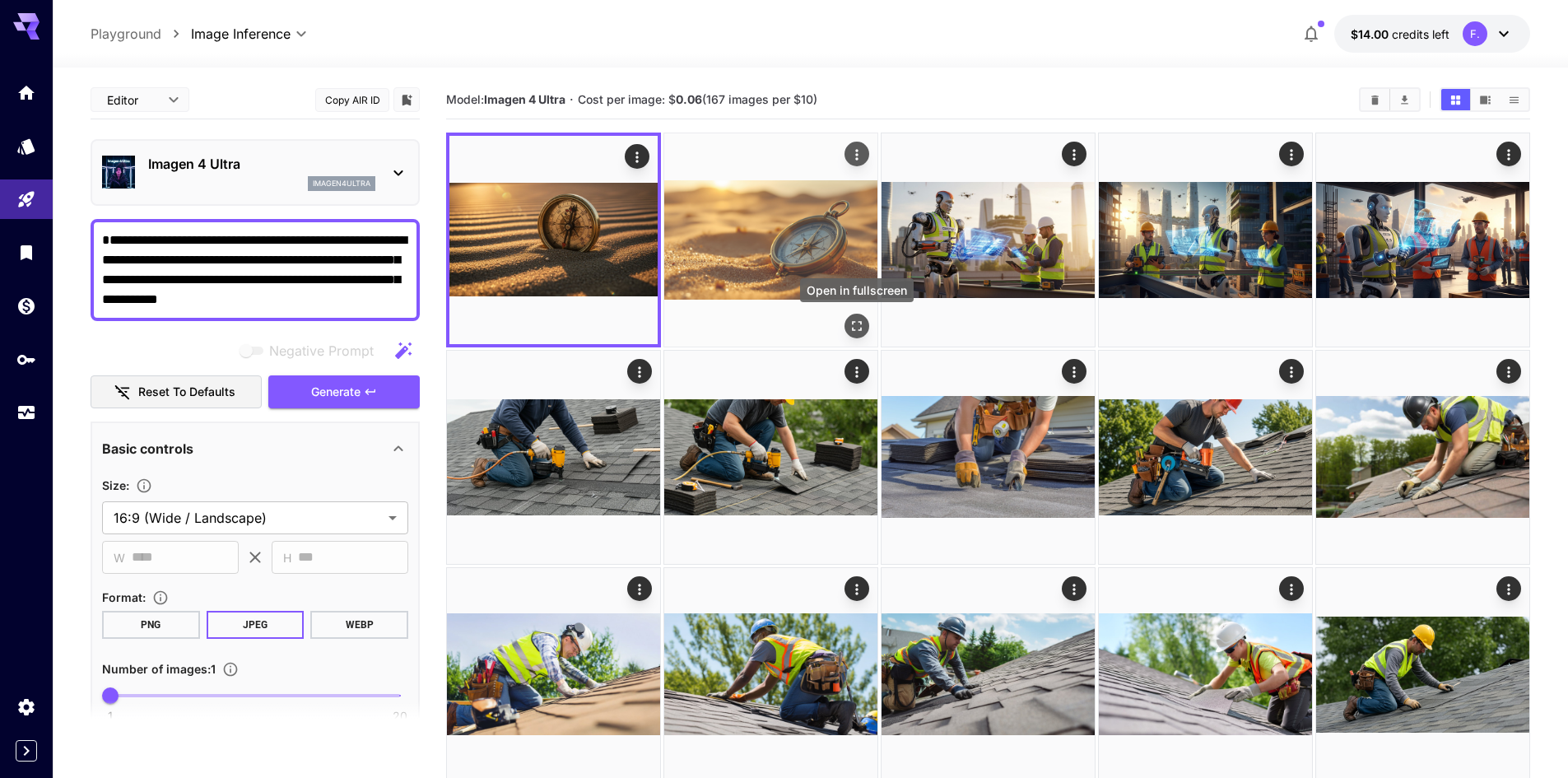
click at [865, 322] on icon "Open in fullscreen" at bounding box center [856, 326] width 16 height 16
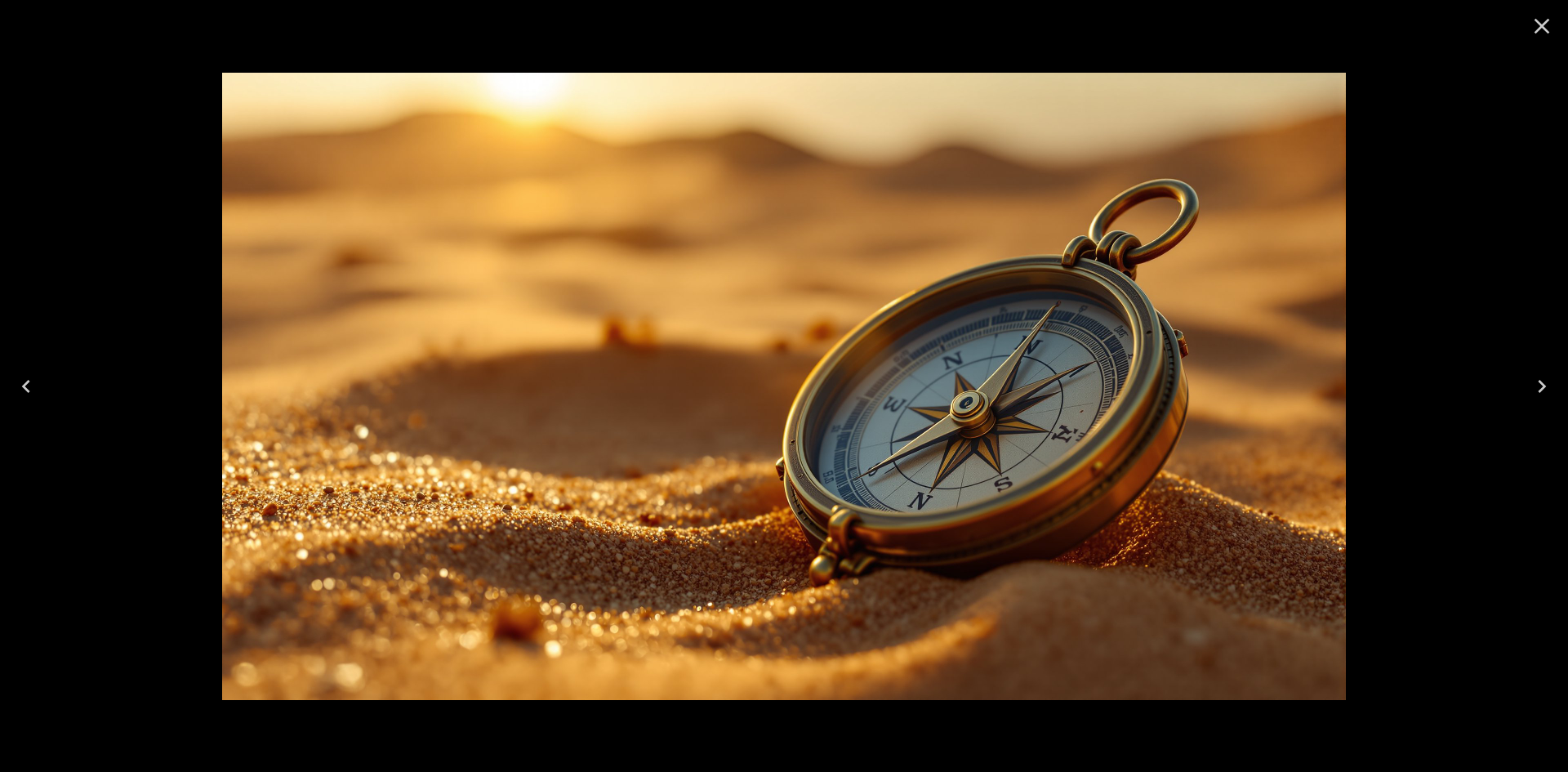
click at [1542, 25] on icon "Close" at bounding box center [1541, 26] width 15 height 15
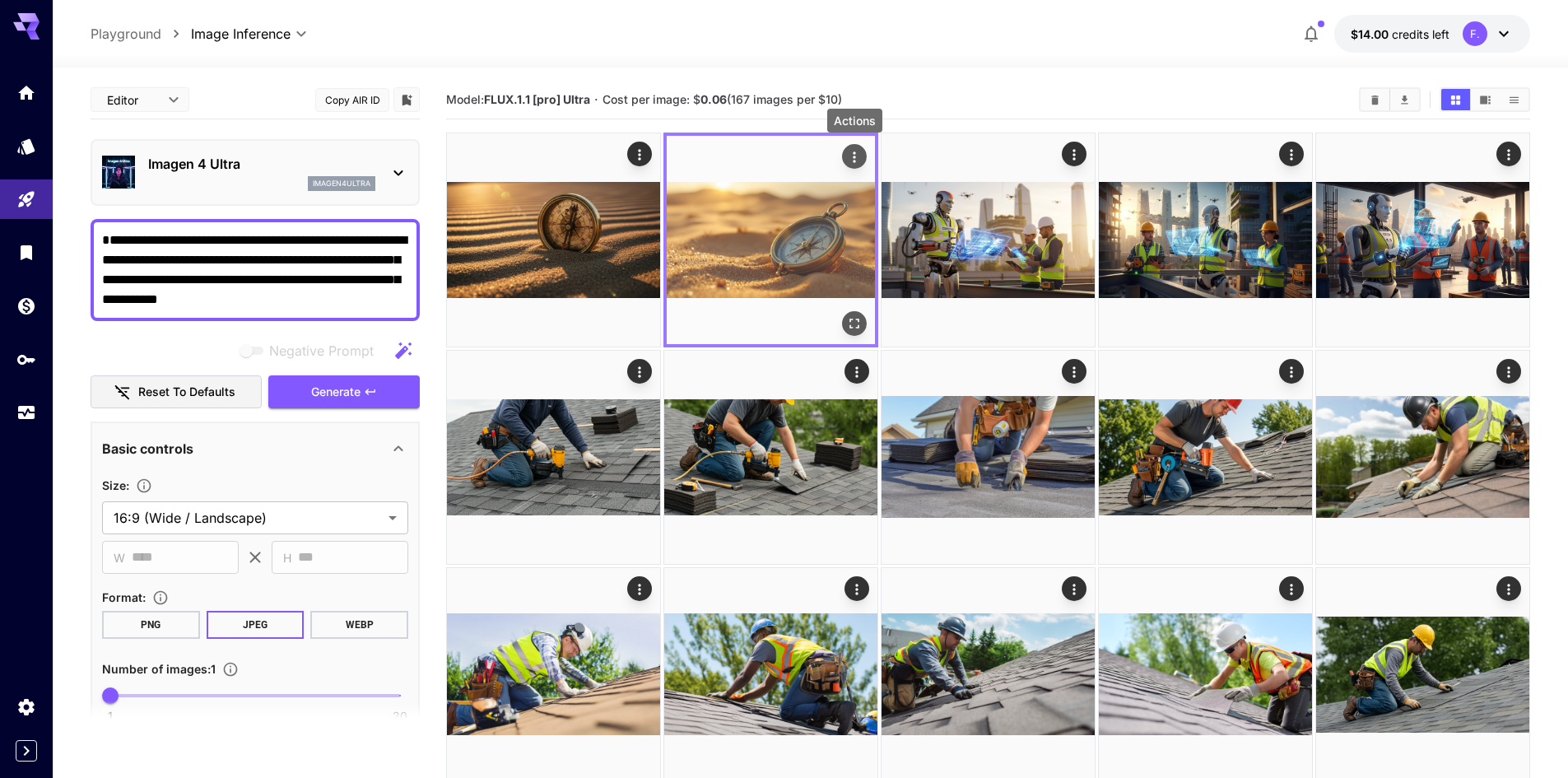
click at [855, 156] on icon "Actions" at bounding box center [854, 156] width 3 height 11
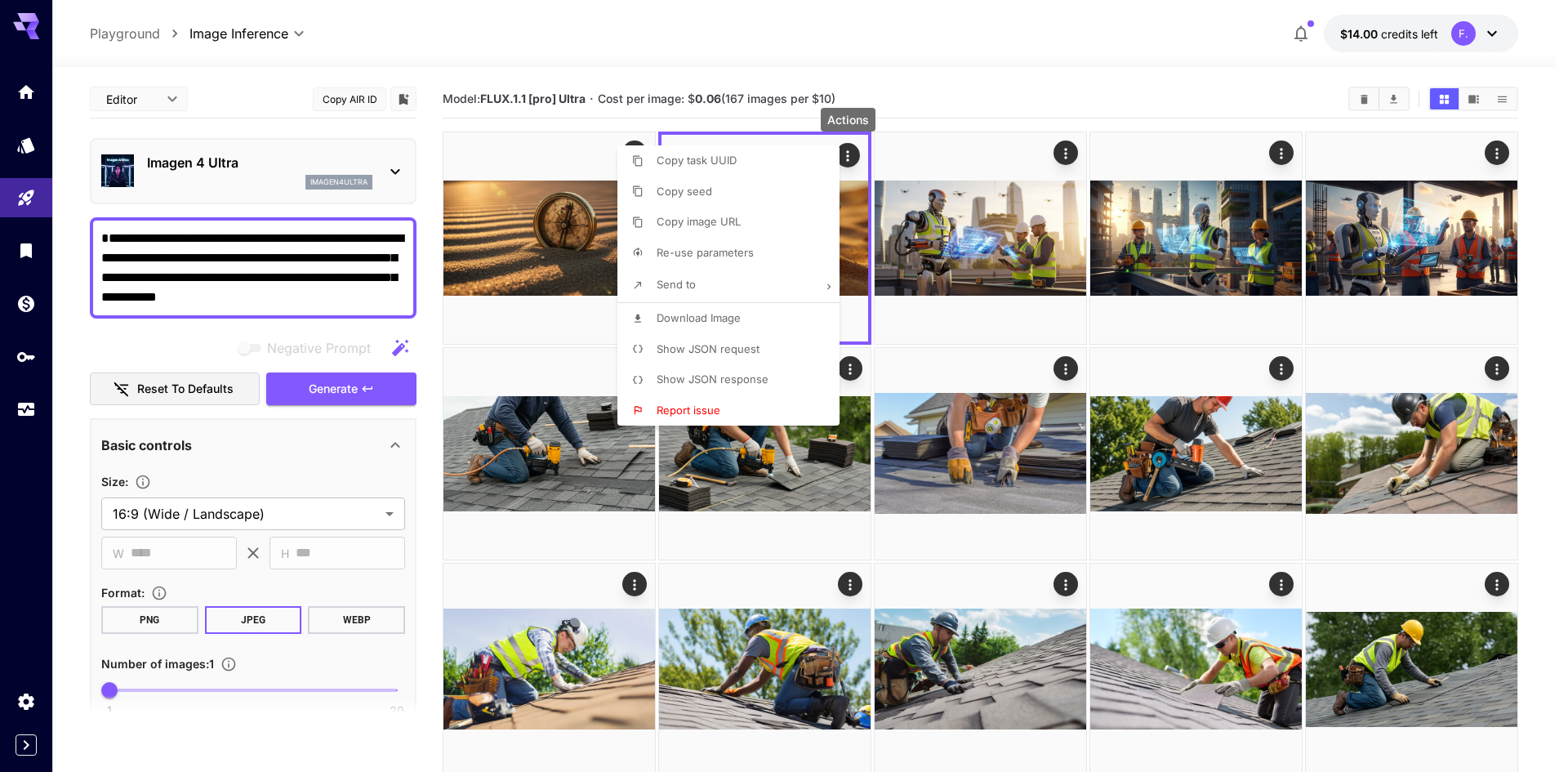
click at [707, 318] on span "Download Image" at bounding box center [699, 318] width 84 height 13
click at [554, 153] on div at bounding box center [784, 386] width 1568 height 772
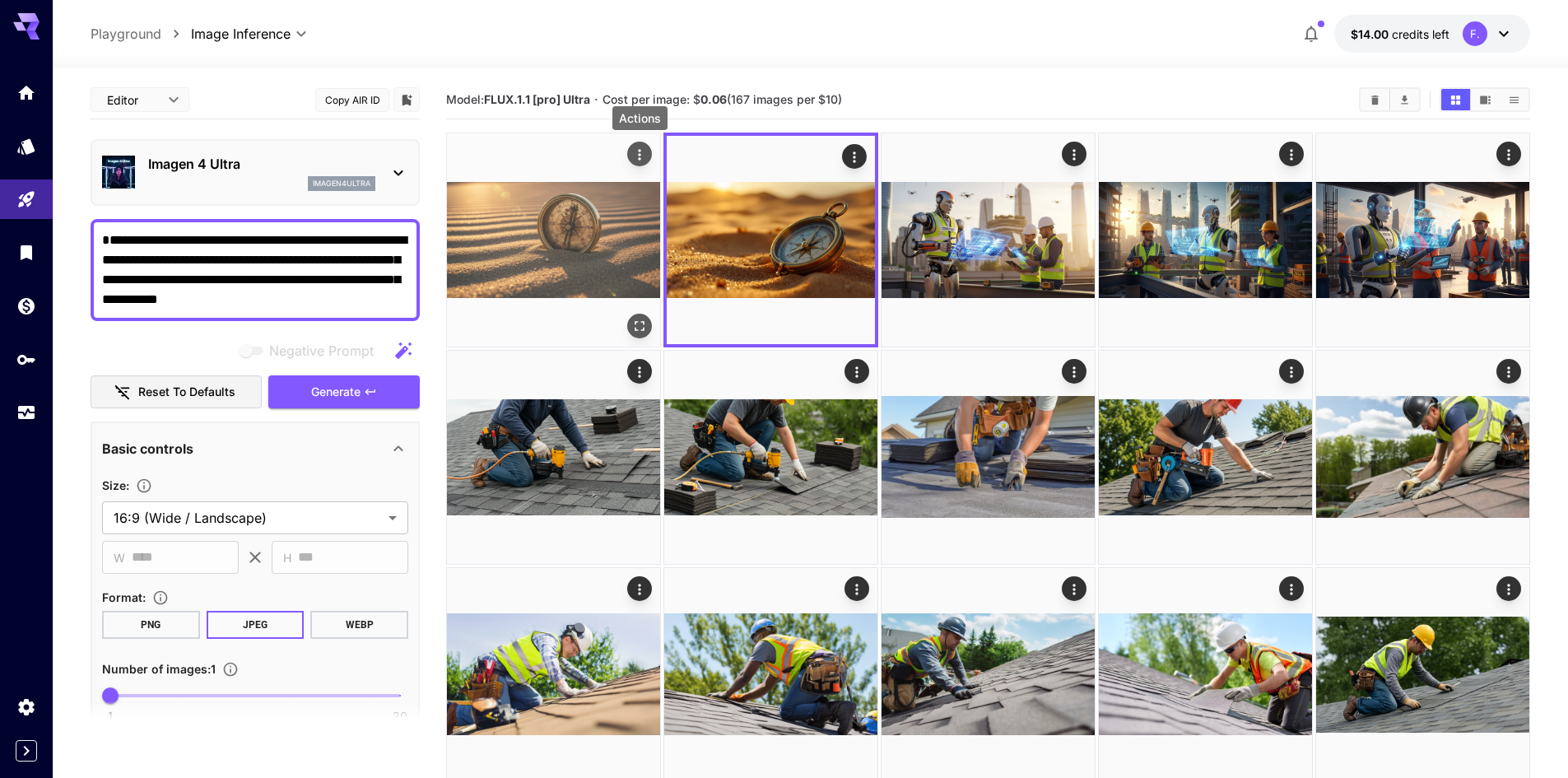
click at [635, 153] on icon "Actions" at bounding box center [640, 155] width 16 height 16
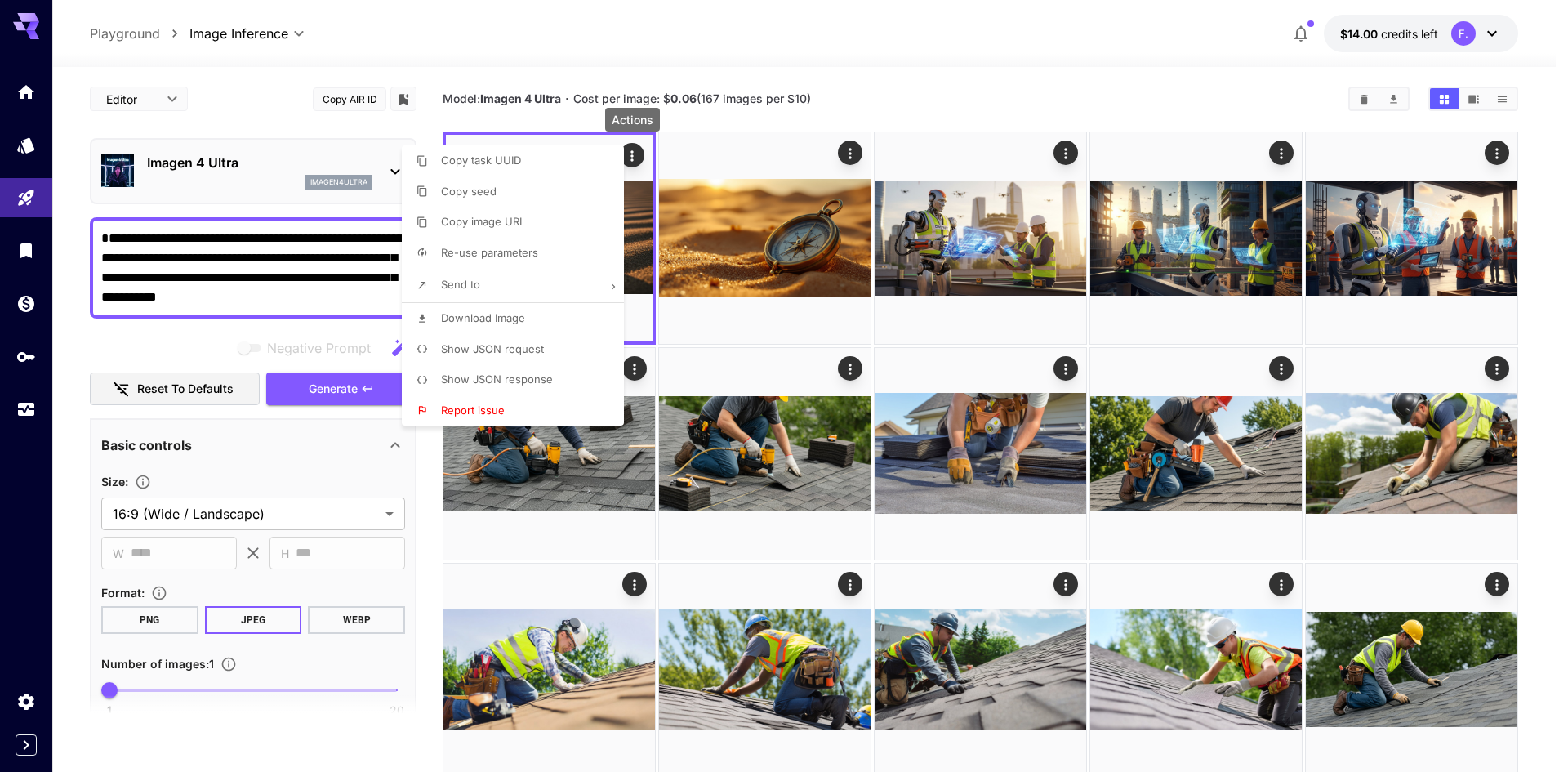
click at [479, 309] on li "Download Image" at bounding box center [518, 318] width 232 height 31
click at [212, 243] on div at bounding box center [784, 386] width 1568 height 772
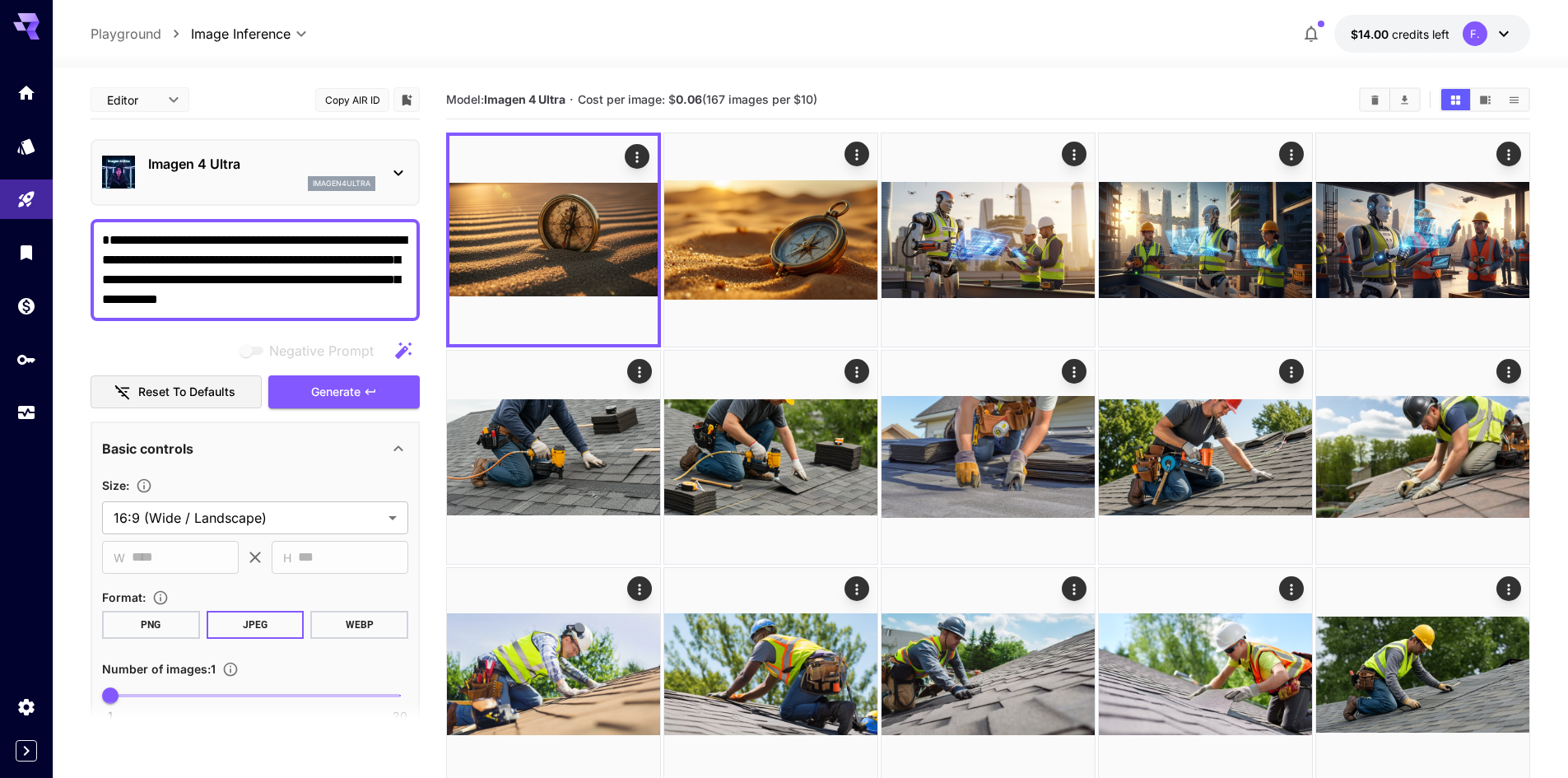
drag, startPoint x: 268, startPoint y: 299, endPoint x: 174, endPoint y: 255, distance: 103.8
